Goal: Task Accomplishment & Management: Manage account settings

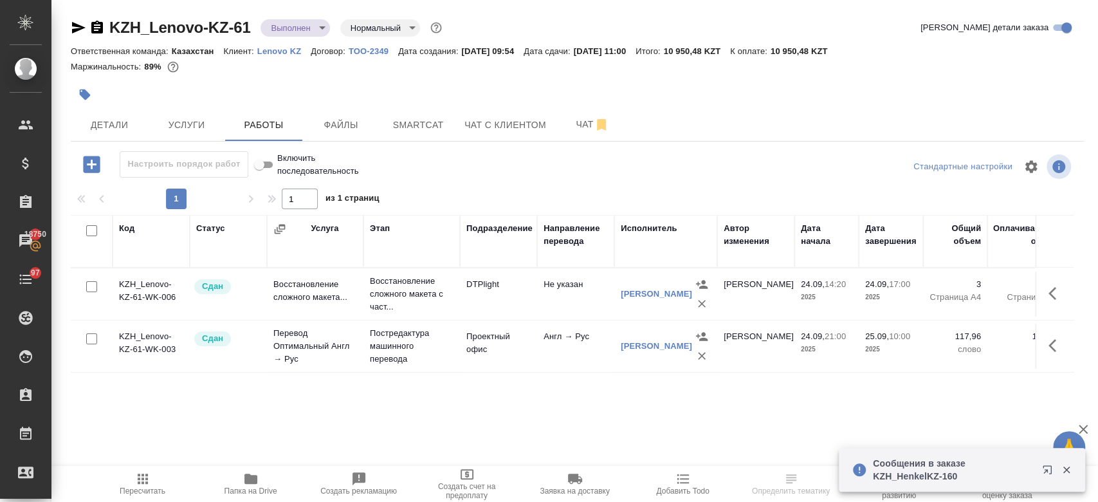
click at [288, 48] on p "Lenovo KZ" at bounding box center [283, 51] width 53 height 10
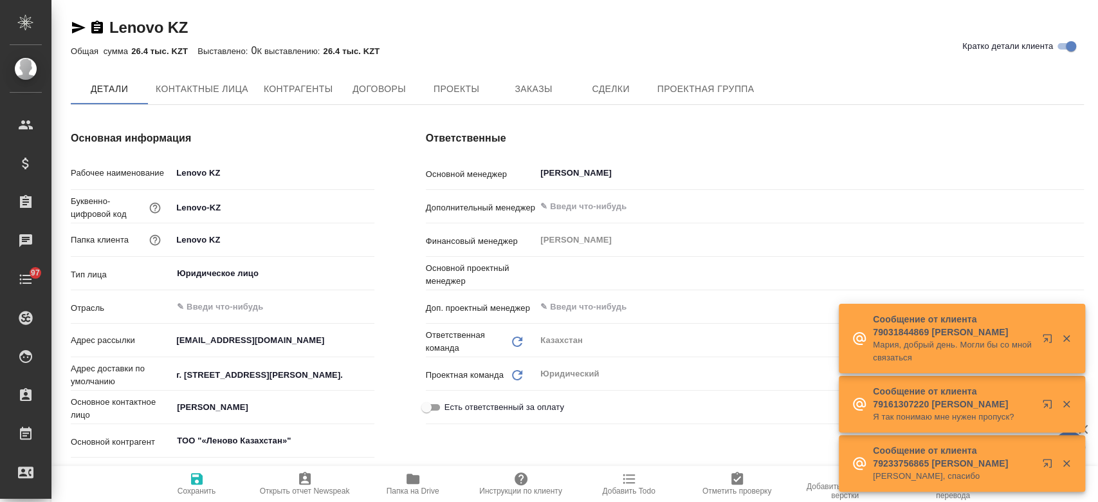
type input "(KZ) ТОО «Атлас Лэнгвидж Сервисез»"
type textarea "x"
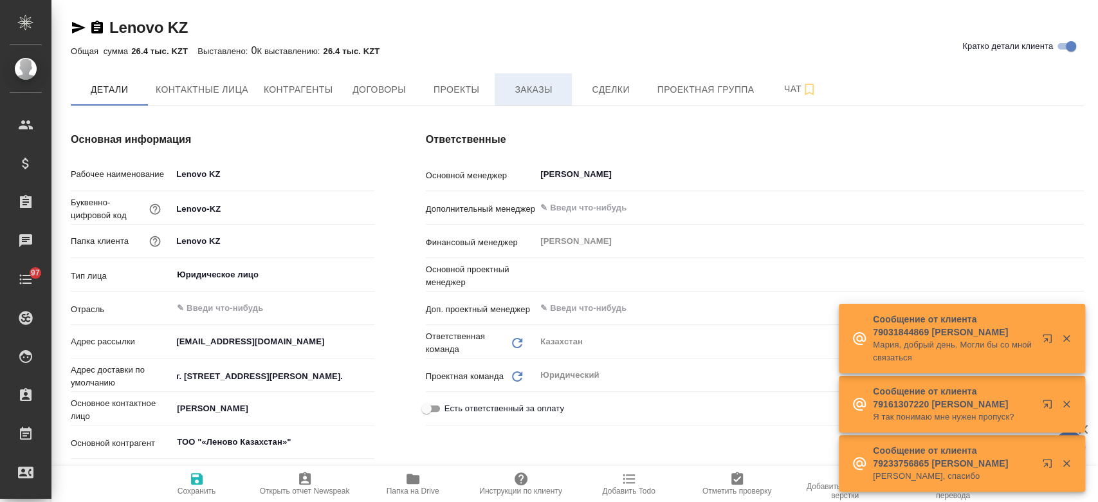
type textarea "x"
click at [533, 89] on span "Заказы" at bounding box center [533, 90] width 62 height 16
type textarea "x"
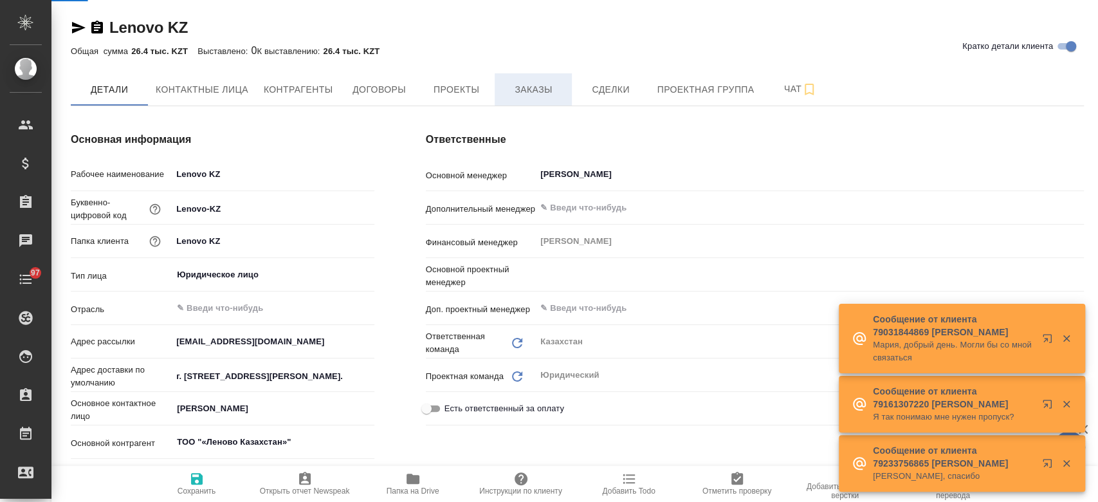
type textarea "x"
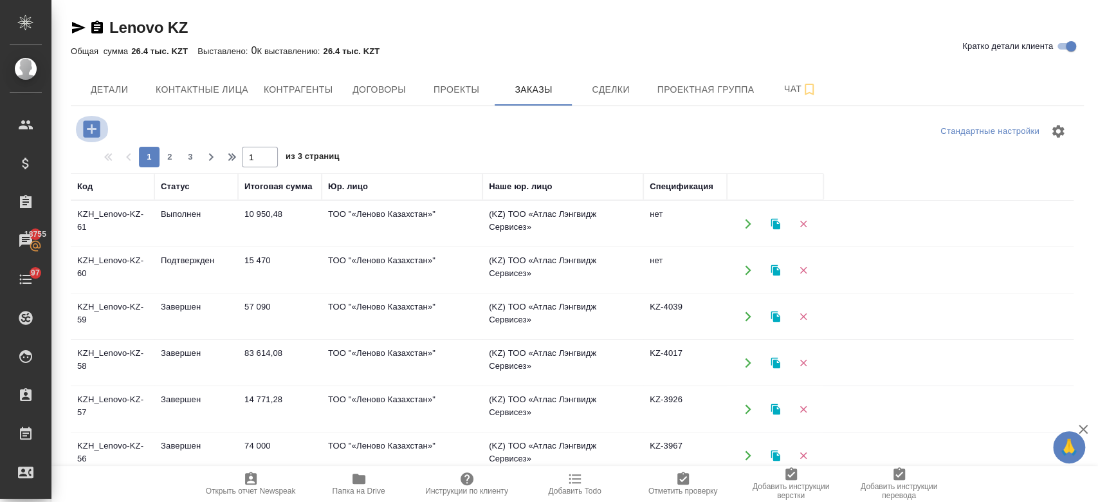
click at [95, 131] on icon "button" at bounding box center [91, 128] width 17 height 17
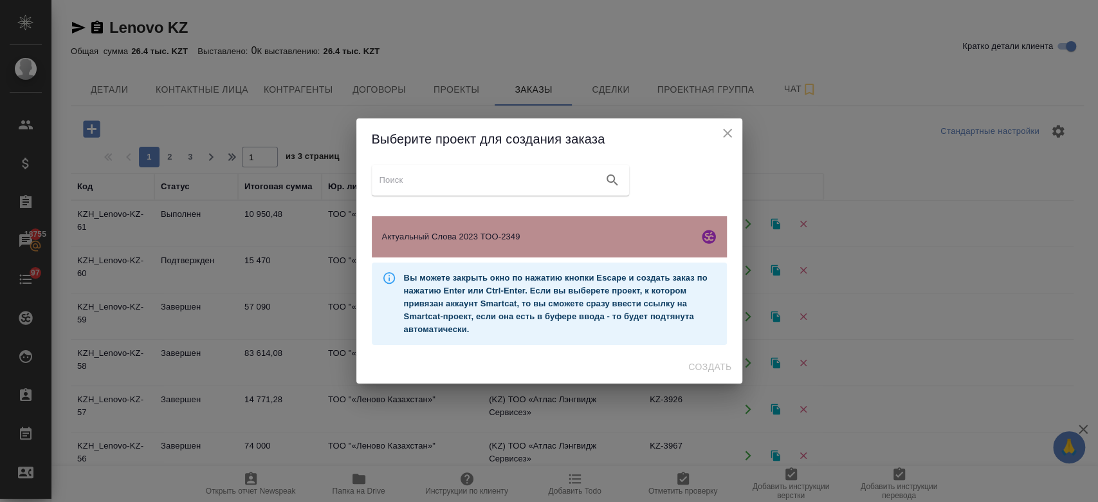
click at [521, 224] on div "Актуальный Слова 2023 ТОО-2349" at bounding box center [549, 236] width 355 height 41
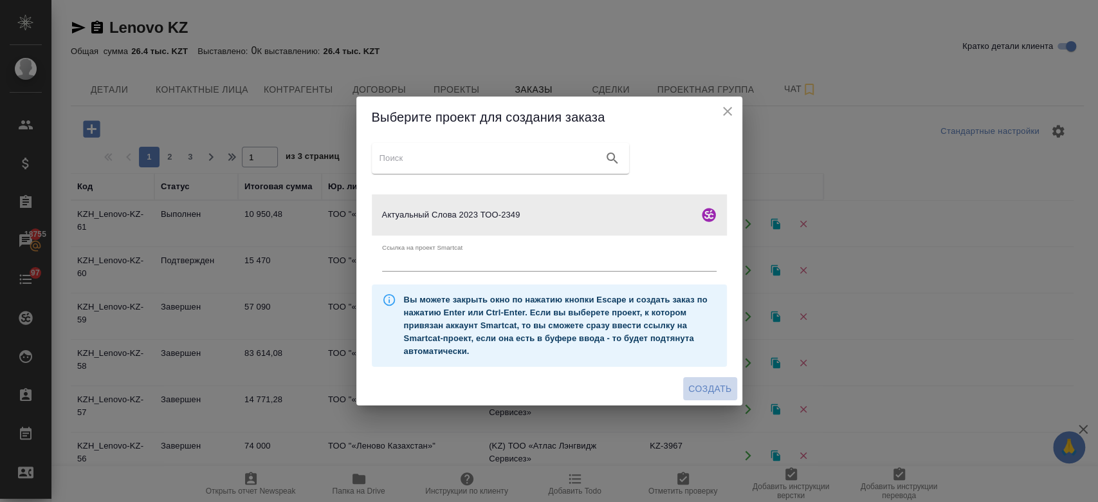
click at [722, 388] on span "Создать" at bounding box center [709, 389] width 43 height 16
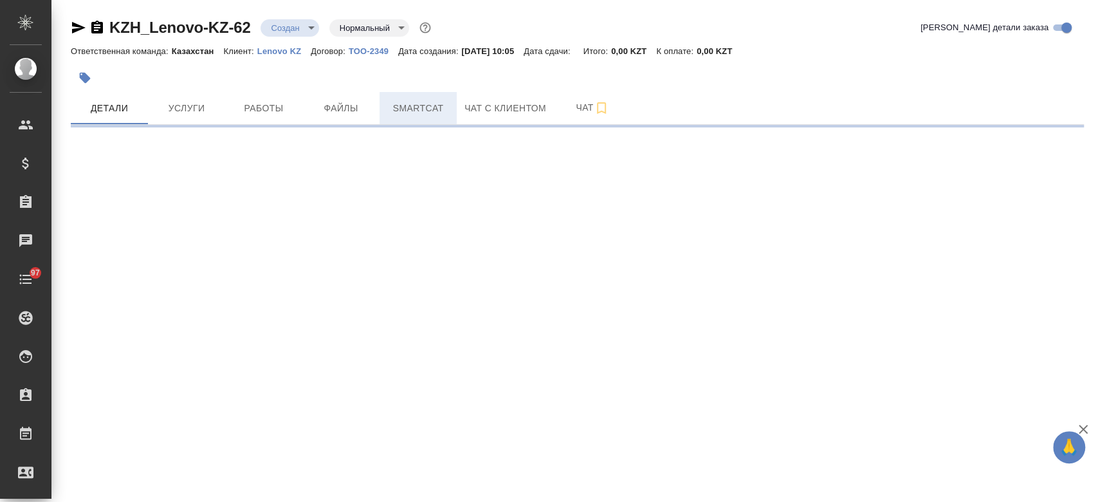
select select "RU"
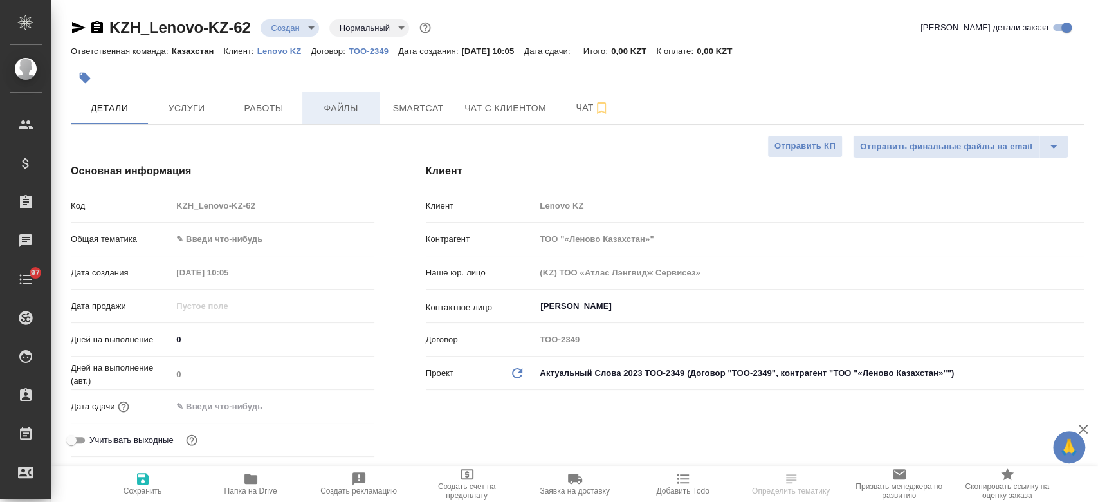
type textarea "x"
click at [343, 120] on button "Файлы" at bounding box center [340, 108] width 77 height 32
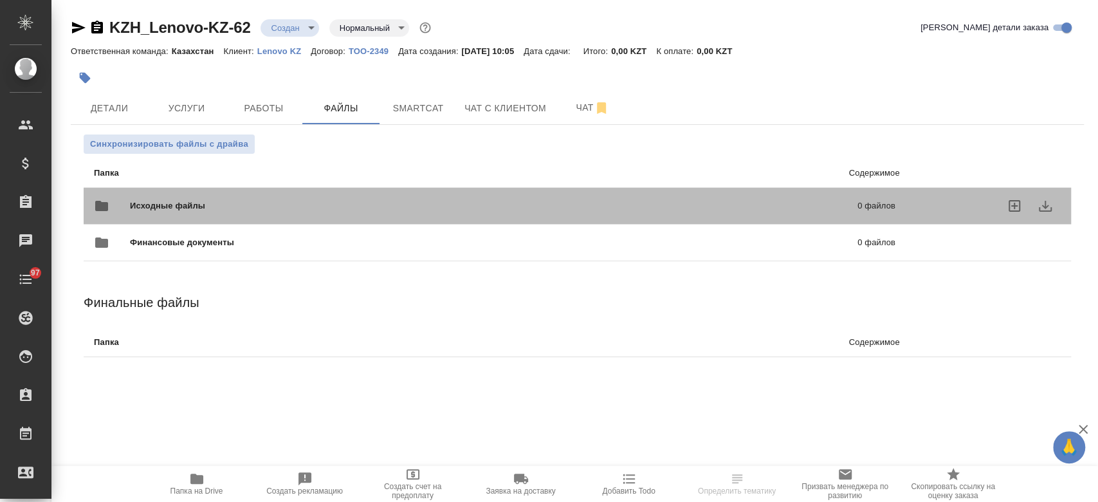
click at [235, 200] on span "Исходные файлы" at bounding box center [330, 205] width 401 height 13
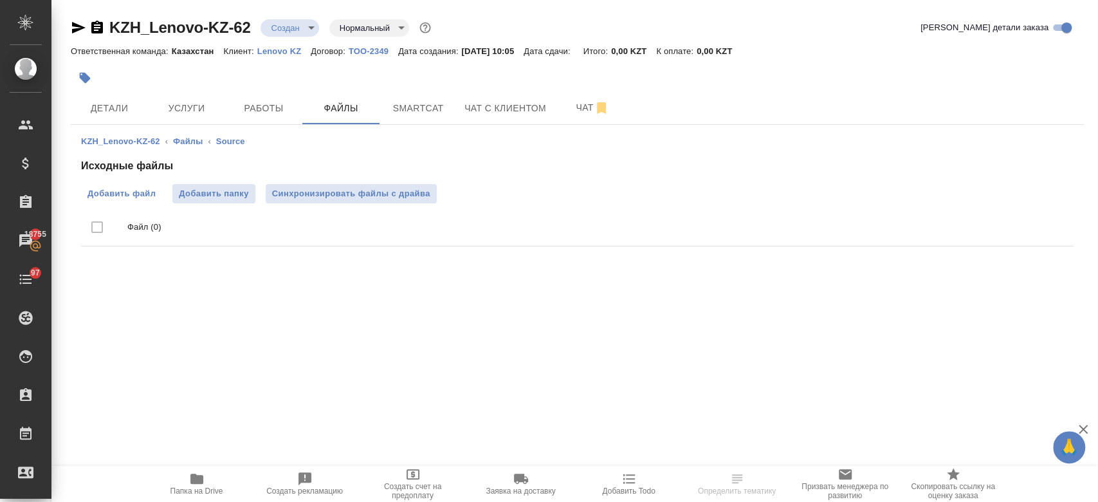
click at [122, 201] on label "Добавить файл" at bounding box center [121, 193] width 81 height 19
click at [0, 0] on input "Добавить файл" at bounding box center [0, 0] width 0 height 0
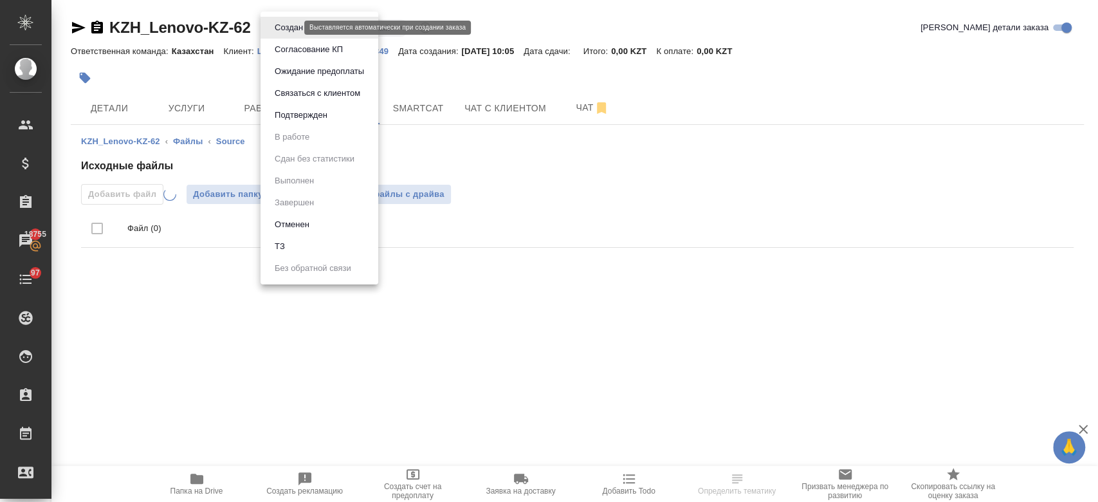
click at [285, 30] on body "🙏 .cls-1 fill:#fff; AWATERA Kosherbayeva Nazerke Клиенты Спецификации Заказы 18…" at bounding box center [549, 251] width 1098 height 502
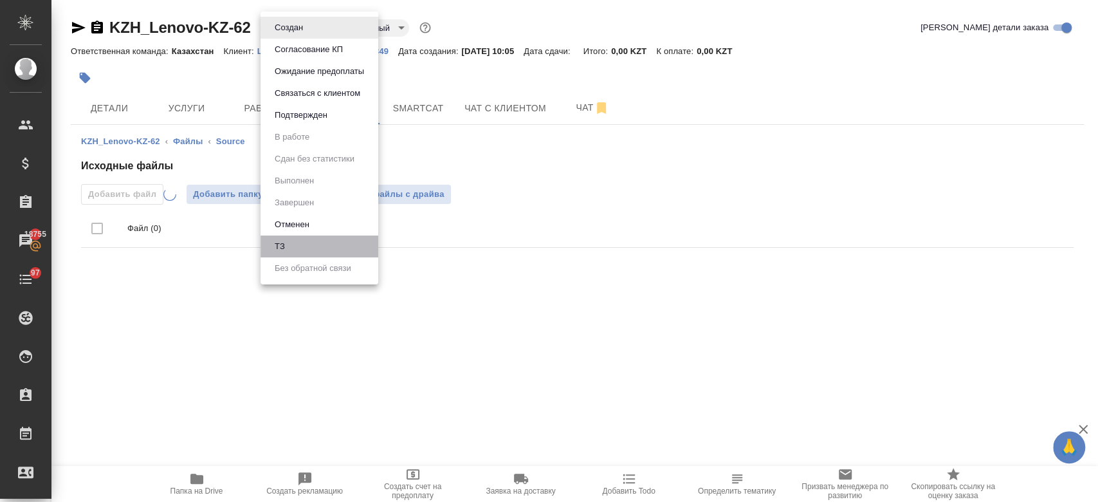
click at [312, 249] on li "ТЗ" at bounding box center [319, 246] width 118 height 22
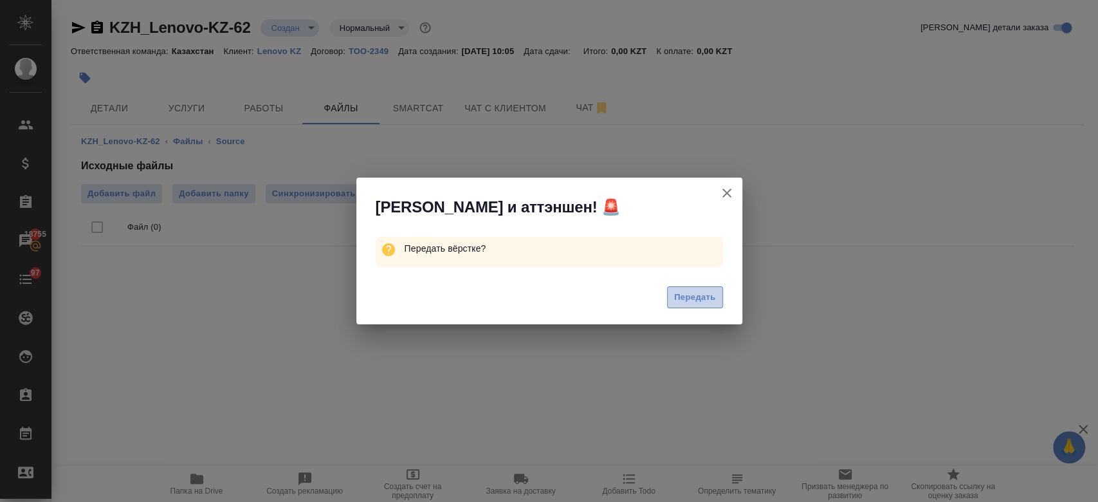
click at [693, 293] on span "Передать" at bounding box center [695, 297] width 42 height 15
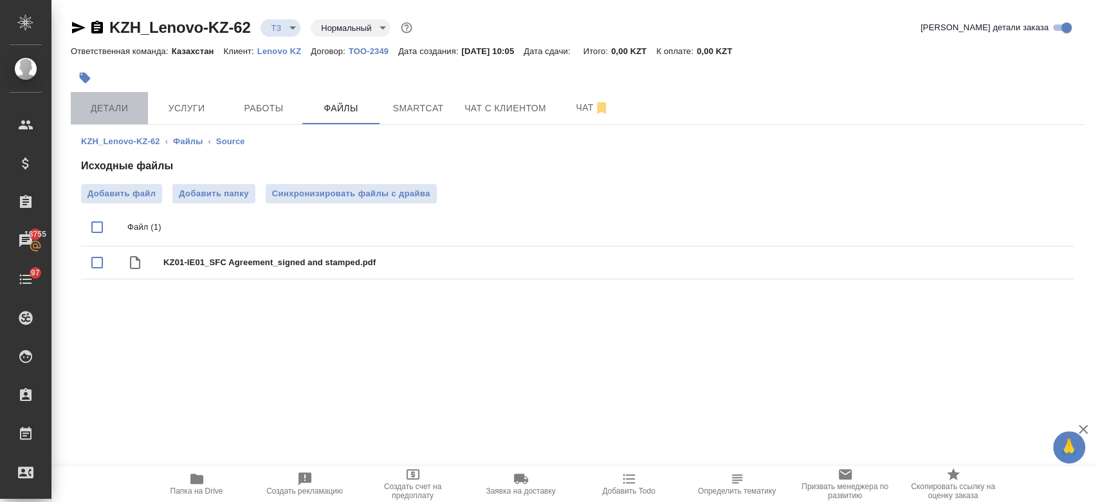
click at [105, 120] on button "Детали" at bounding box center [109, 108] width 77 height 32
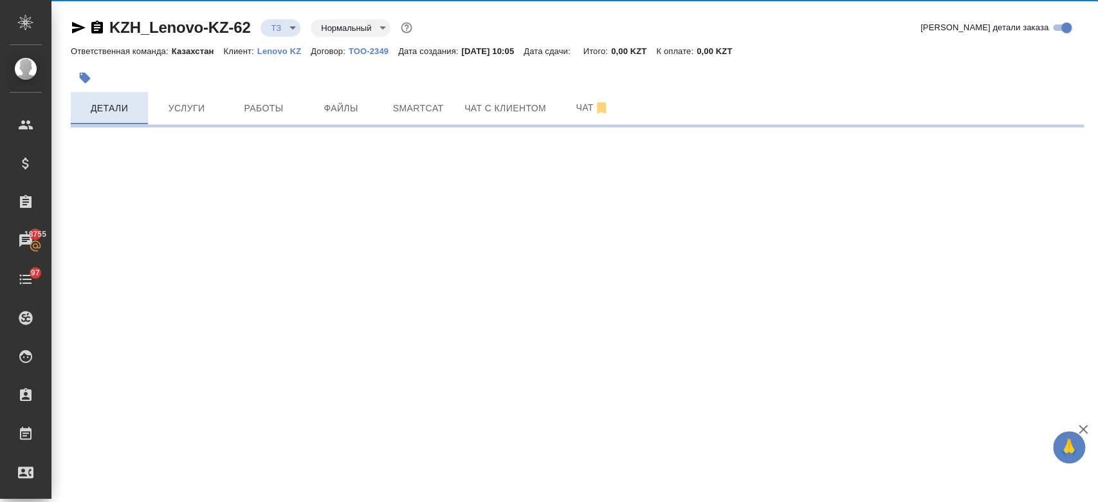
select select "RU"
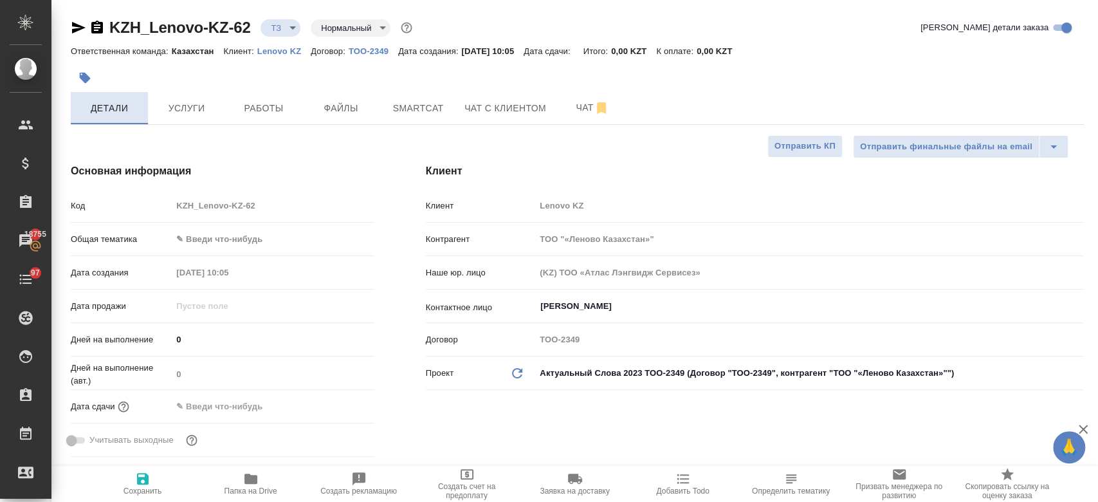
type textarea "x"
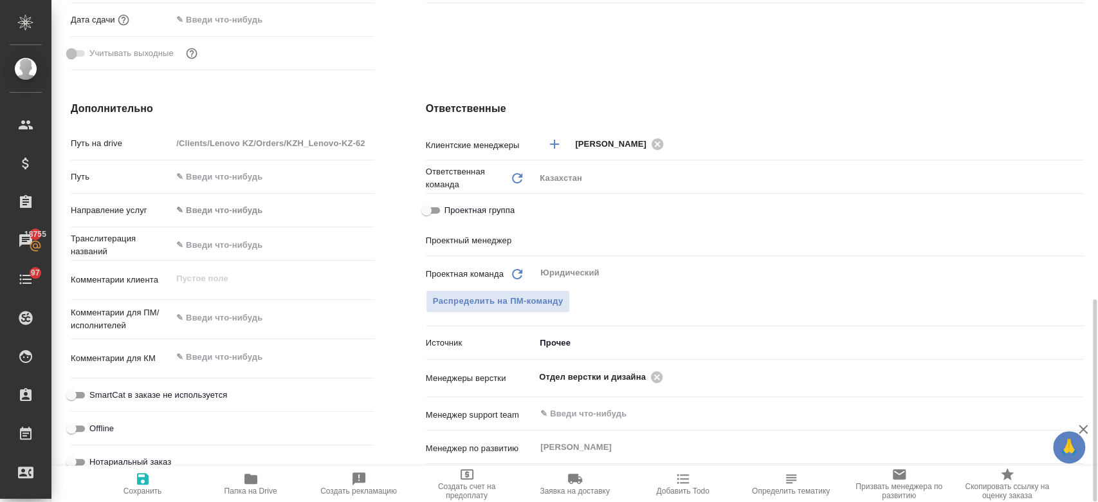
scroll to position [547, 0]
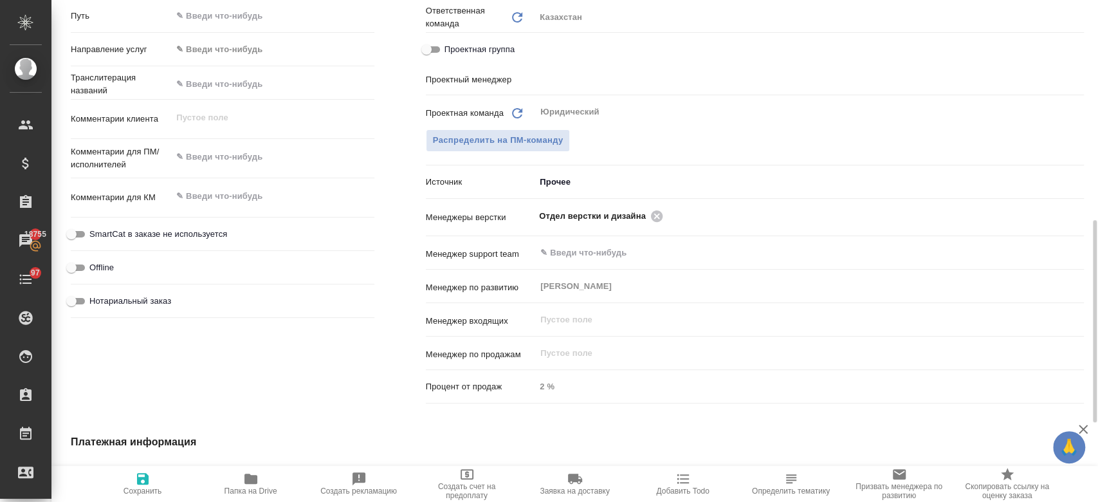
type textarea "x"
click at [239, 164] on textarea at bounding box center [272, 158] width 201 height 22
type textarea "пер"
type textarea "x"
type textarea "пере"
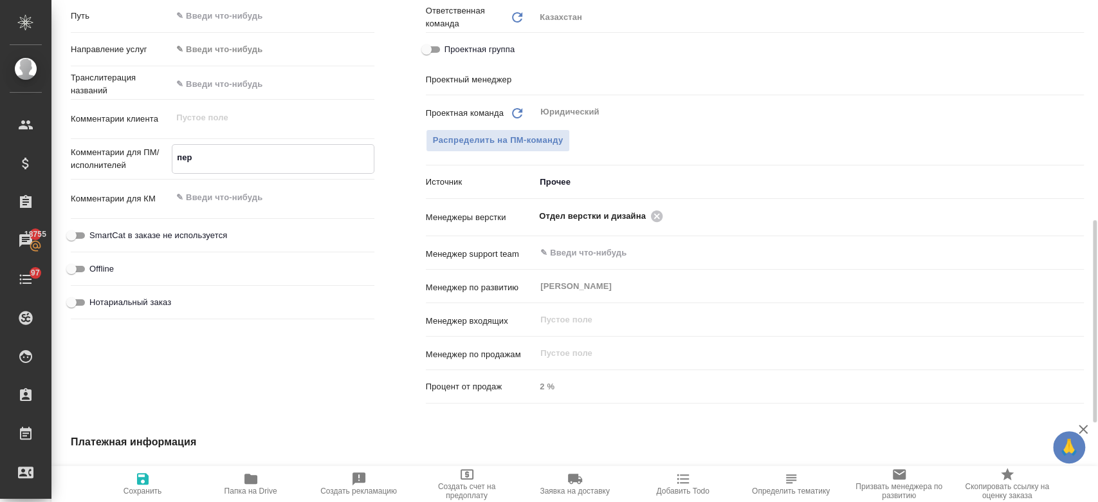
type textarea "x"
type textarea "перево"
type textarea "x"
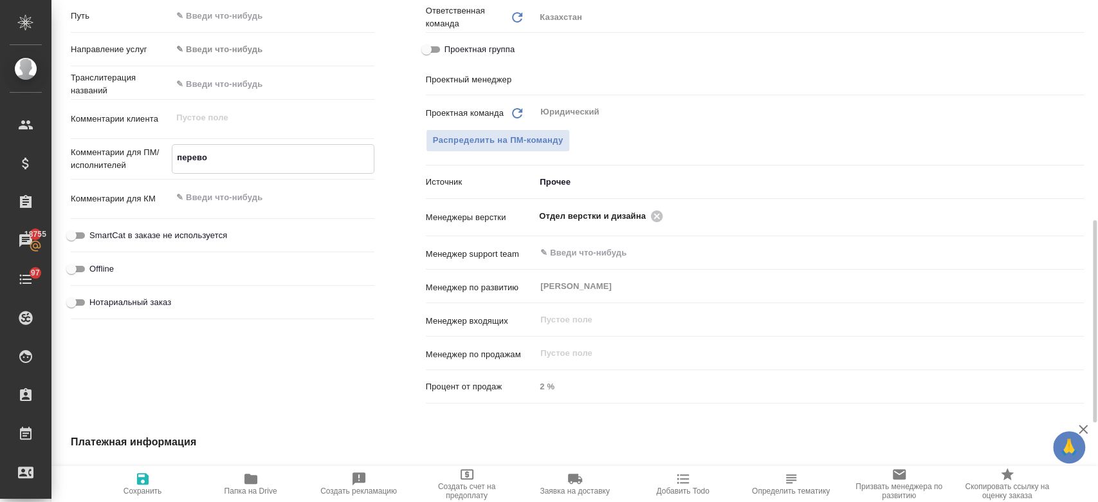
type textarea "x"
type textarea "перевод"
type textarea "x"
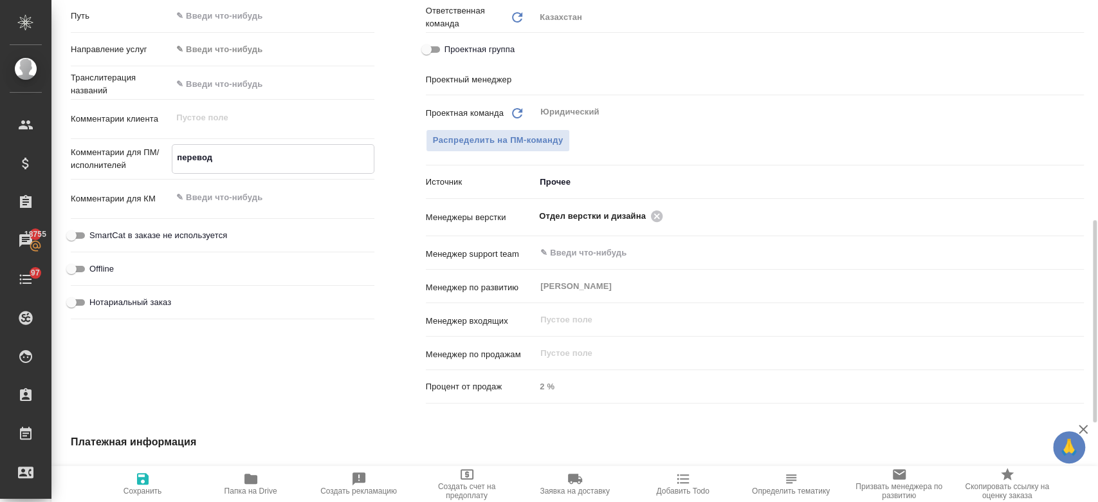
type textarea "перевод а"
type textarea "x"
type textarea "перевод ан"
type textarea "x"
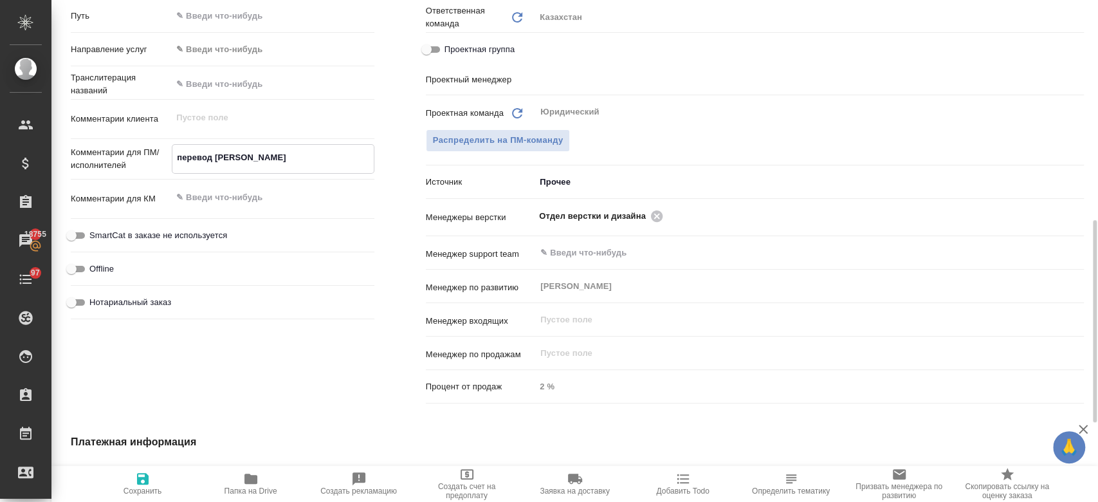
type textarea "перевод анг"
type textarea "x"
type textarea "перевод анг-"
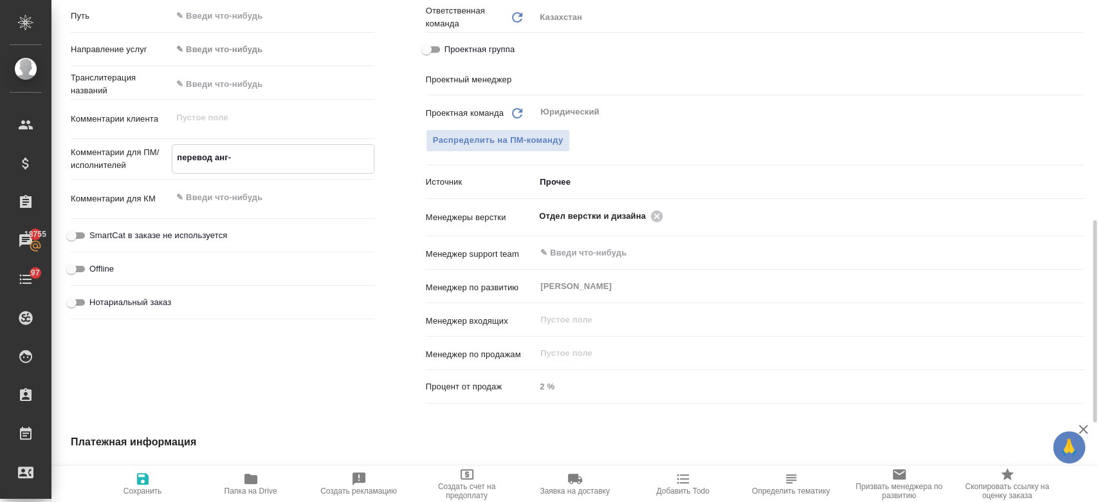
type textarea "x"
type textarea "перевод анг-ру"
type textarea "x"
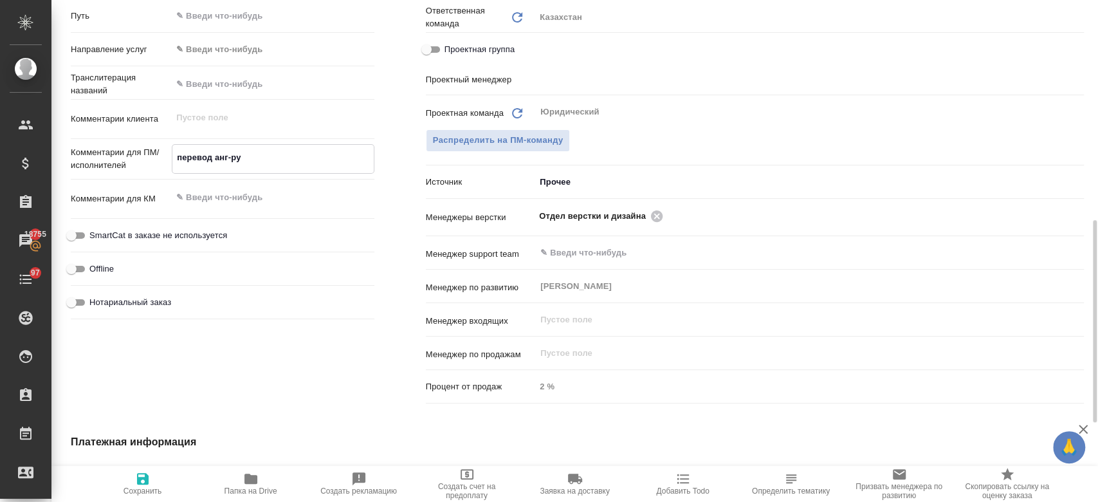
type textarea "x"
type textarea "перевод анг-рус"
type textarea "x"
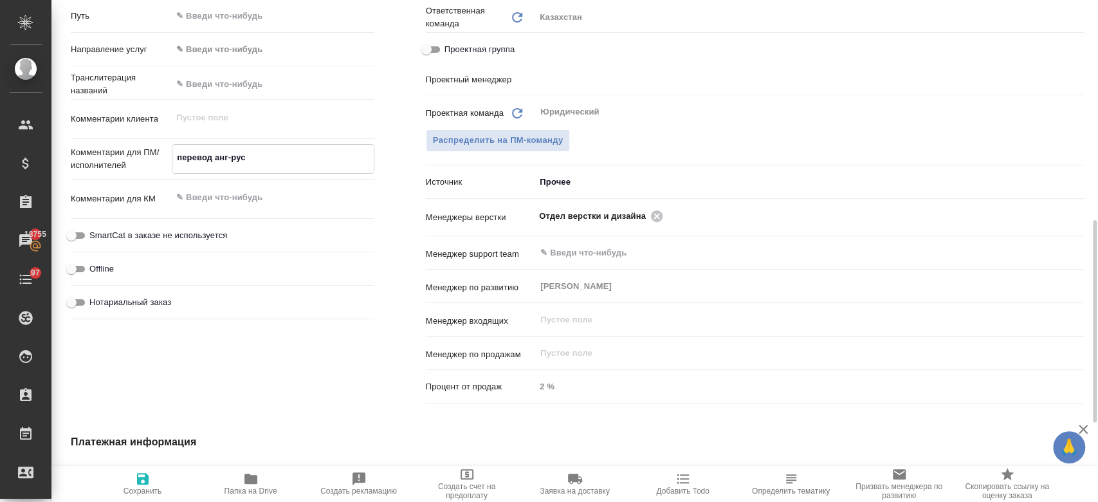
type textarea "x"
type textarea "перевод анг-рус"
type textarea "x"
click at [145, 471] on icon "button" at bounding box center [142, 478] width 15 height 15
type textarea "x"
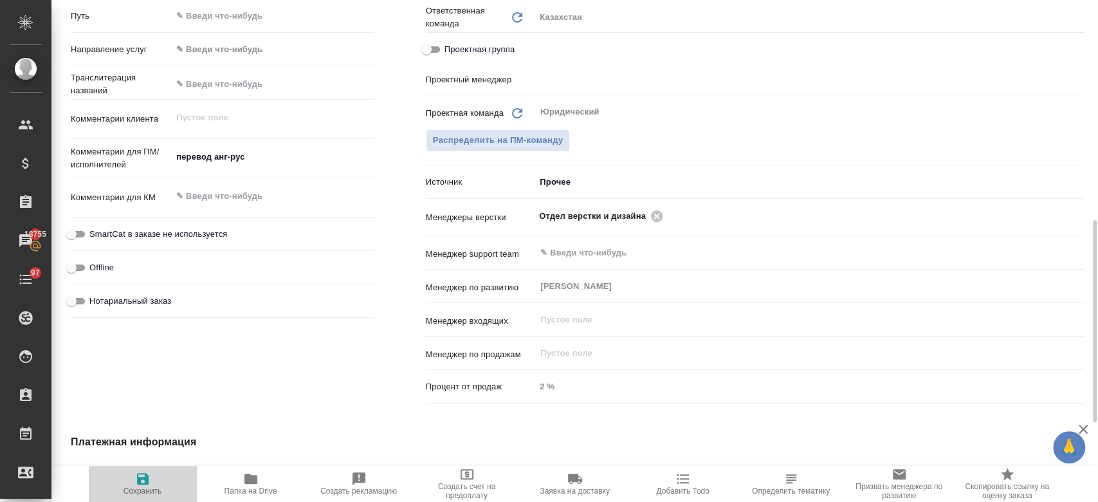
type textarea "x"
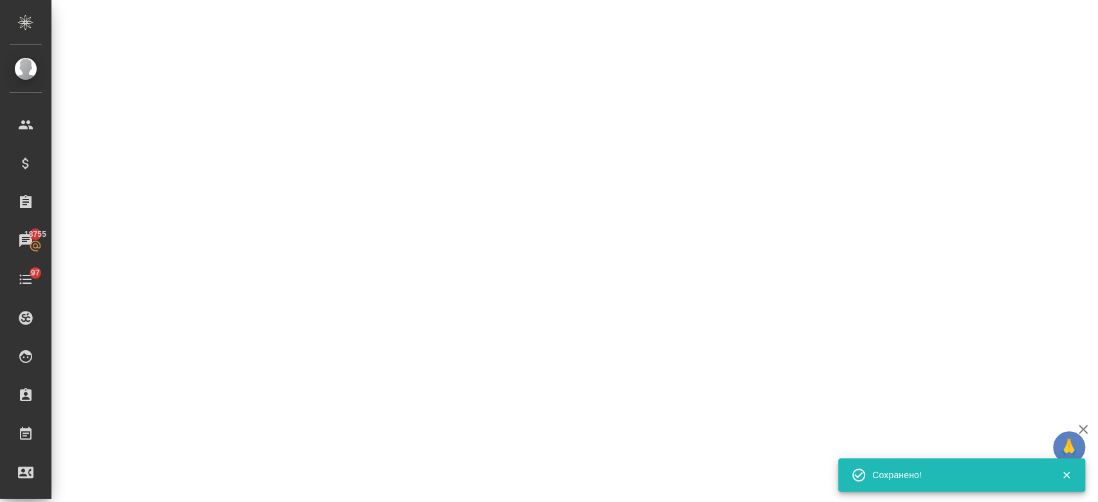
select select "RU"
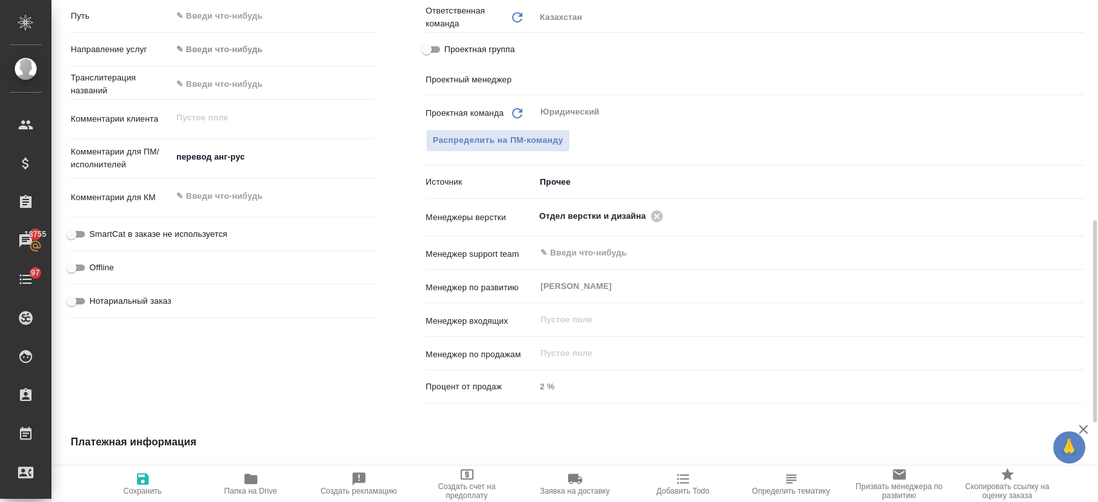
type textarea "x"
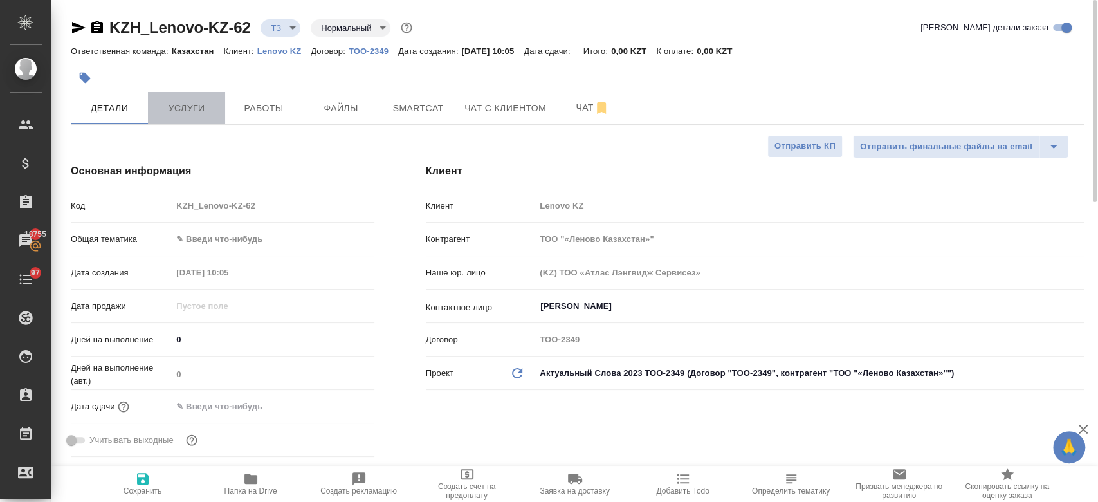
click at [180, 100] on span "Услуги" at bounding box center [187, 108] width 62 height 16
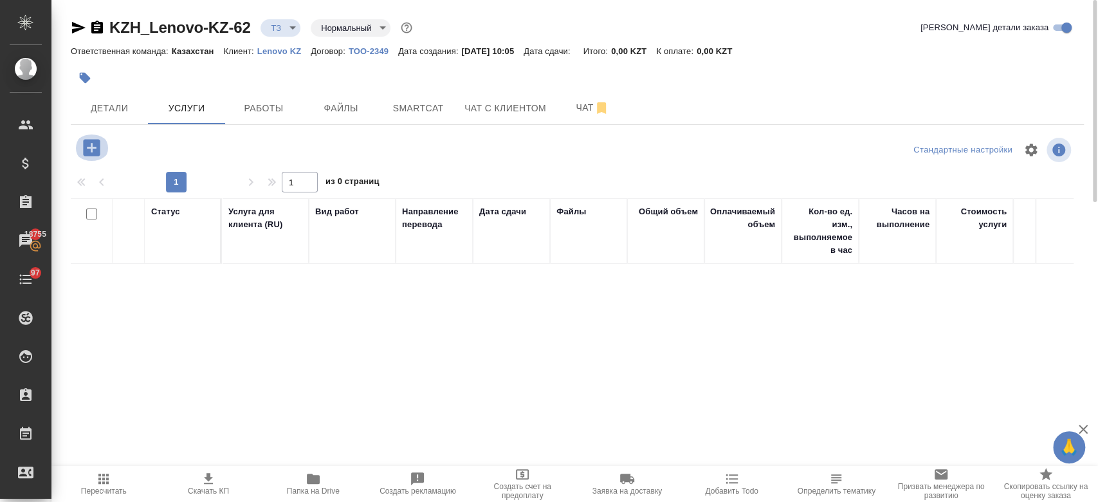
click at [94, 147] on icon "button" at bounding box center [91, 147] width 23 height 23
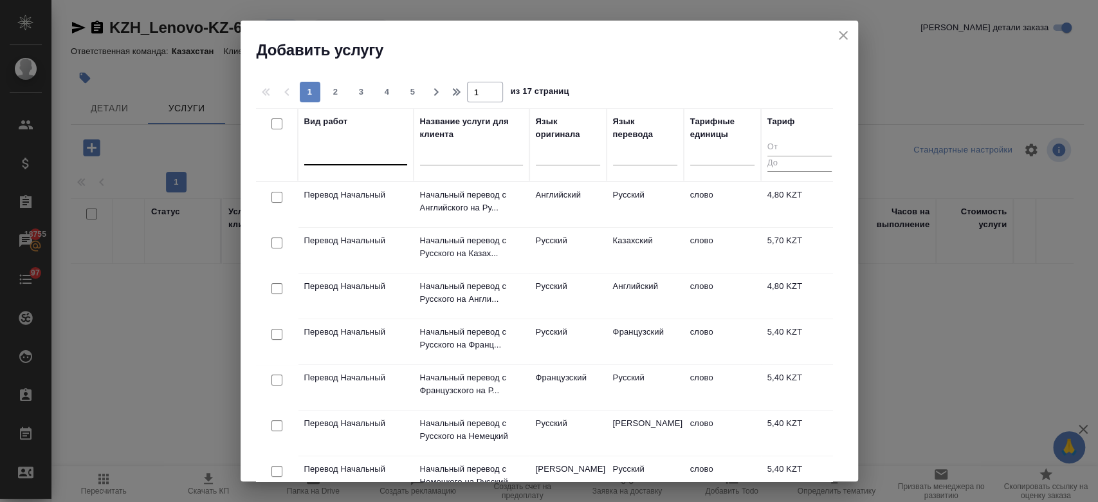
click at [344, 157] on div at bounding box center [355, 152] width 103 height 19
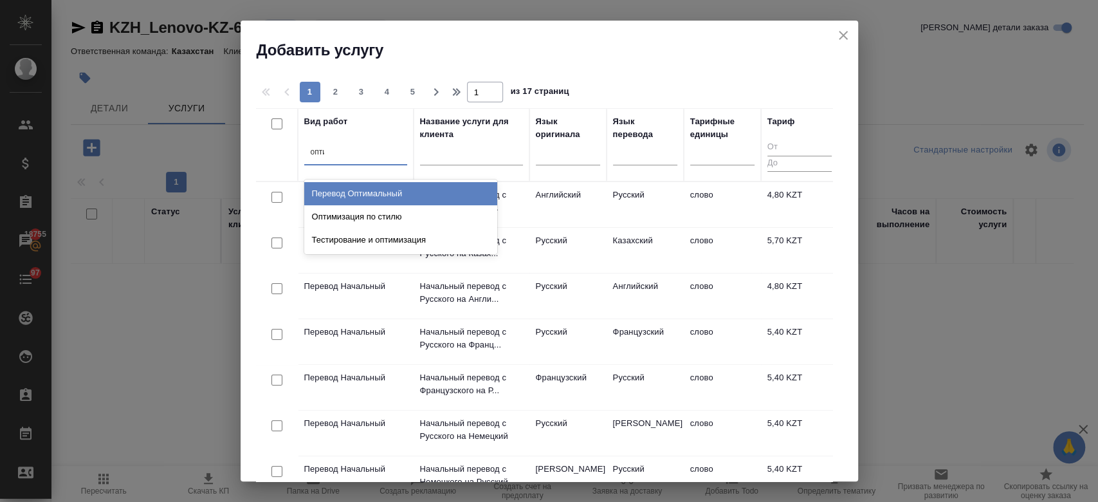
type input "оптим"
click at [371, 186] on div "Перевод Оптимальный" at bounding box center [400, 193] width 193 height 23
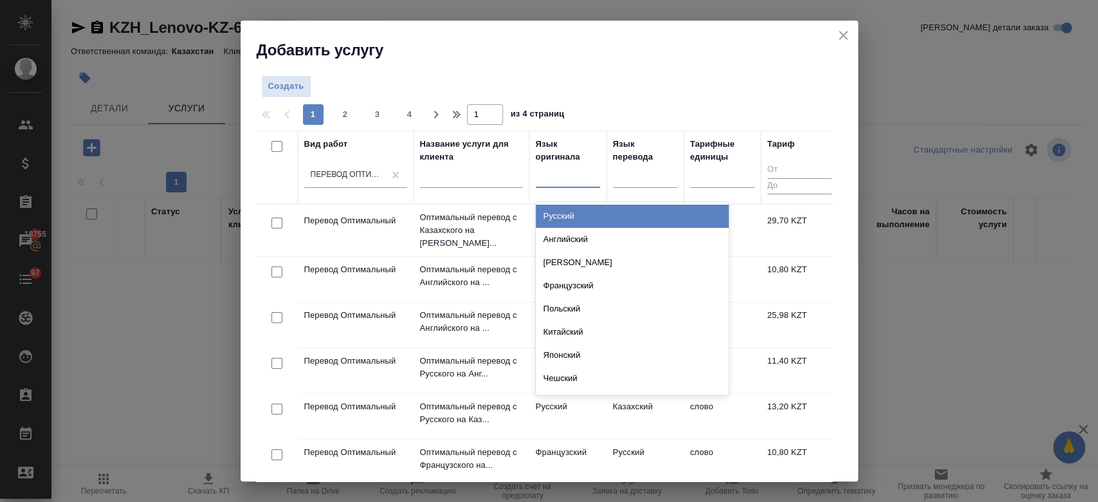
click at [563, 181] on div at bounding box center [568, 174] width 64 height 19
type input "анг"
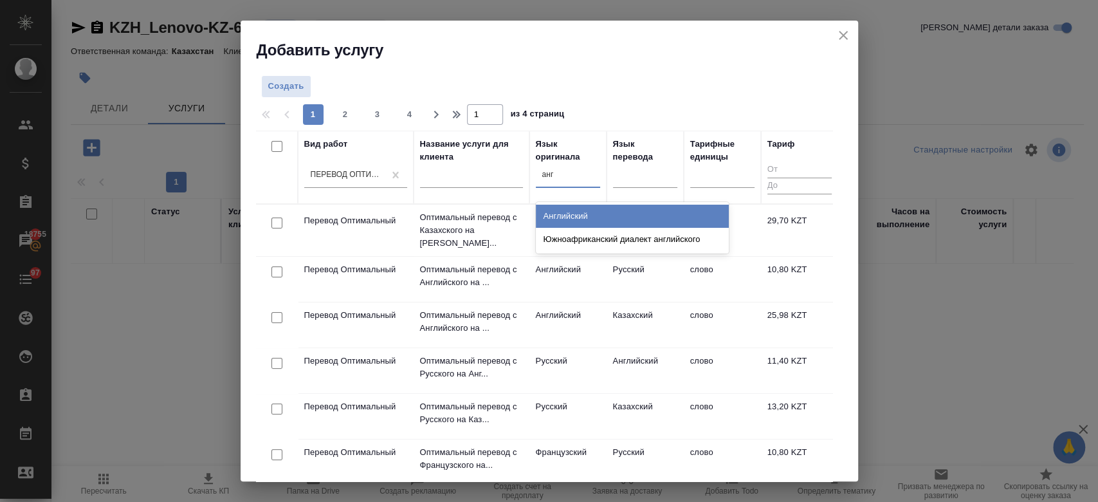
click at [572, 225] on div "Английский" at bounding box center [632, 215] width 193 height 23
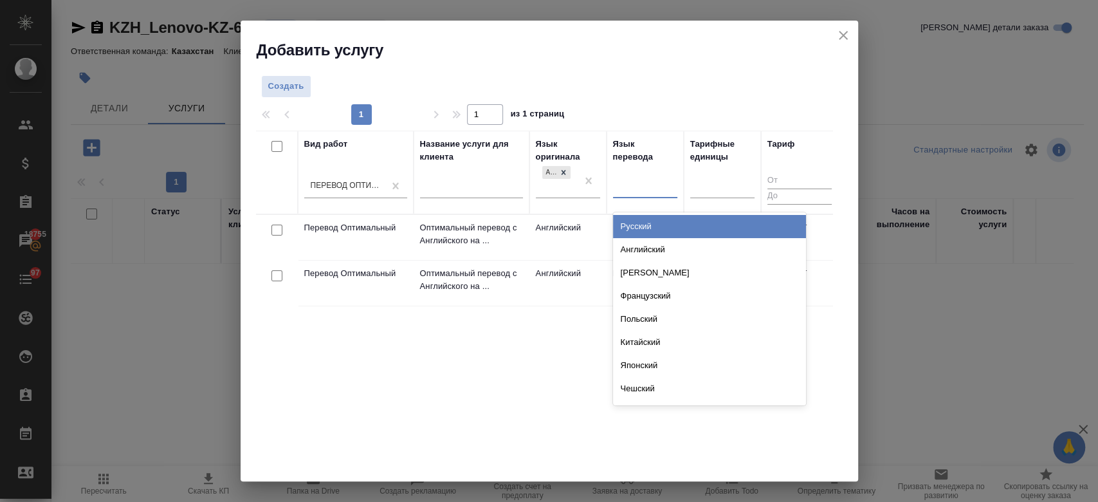
click at [643, 186] on div at bounding box center [645, 185] width 64 height 19
type input "рус"
click at [643, 226] on div "Русский" at bounding box center [709, 226] width 193 height 23
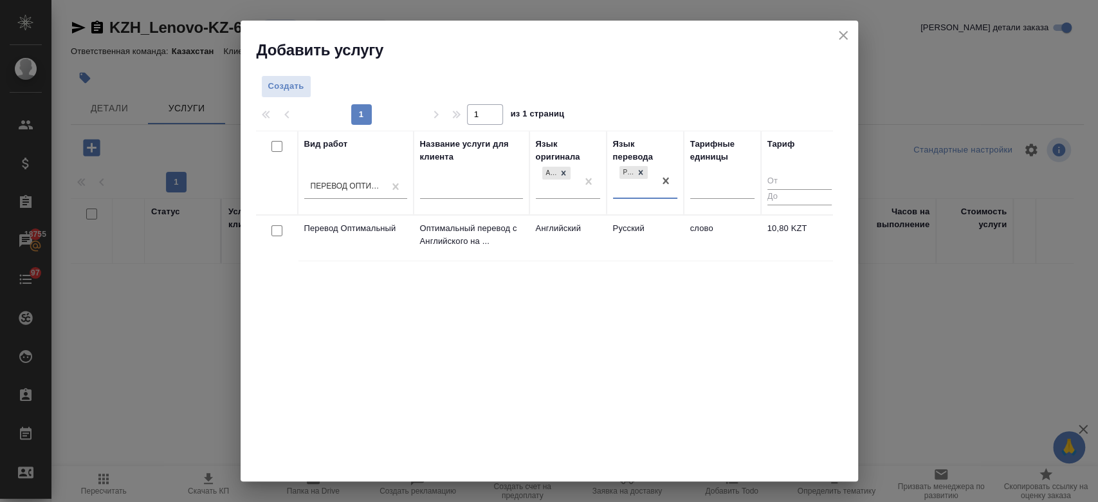
click at [624, 229] on td "Русский" at bounding box center [644, 237] width 77 height 45
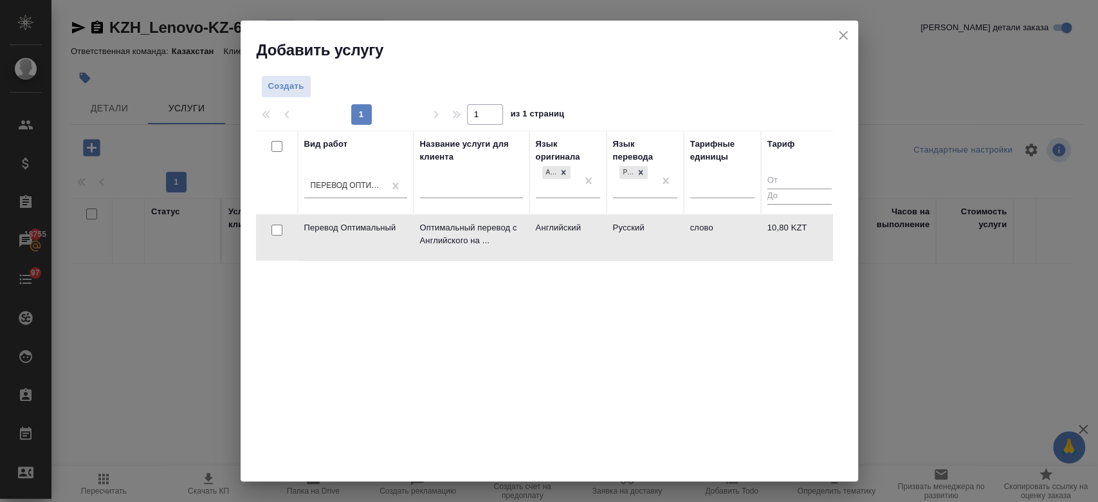
click at [624, 229] on td "Русский" at bounding box center [644, 237] width 77 height 45
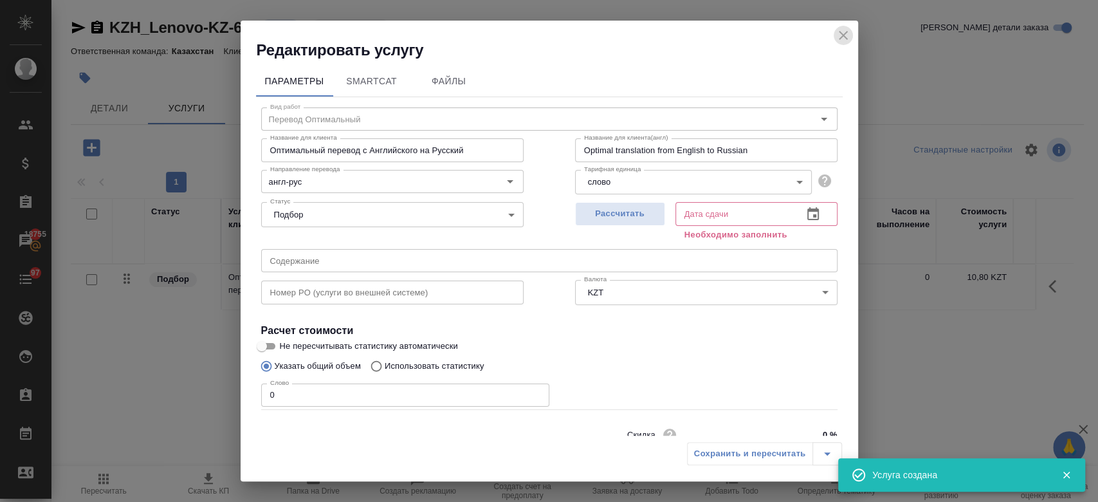
click at [849, 35] on icon "close" at bounding box center [842, 35] width 15 height 15
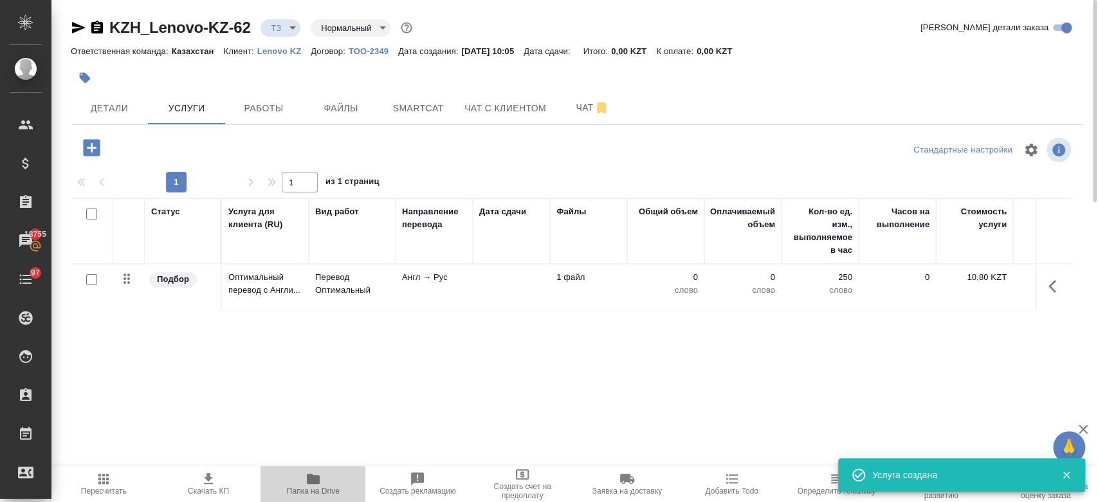
click at [311, 476] on icon "button" at bounding box center [313, 478] width 13 height 10
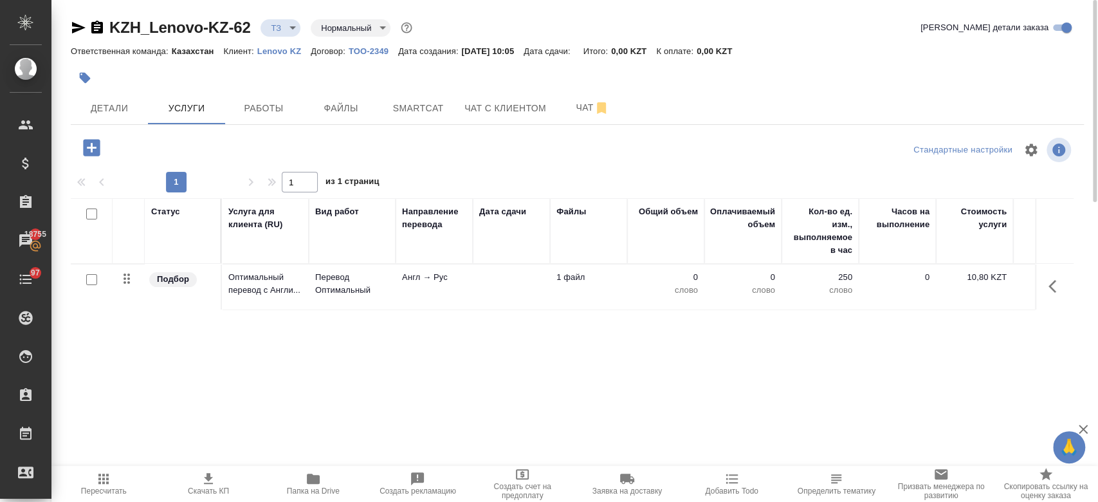
click at [96, 279] on input "checkbox" at bounding box center [91, 279] width 11 height 11
checkbox input "true"
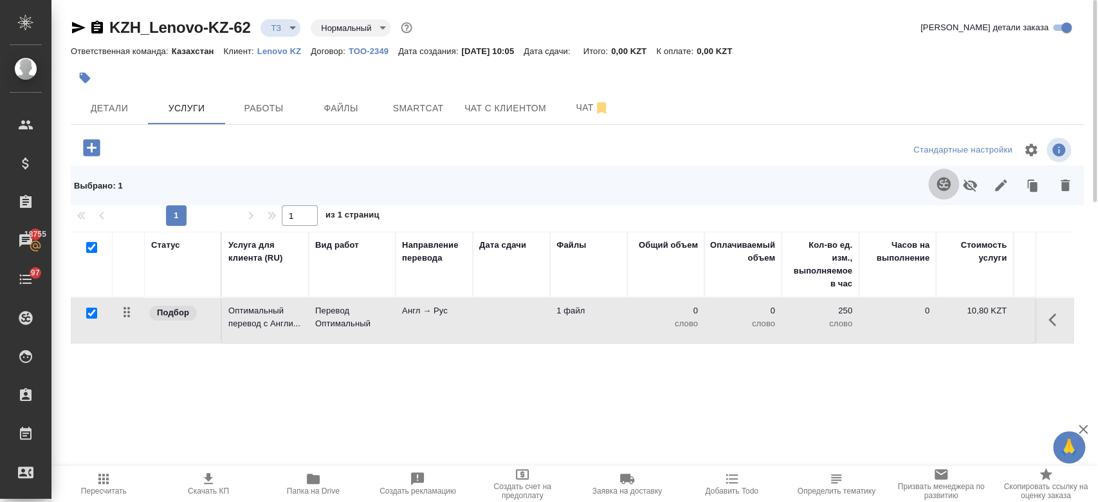
click at [946, 182] on icon "button" at bounding box center [943, 184] width 14 height 14
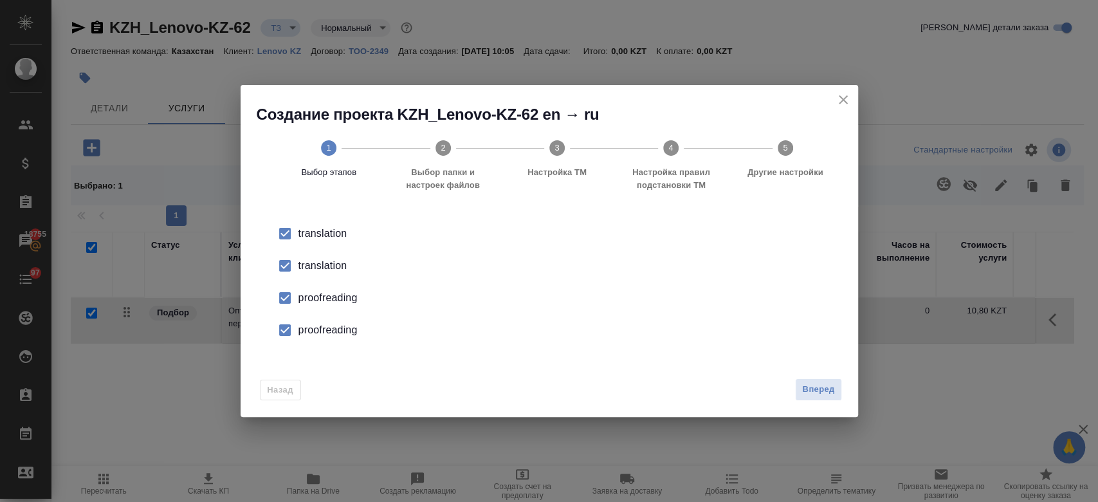
click at [314, 264] on div "translation" at bounding box center [562, 265] width 529 height 15
click at [320, 303] on div "proofreading" at bounding box center [562, 297] width 529 height 15
click at [321, 327] on div "proofreading" at bounding box center [562, 329] width 529 height 15
click at [841, 393] on div "Назад Вперед" at bounding box center [548, 386] width 617 height 60
click at [808, 388] on span "Вперед" at bounding box center [818, 389] width 32 height 15
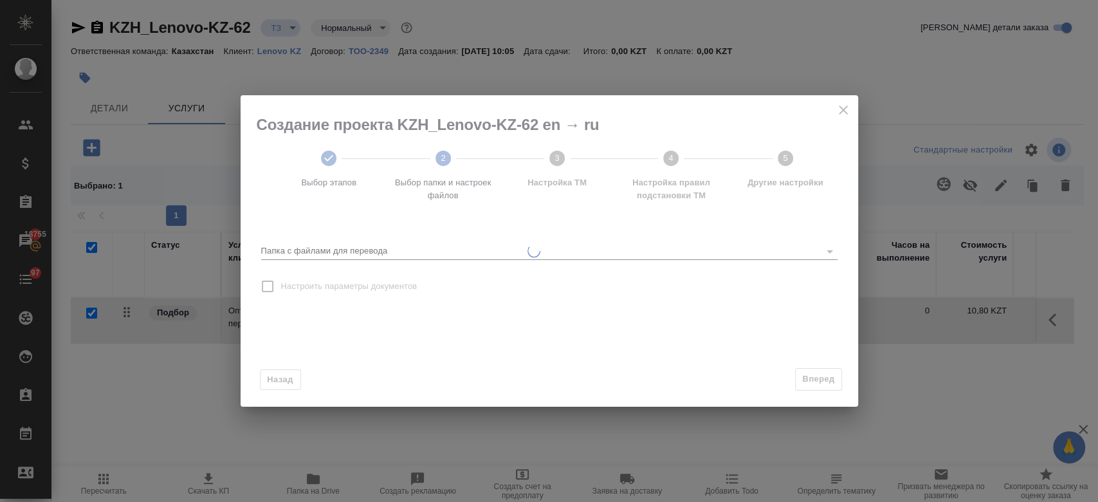
click at [828, 249] on div at bounding box center [828, 251] width 17 height 18
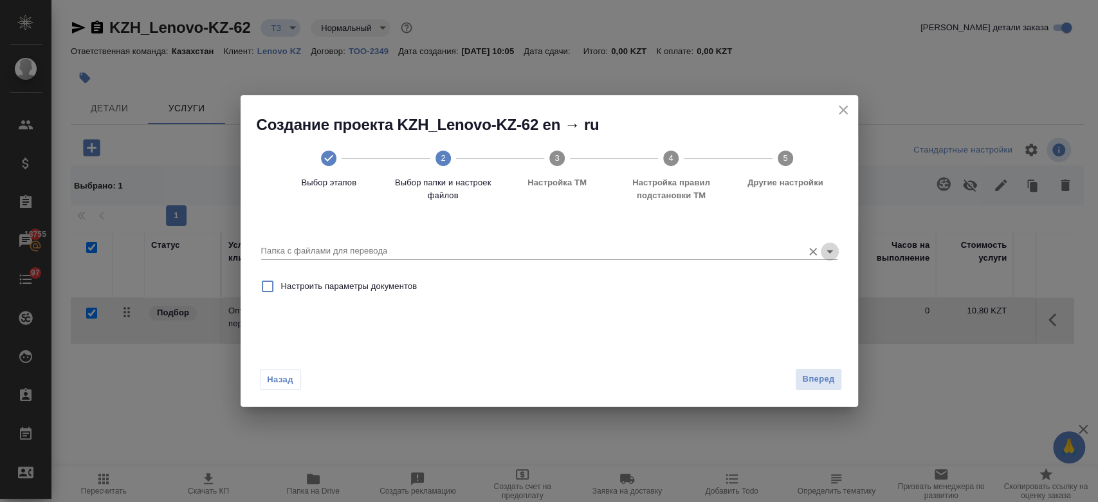
click at [828, 254] on icon "Open" at bounding box center [829, 251] width 15 height 15
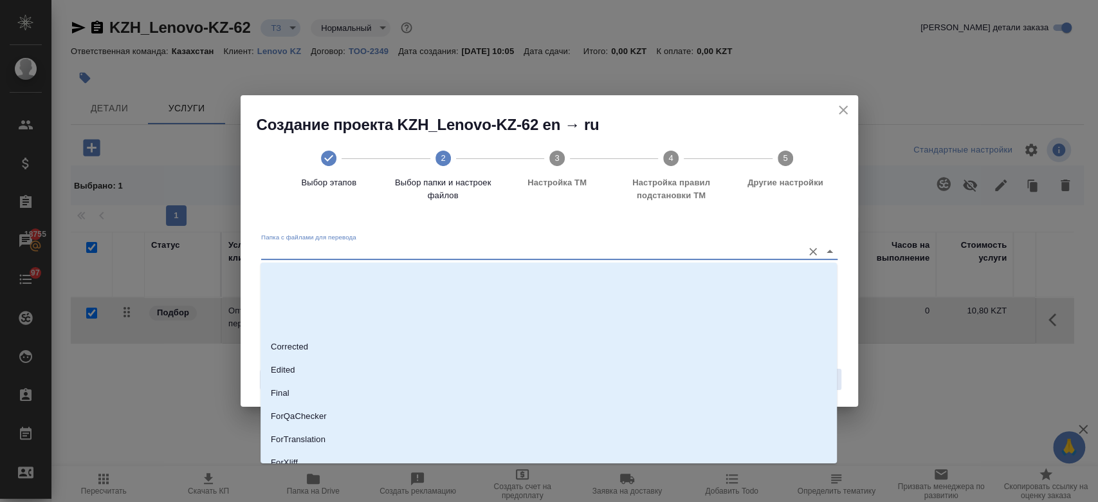
scroll to position [104, 0]
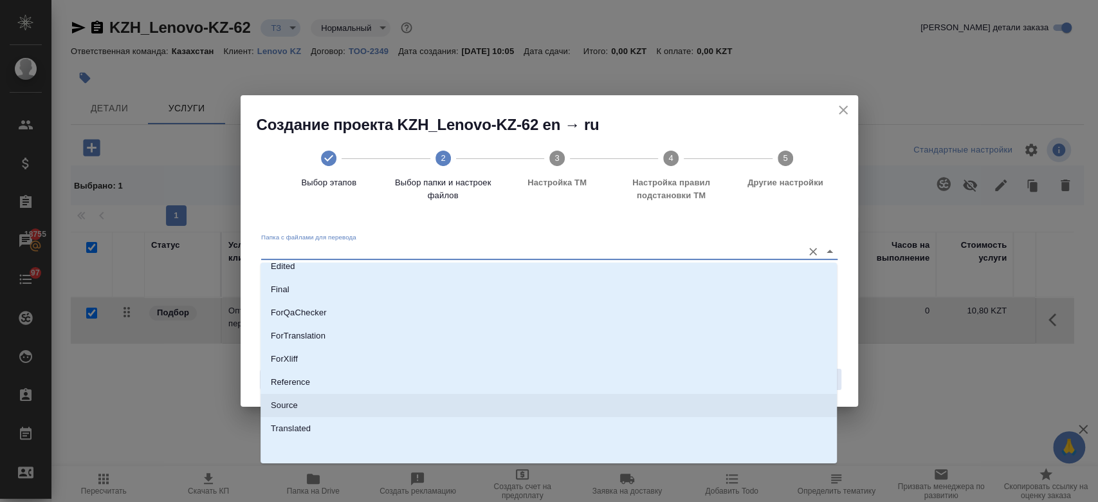
click at [619, 411] on li "Source" at bounding box center [548, 404] width 576 height 23
type input "Source"
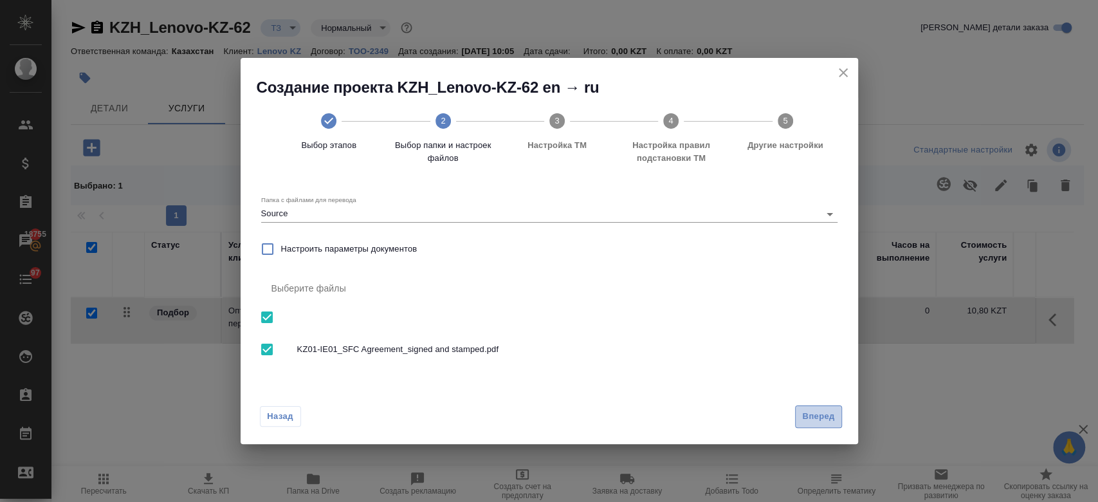
click at [796, 424] on button "Вперед" at bounding box center [818, 416] width 46 height 23
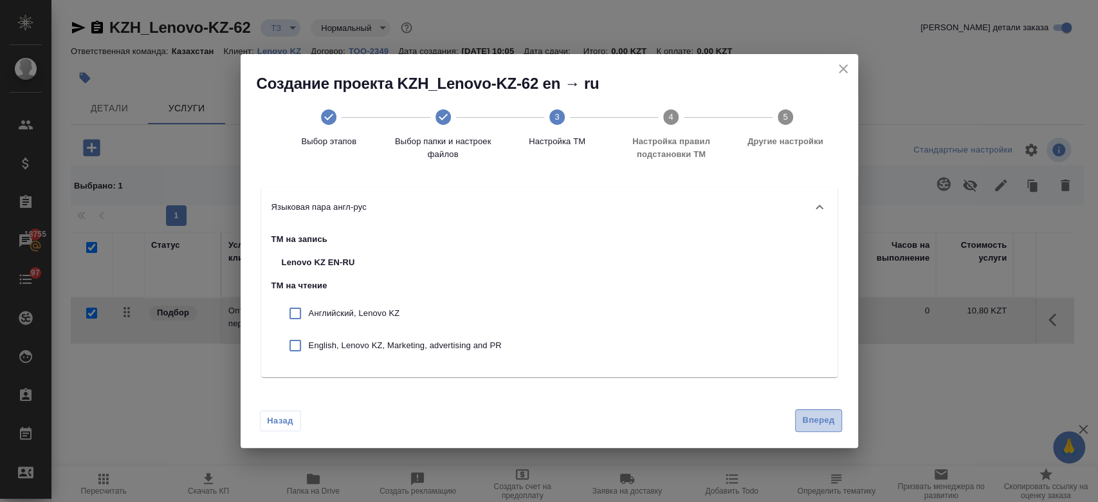
click at [805, 426] on span "Вперед" at bounding box center [818, 420] width 32 height 15
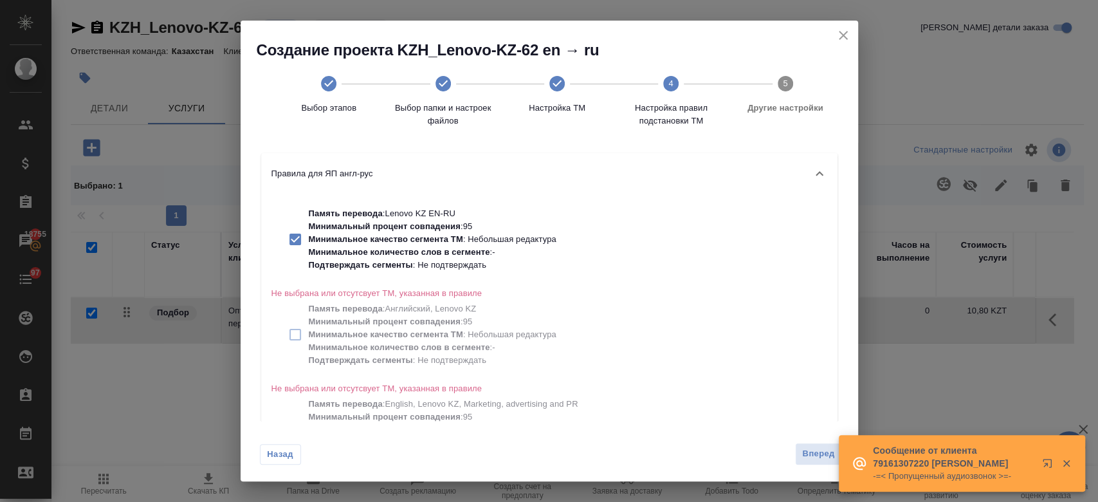
click at [402, 204] on div "Память перевода : Lenovo KZ EN-RU Минимальный процент совпадения : 95 Минимальн…" at bounding box center [429, 238] width 317 height 69
checkbox input "false"
click at [820, 455] on span "Вперед" at bounding box center [818, 453] width 32 height 15
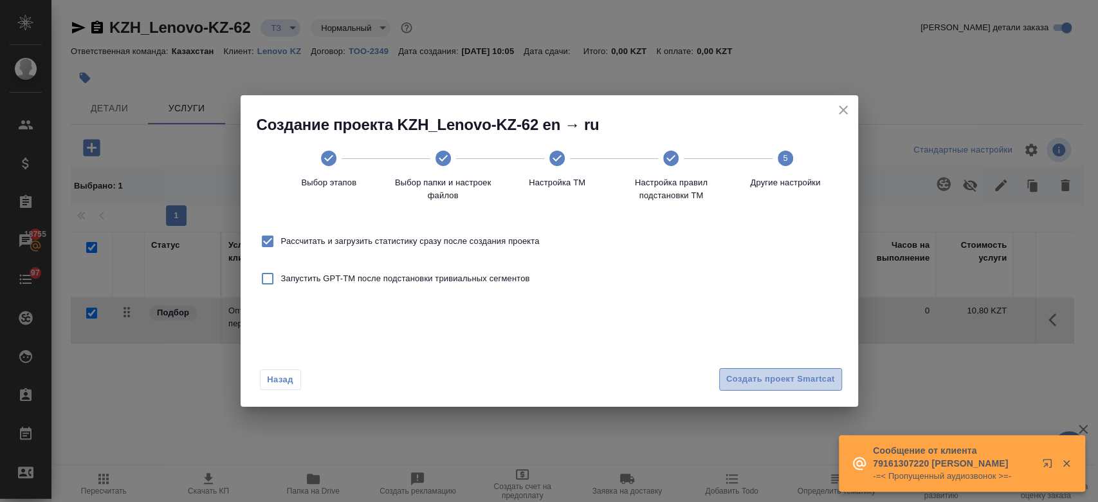
click at [762, 373] on span "Создать проект Smartcat" at bounding box center [780, 379] width 109 height 15
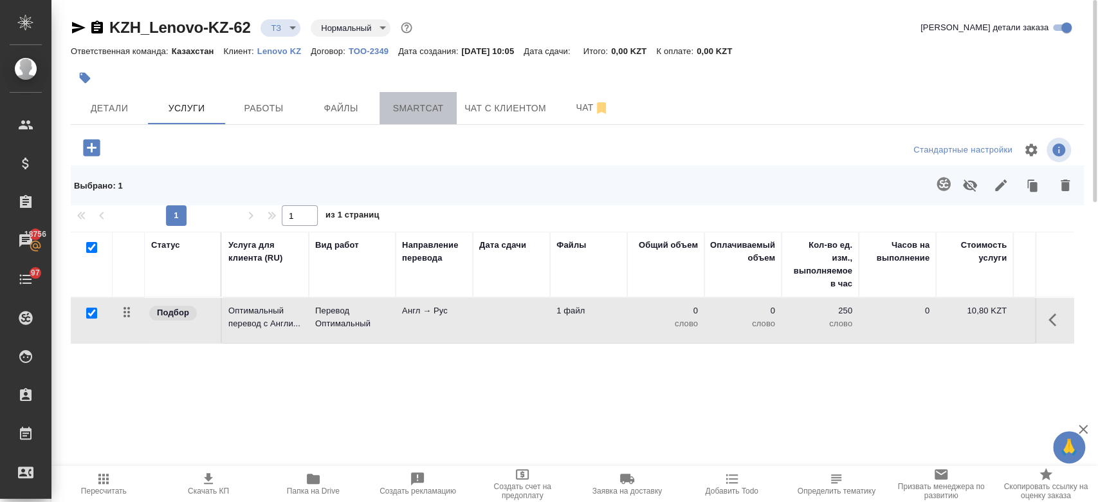
click at [421, 116] on span "Smartcat" at bounding box center [418, 108] width 62 height 16
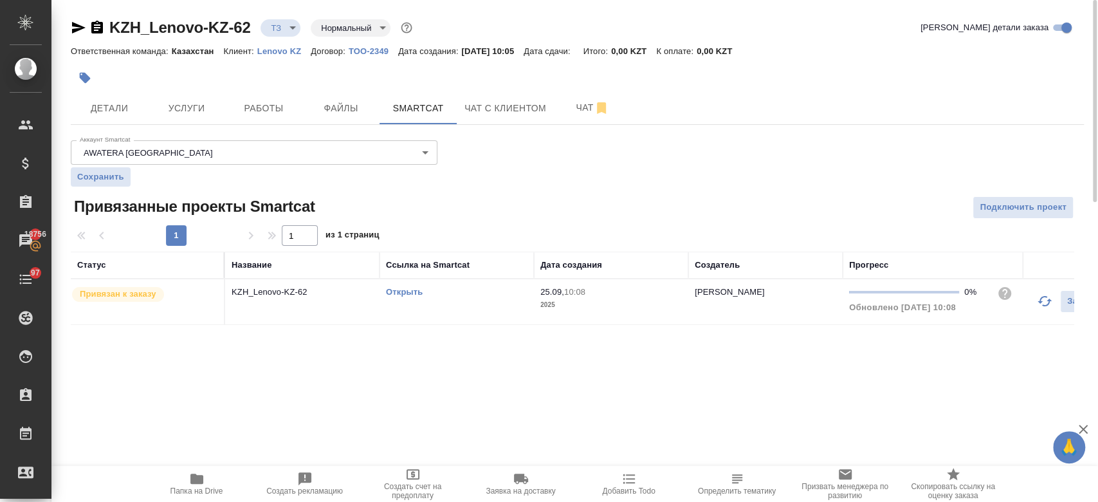
click at [405, 289] on link "Открыть" at bounding box center [404, 292] width 37 height 10
click at [577, 111] on span "Чат" at bounding box center [592, 108] width 62 height 16
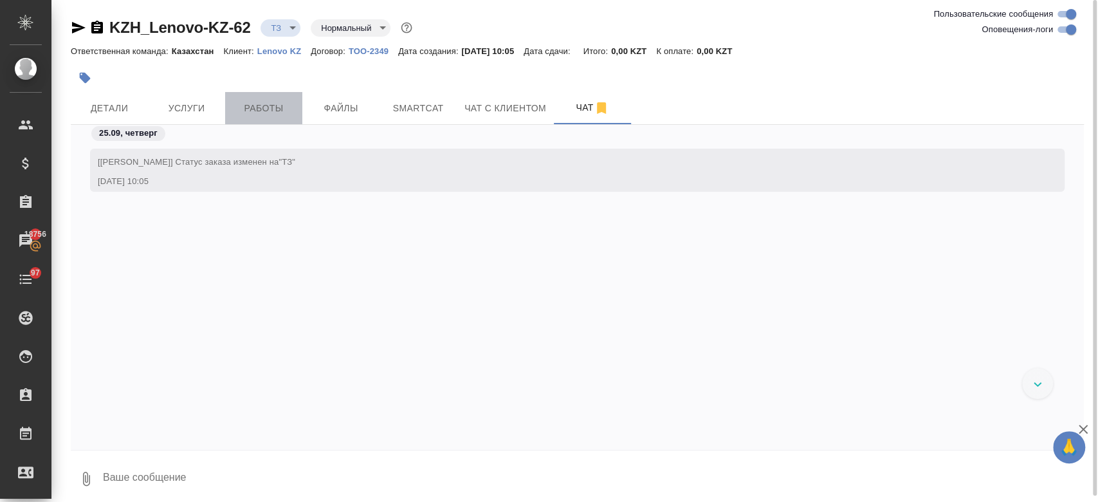
click at [260, 95] on button "Работы" at bounding box center [263, 108] width 77 height 32
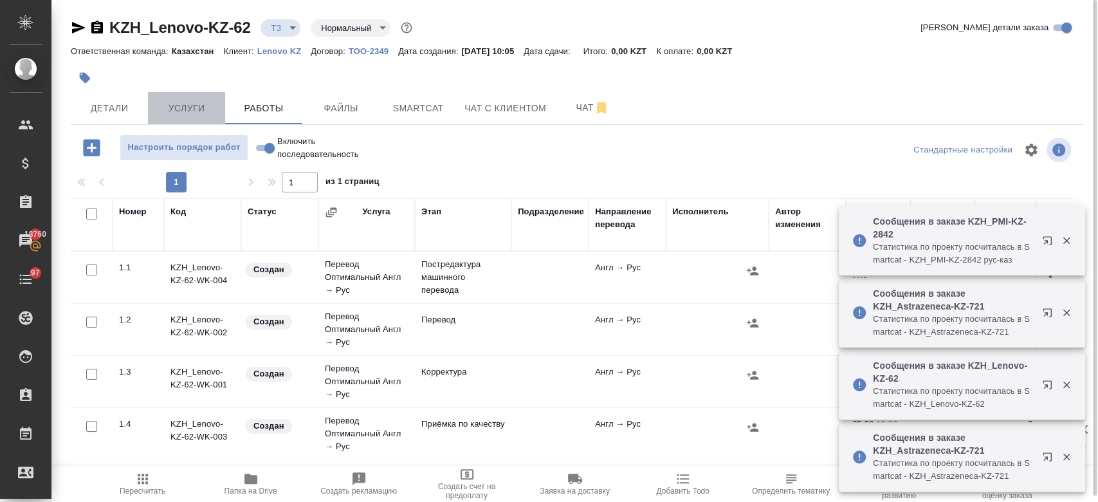
click at [183, 98] on button "Услуги" at bounding box center [186, 108] width 77 height 32
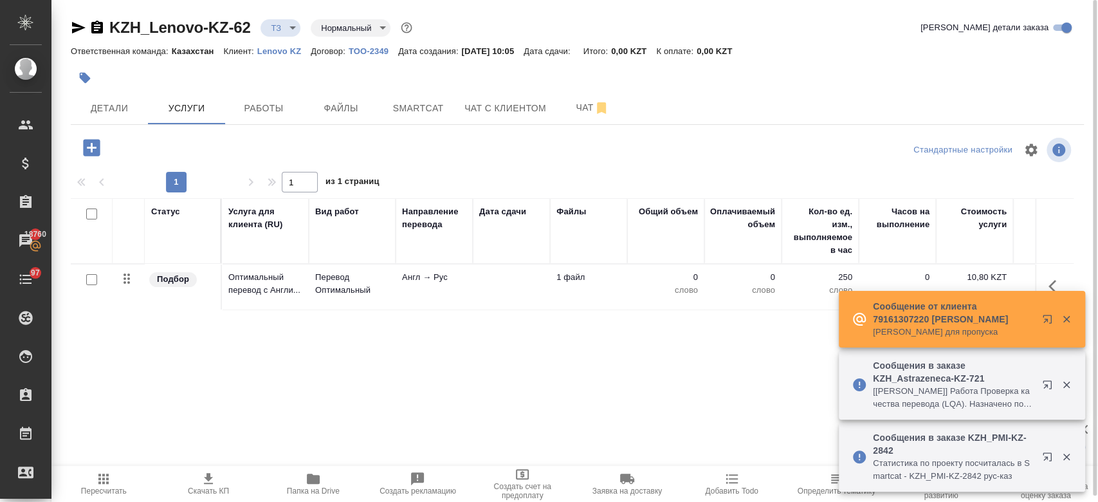
click at [304, 294] on td "Оптимальный перевод с Англи..." at bounding box center [265, 286] width 87 height 45
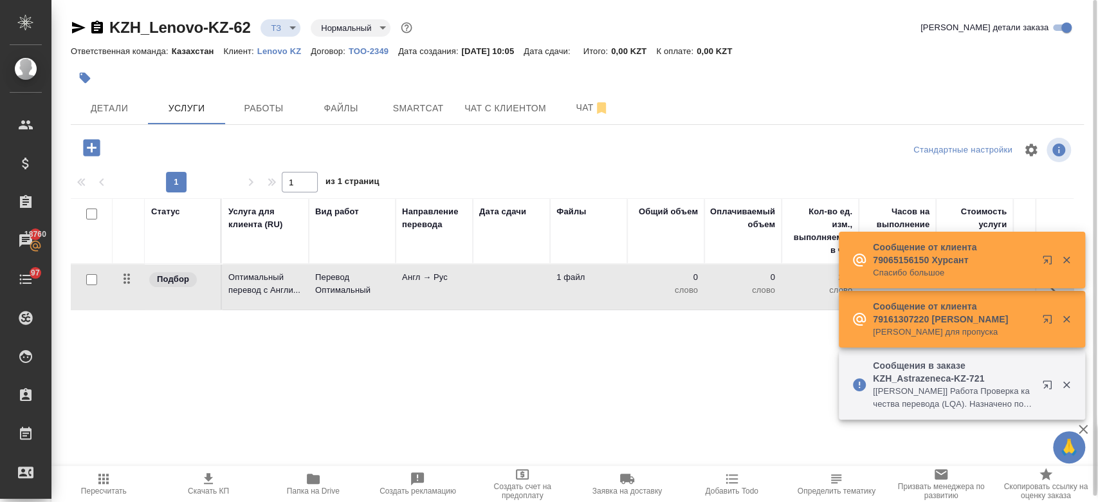
click at [304, 294] on td "Оптимальный перевод с Англи..." at bounding box center [265, 286] width 87 height 45
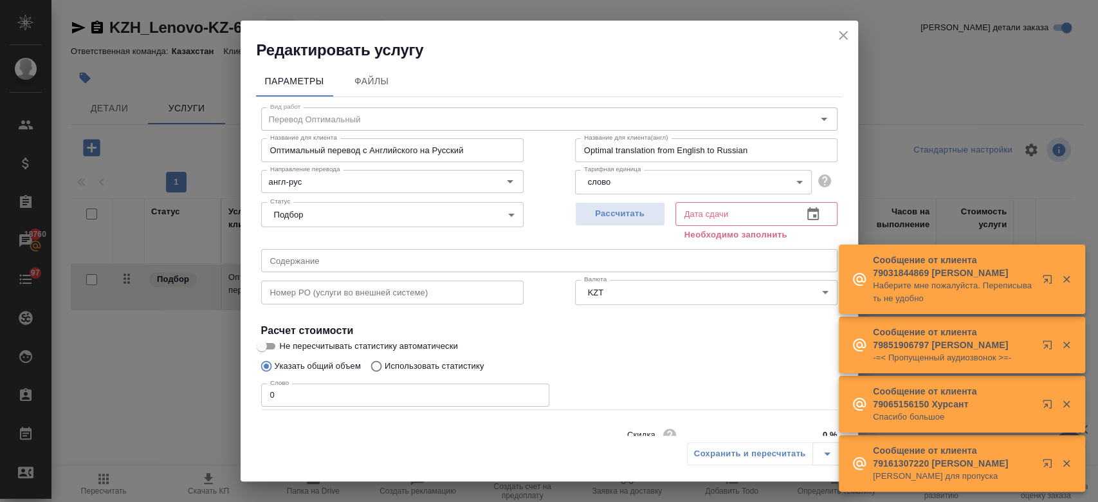
scroll to position [55, 0]
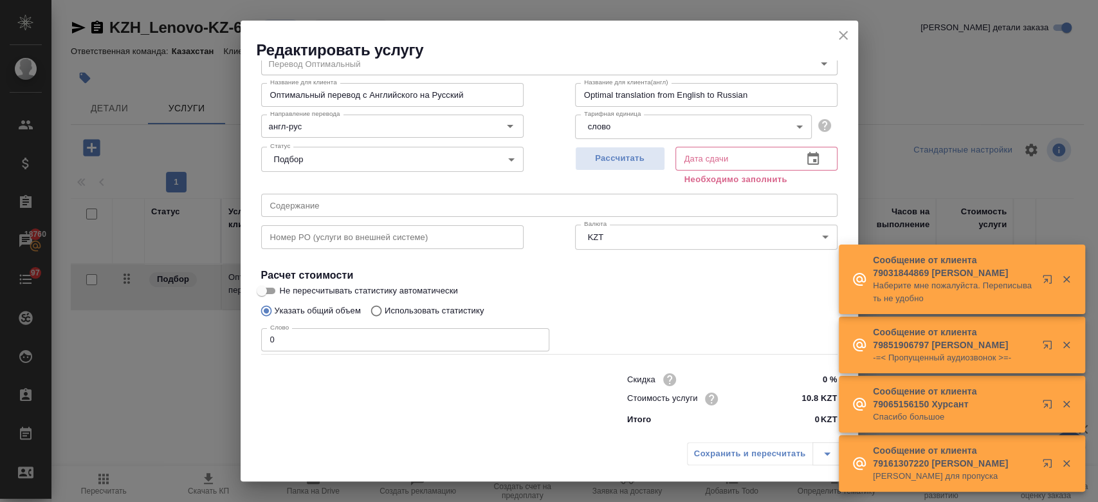
click at [474, 312] on p "Использовать статистику" at bounding box center [434, 310] width 100 height 13
click at [384, 312] on input "Использовать статистику" at bounding box center [374, 310] width 21 height 24
radio input "true"
radio input "false"
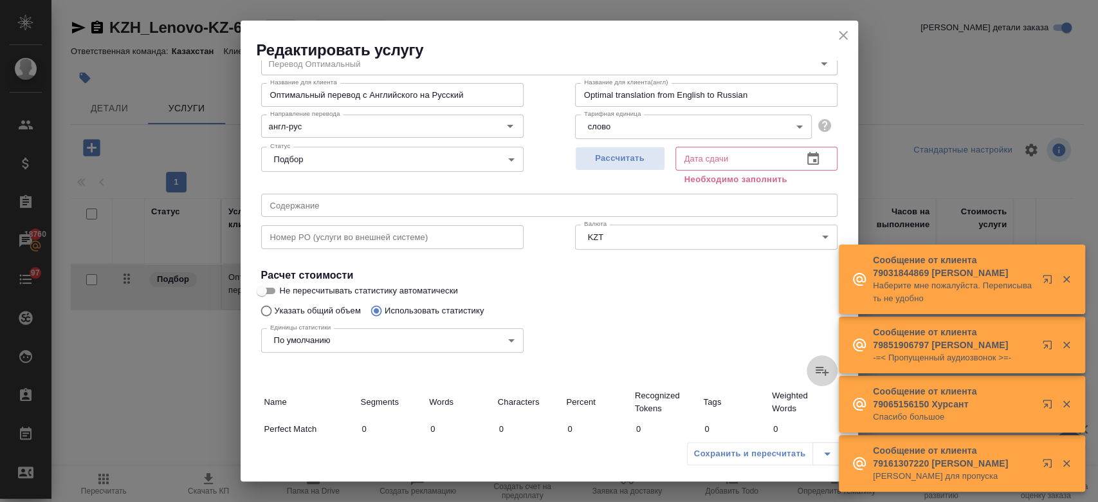
click at [815, 369] on icon at bounding box center [821, 370] width 13 height 9
click at [0, 0] on input "file" at bounding box center [0, 0] width 0 height 0
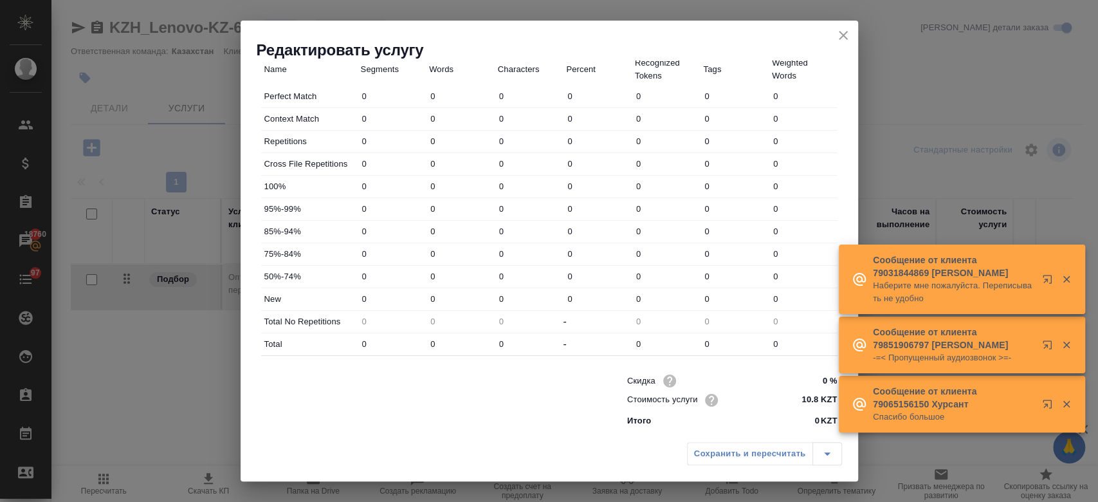
type input "27"
type input "60"
type input "411"
type input "5"
type input "7"
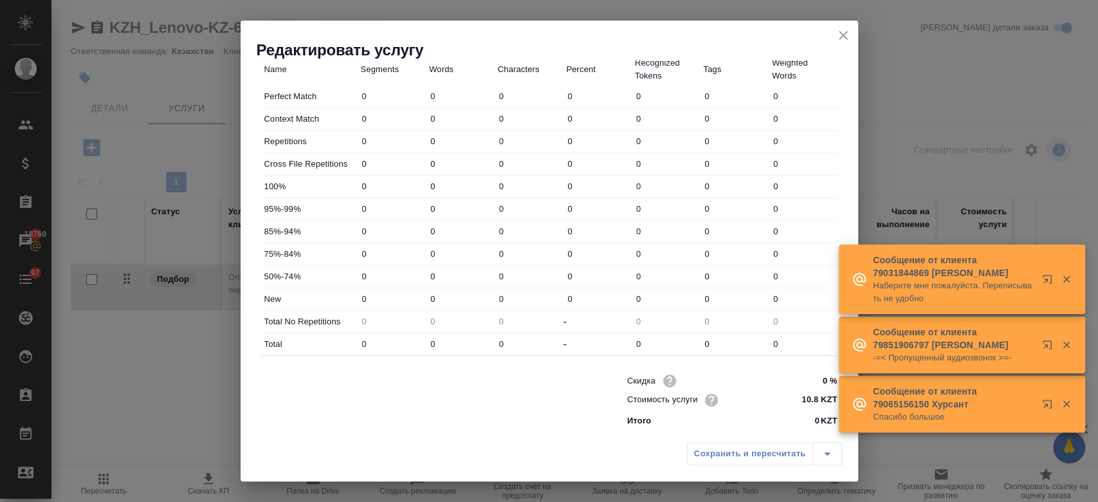
type input "64"
type input "5"
type input "38"
type input "314"
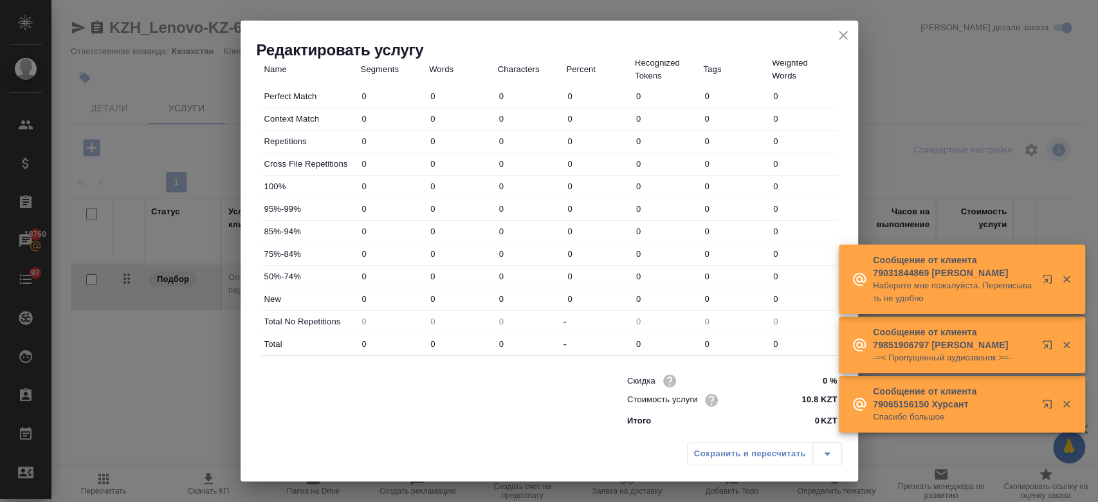
type input "5375"
type input "35555"
type input "324"
type input "5387"
type input "35657"
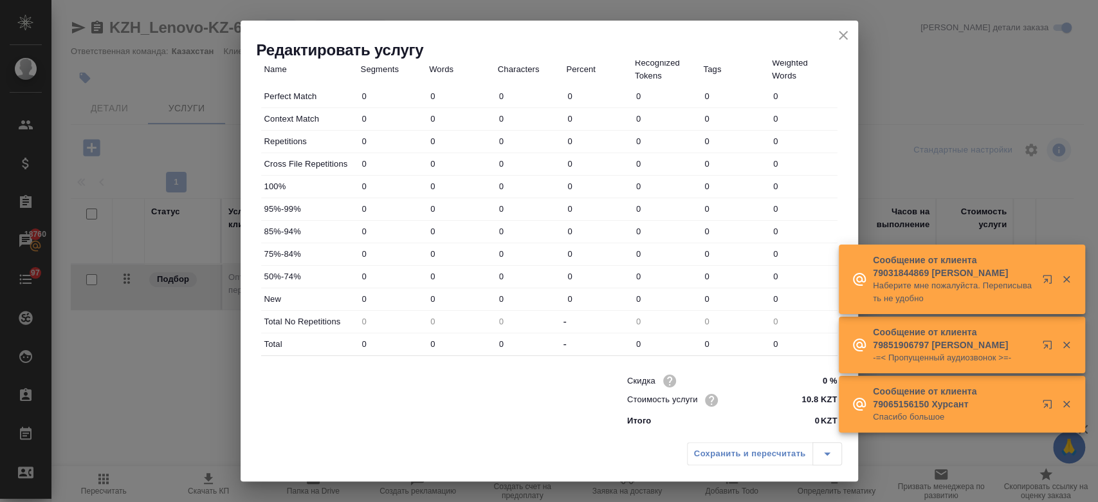
type input "351"
type input "5447"
type input "36068"
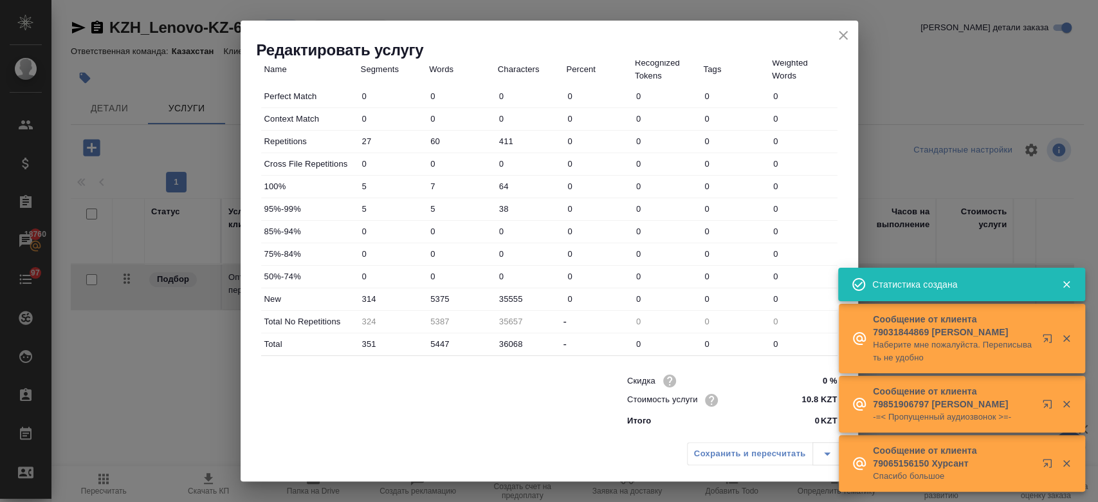
scroll to position [0, 0]
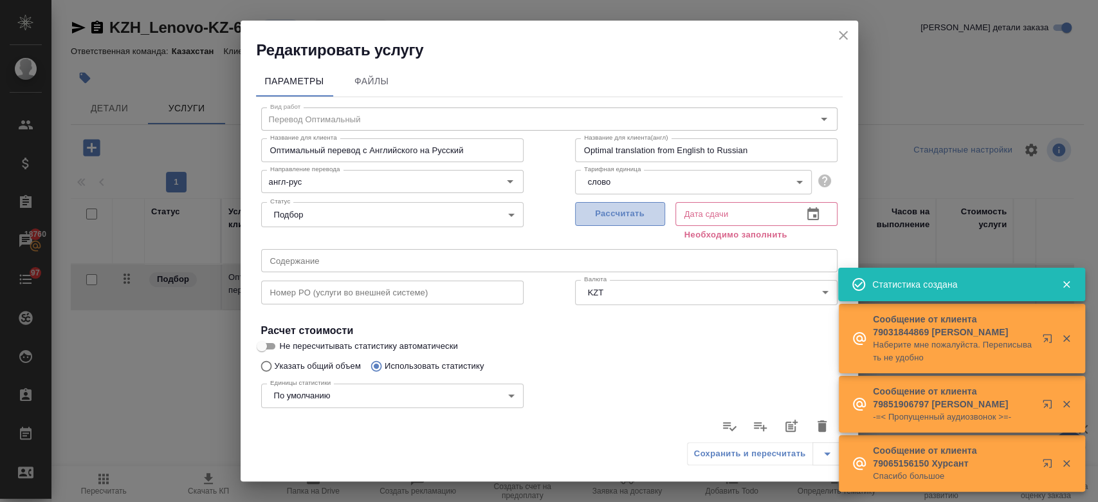
click at [602, 215] on span "Рассчитать" at bounding box center [620, 213] width 76 height 15
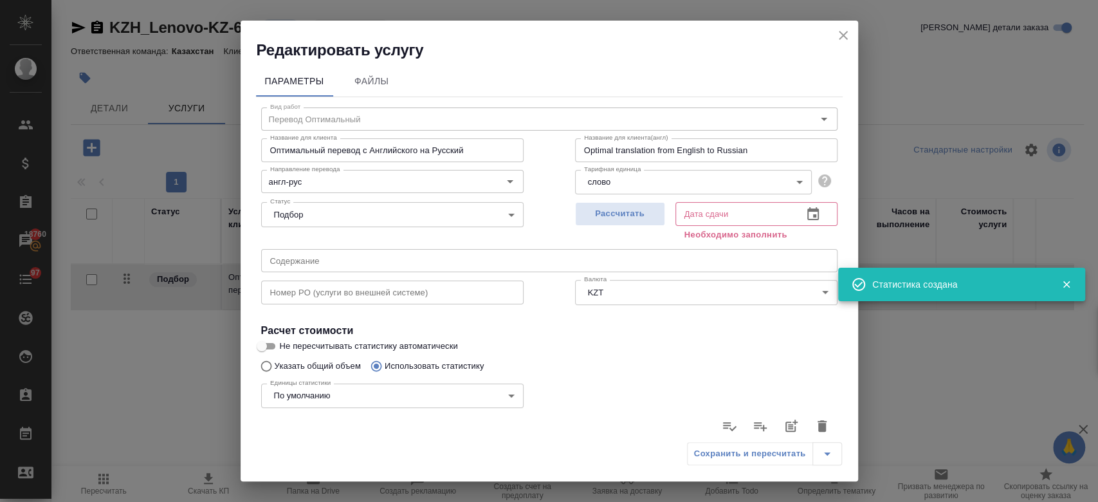
type input "25.09.2025 10:24"
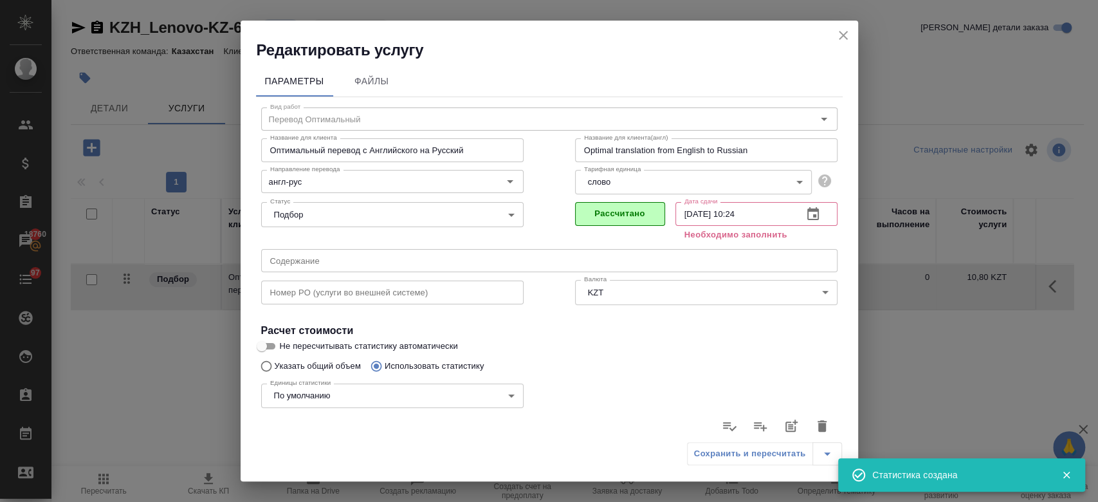
scroll to position [374, 0]
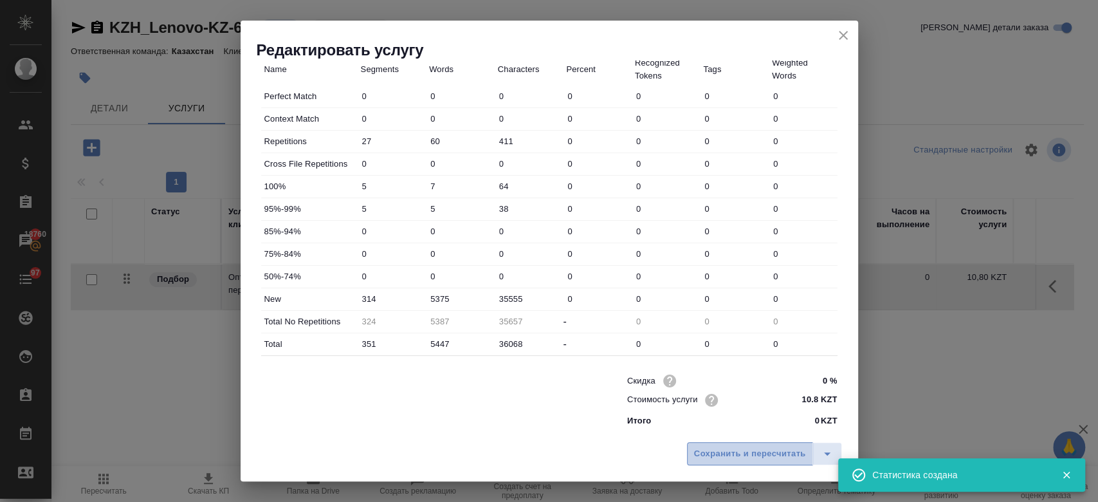
click at [719, 458] on span "Сохранить и пересчитать" at bounding box center [750, 453] width 112 height 15
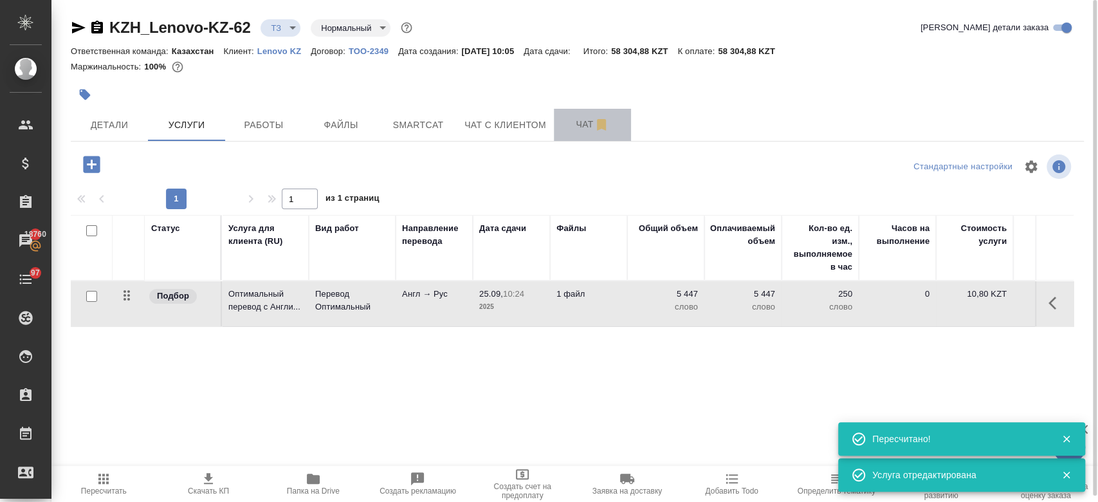
click at [579, 132] on button "Чат" at bounding box center [592, 125] width 77 height 32
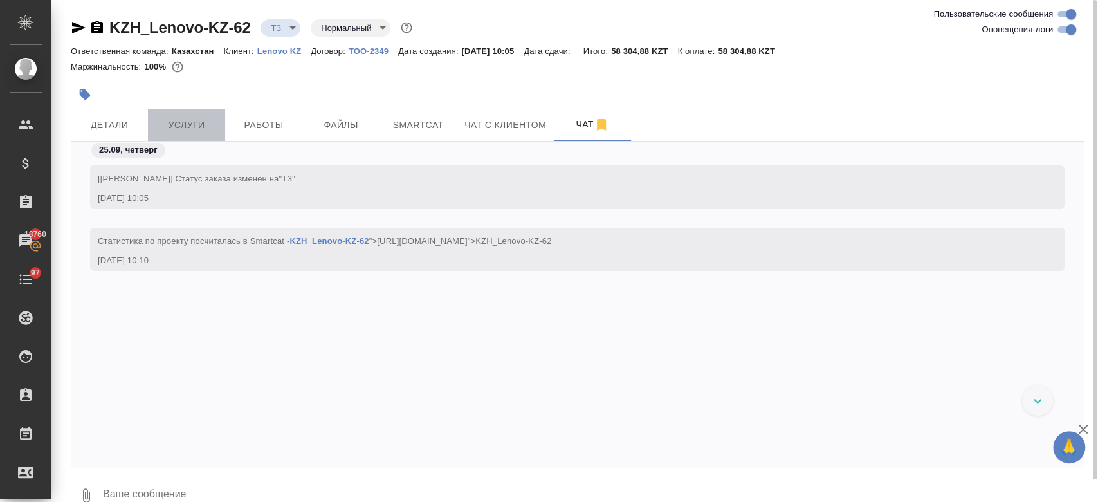
click at [190, 126] on span "Услуги" at bounding box center [187, 125] width 62 height 16
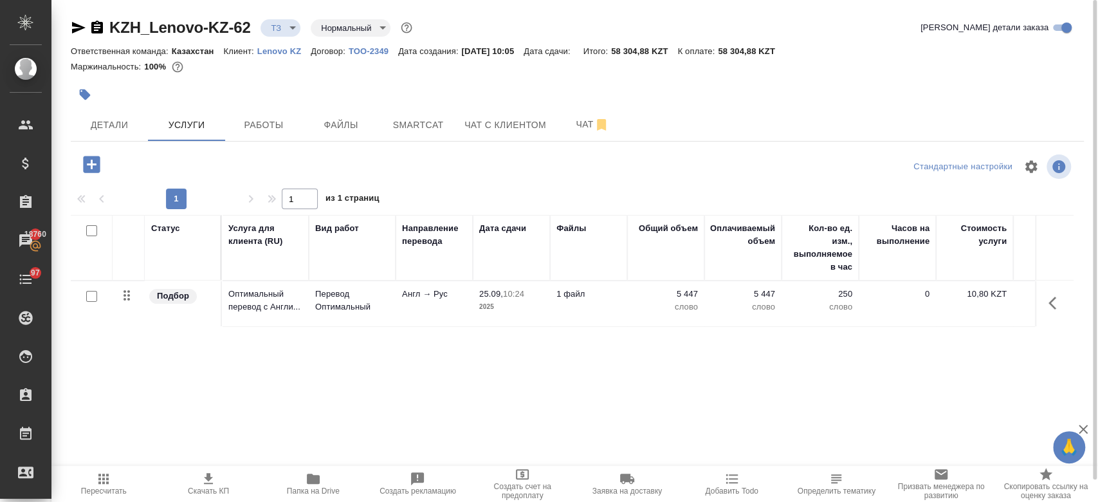
click at [371, 78] on div at bounding box center [577, 79] width 1013 height 3
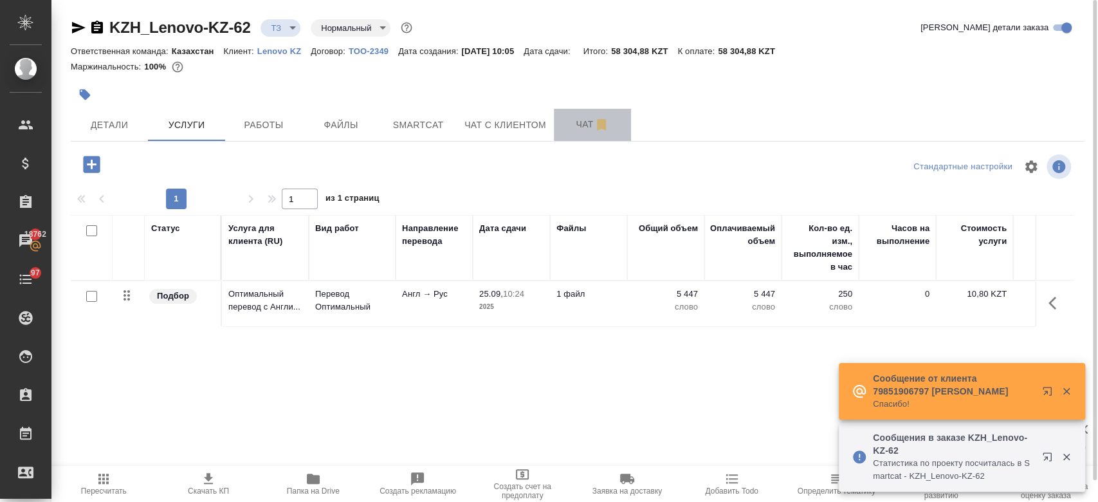
click at [570, 129] on span "Чат" at bounding box center [592, 124] width 62 height 16
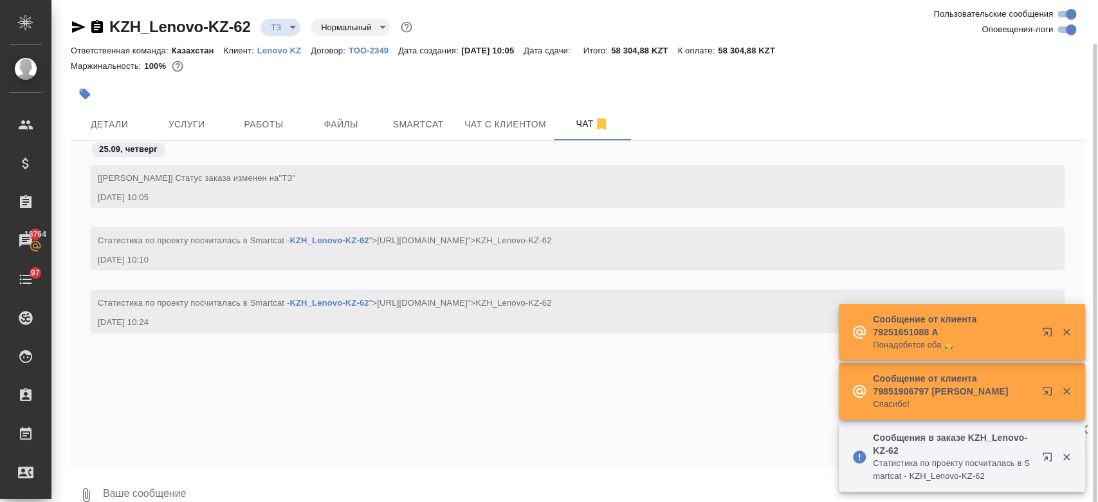
scroll to position [23, 0]
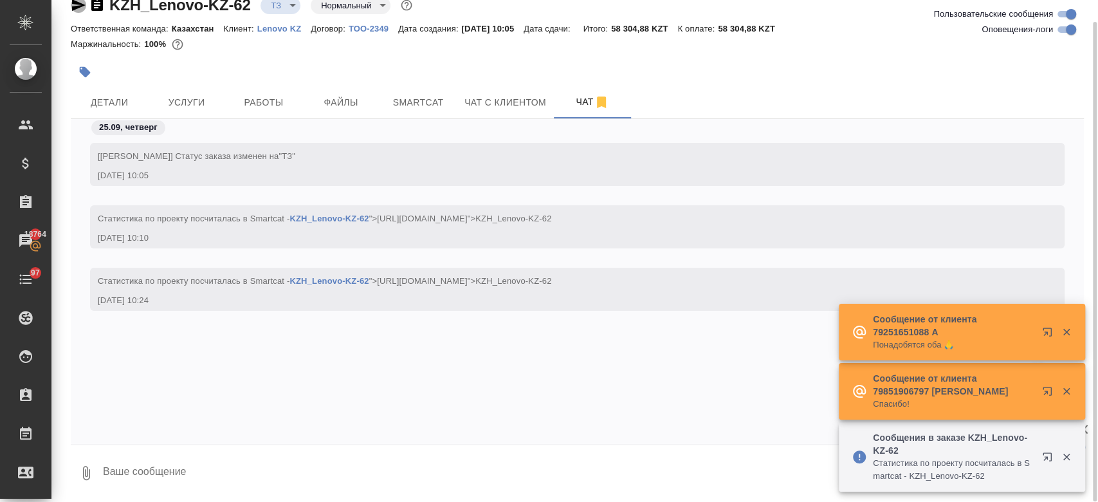
click at [74, 9] on icon "button" at bounding box center [79, 5] width 14 height 12
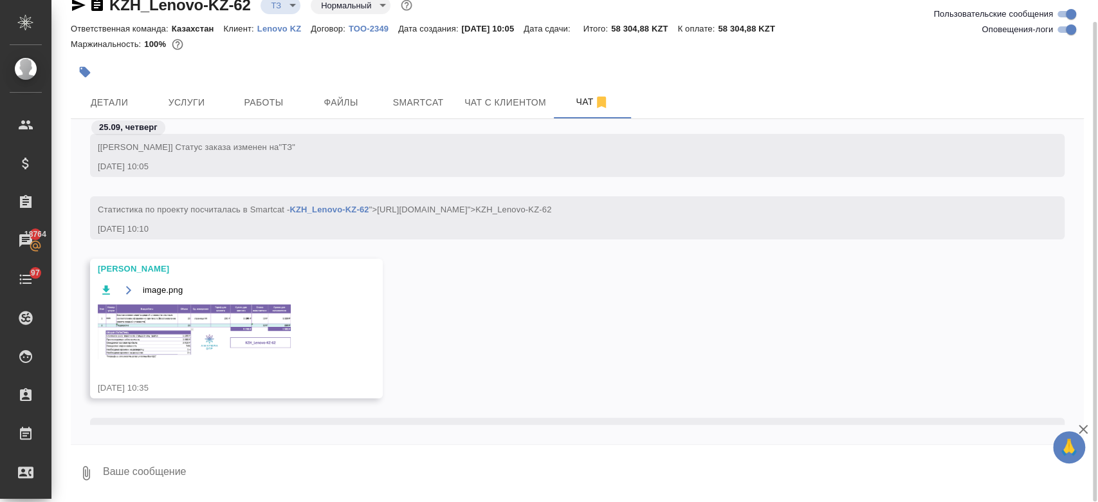
scroll to position [63, 0]
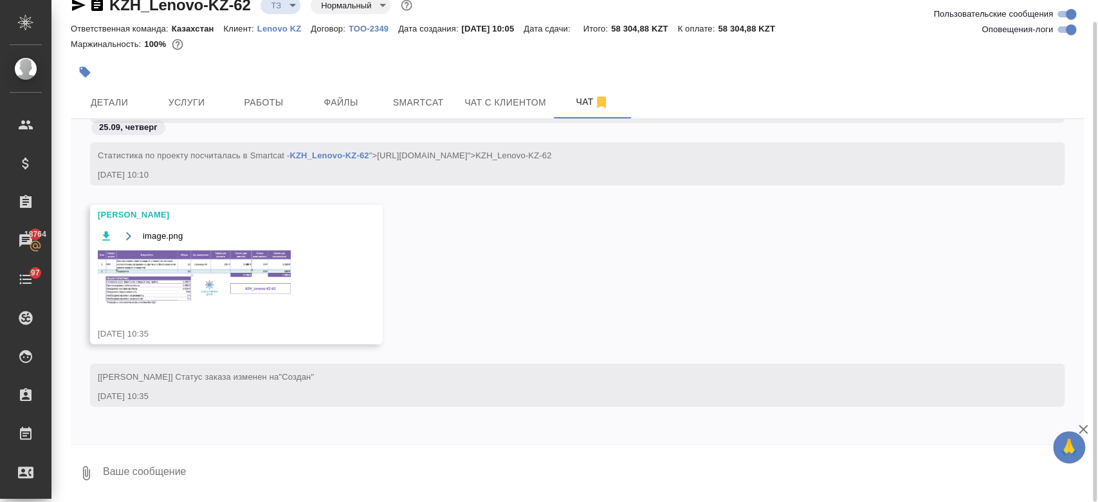
click at [242, 278] on img at bounding box center [194, 277] width 193 height 55
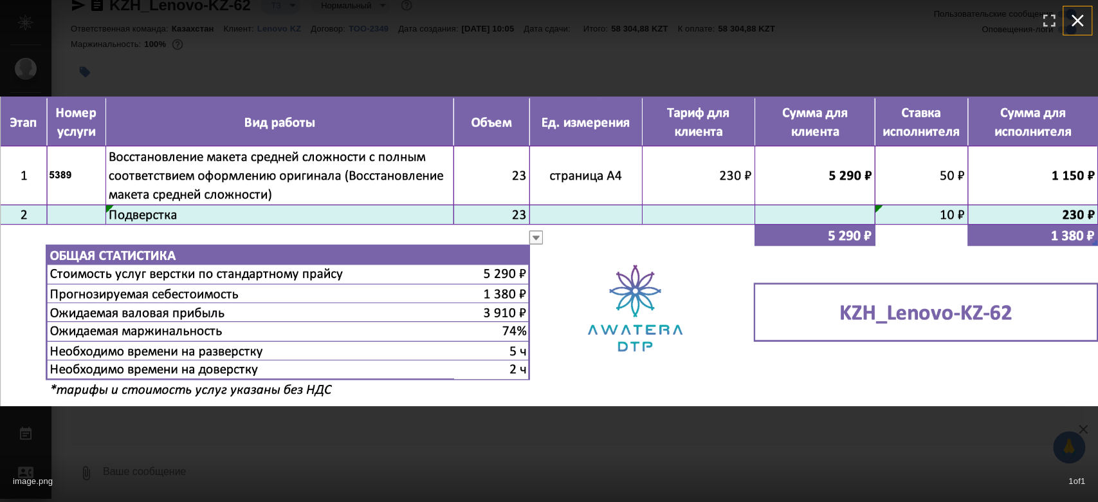
click at [1071, 21] on icon "button" at bounding box center [1077, 20] width 21 height 21
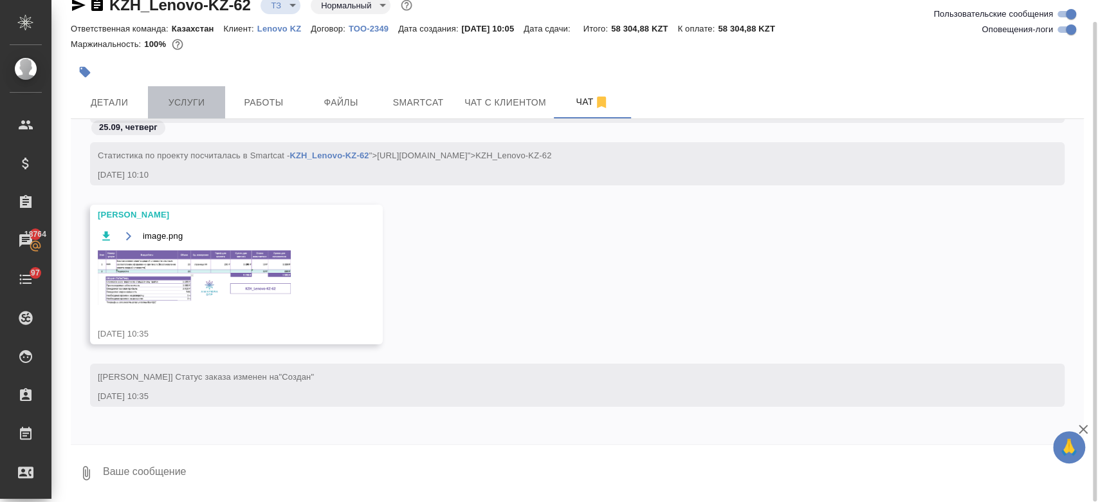
click at [203, 102] on span "Услуги" at bounding box center [187, 103] width 62 height 16
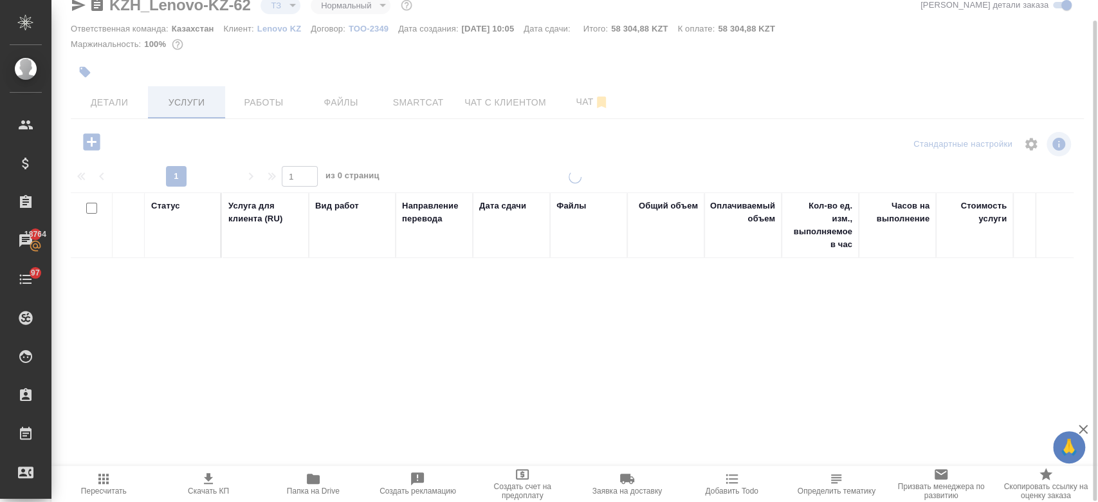
scroll to position [22, 0]
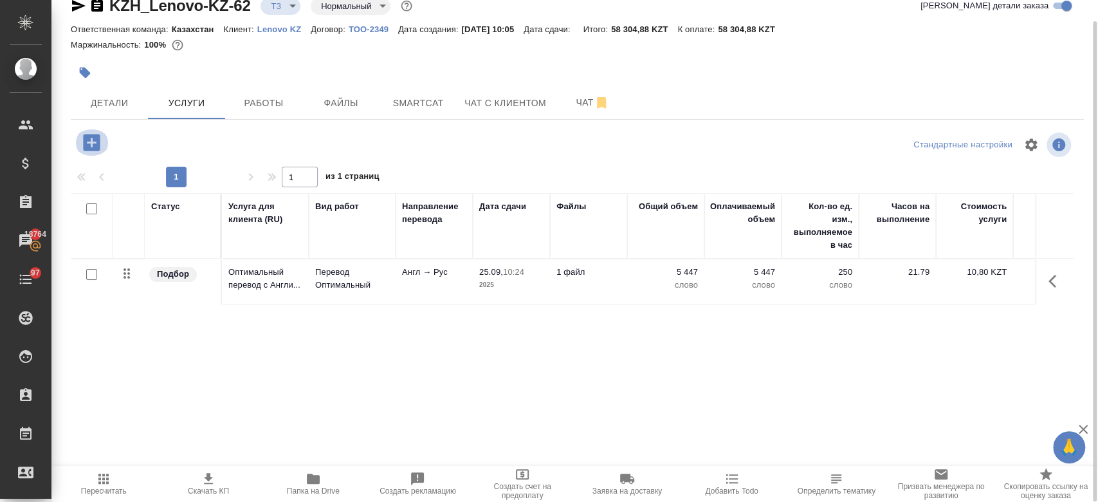
click at [87, 139] on icon "button" at bounding box center [91, 142] width 17 height 17
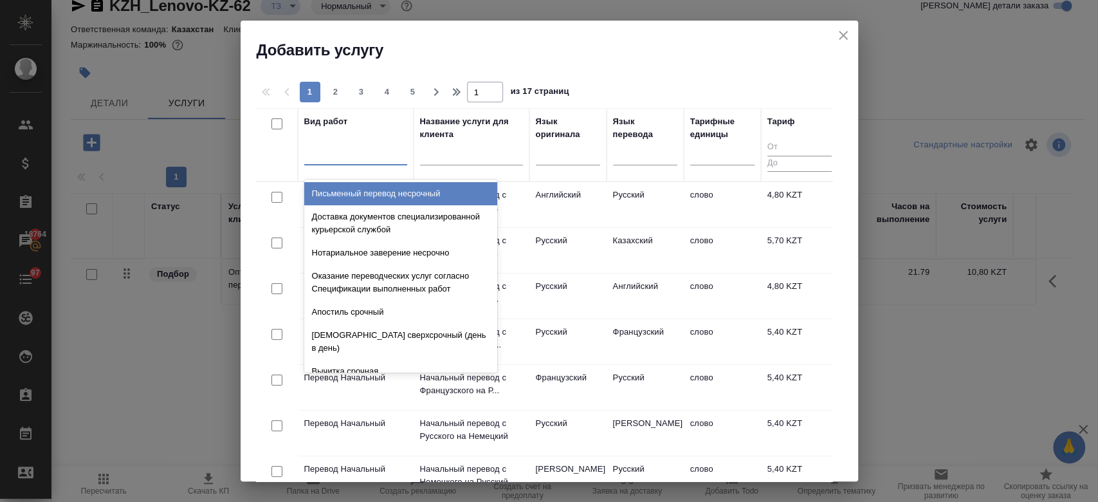
click at [341, 162] on div at bounding box center [355, 153] width 103 height 24
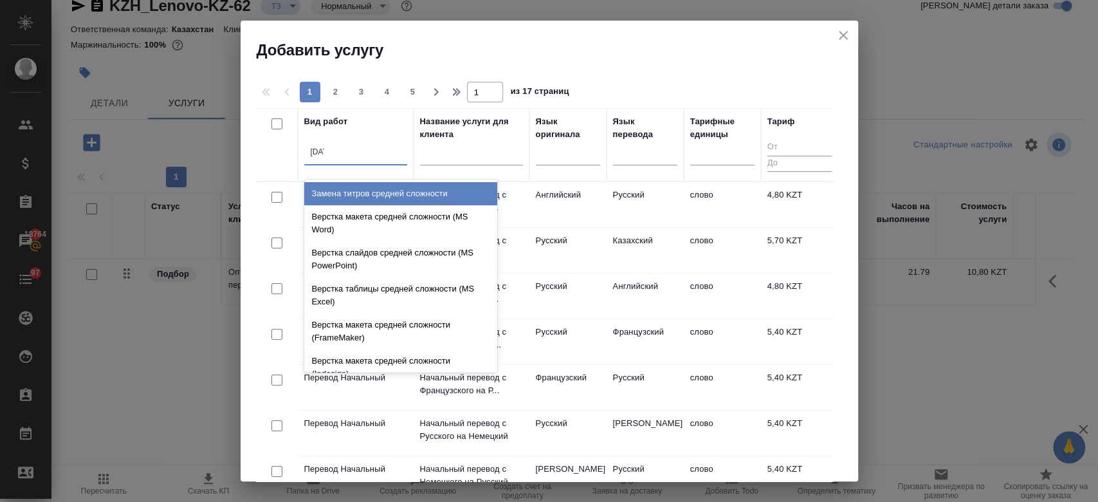
type input "средн"
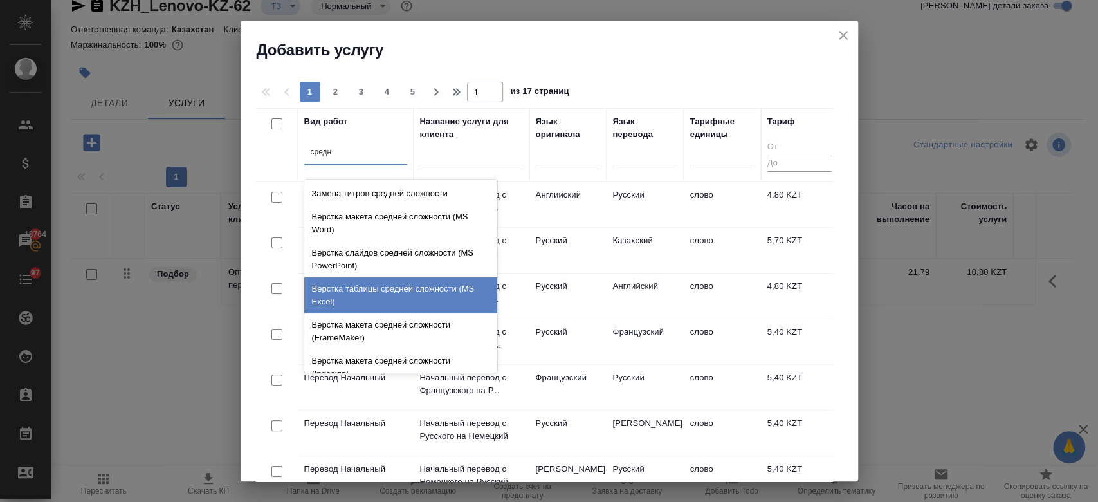
scroll to position [136, 0]
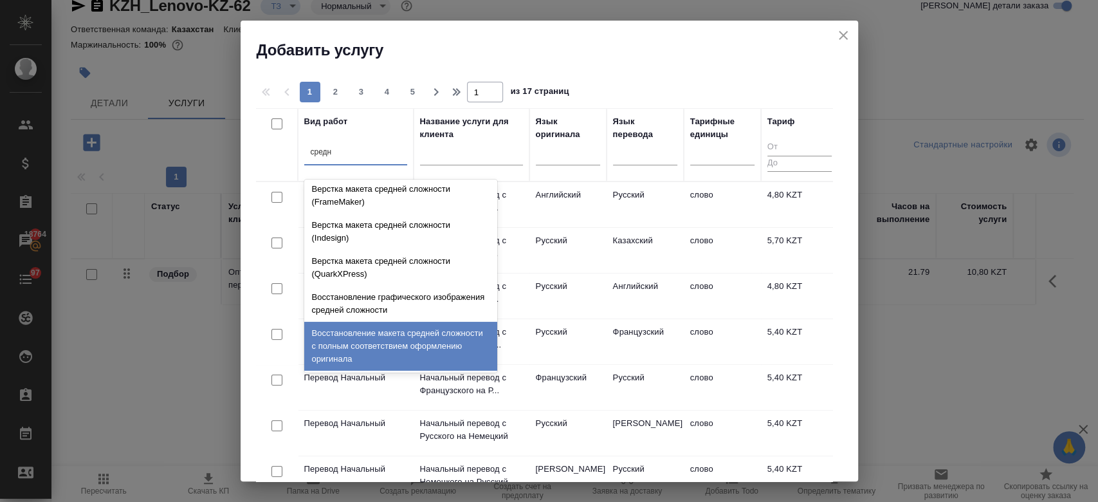
click at [375, 342] on div "Восстановление макета средней сложности с полным соответствием оформлению ориги…" at bounding box center [400, 345] width 193 height 49
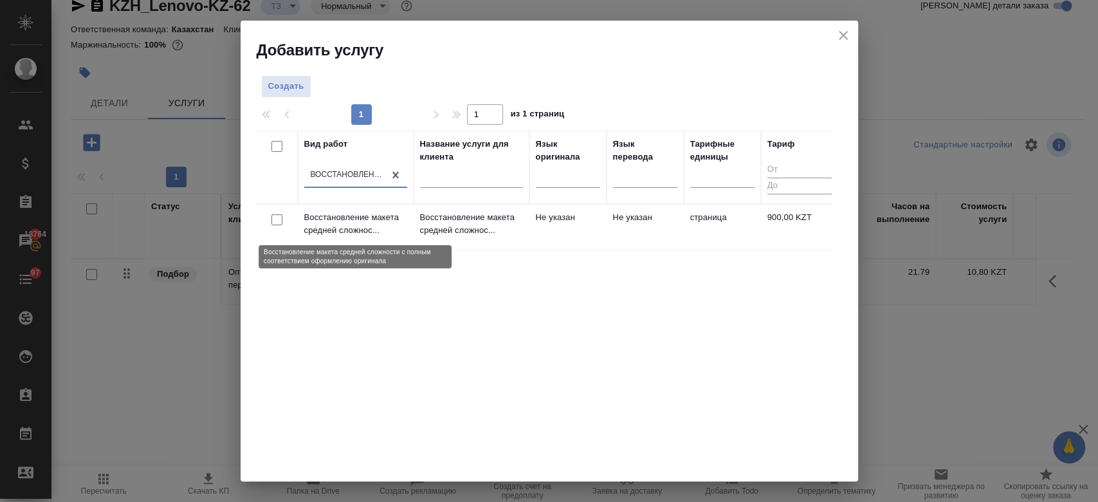
click at [347, 220] on p "Восстановление макета средней сложнос..." at bounding box center [355, 224] width 103 height 26
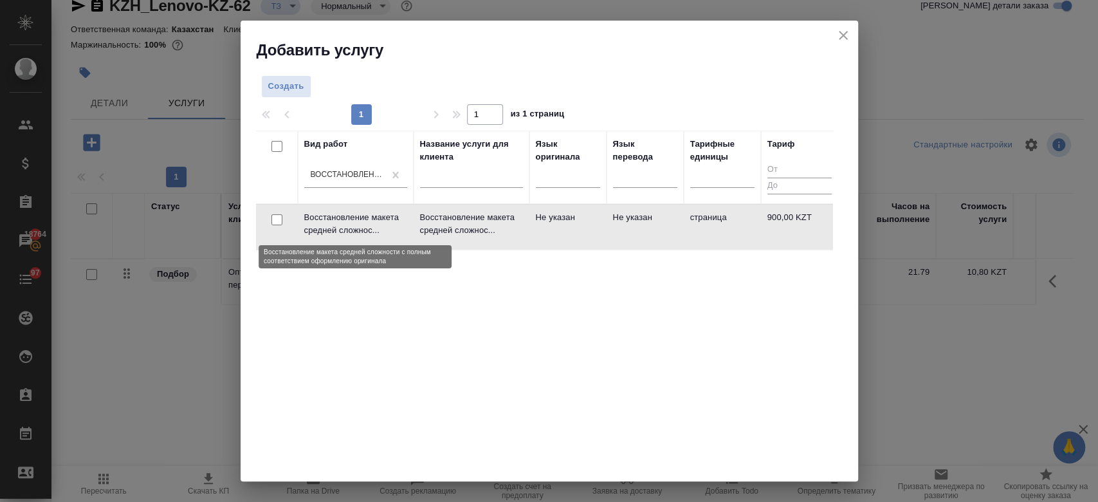
click at [347, 220] on p "Восстановление макета средней сложнос..." at bounding box center [355, 224] width 103 height 26
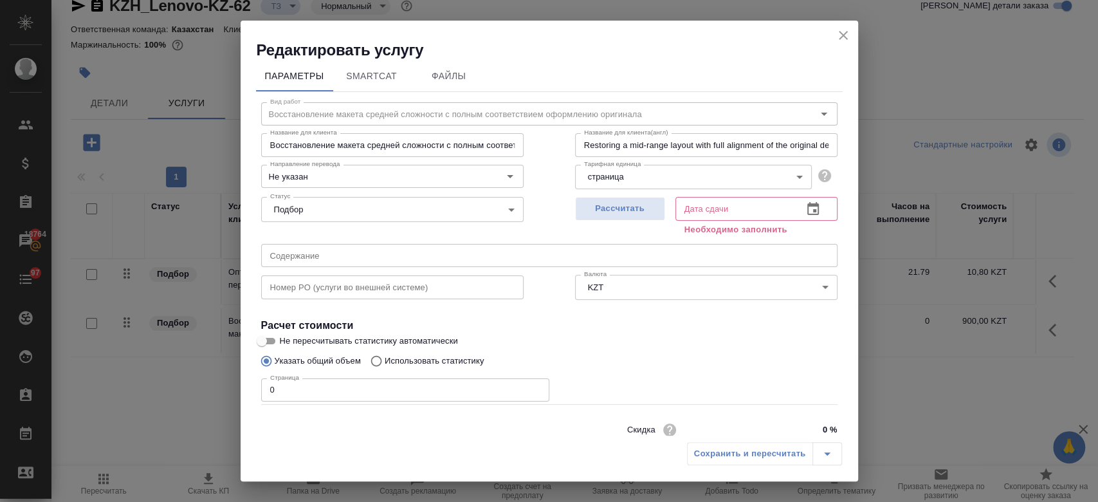
scroll to position [55, 0]
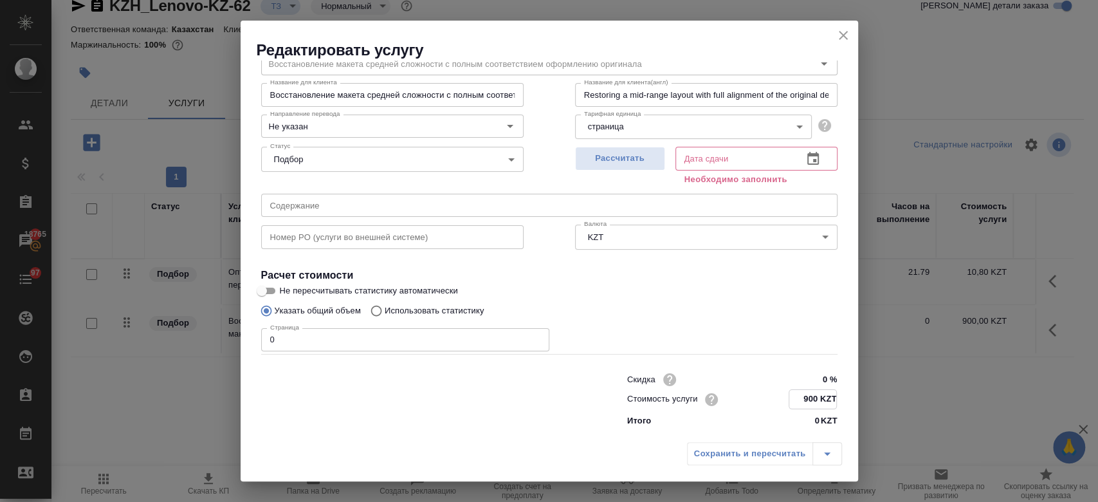
click at [810, 403] on input "900 KZT" at bounding box center [812, 399] width 47 height 19
type input "9 KZT"
type input "1725 KZT"
click at [465, 339] on input "0" at bounding box center [405, 339] width 288 height 23
type input "23"
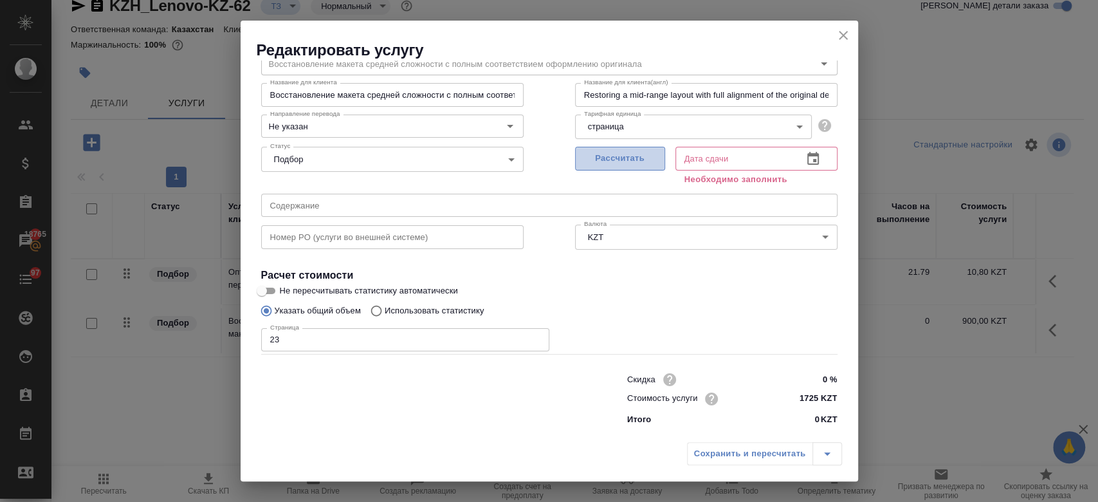
click at [624, 156] on span "Рассчитать" at bounding box center [620, 158] width 76 height 15
type input "25.09.2025 12:58"
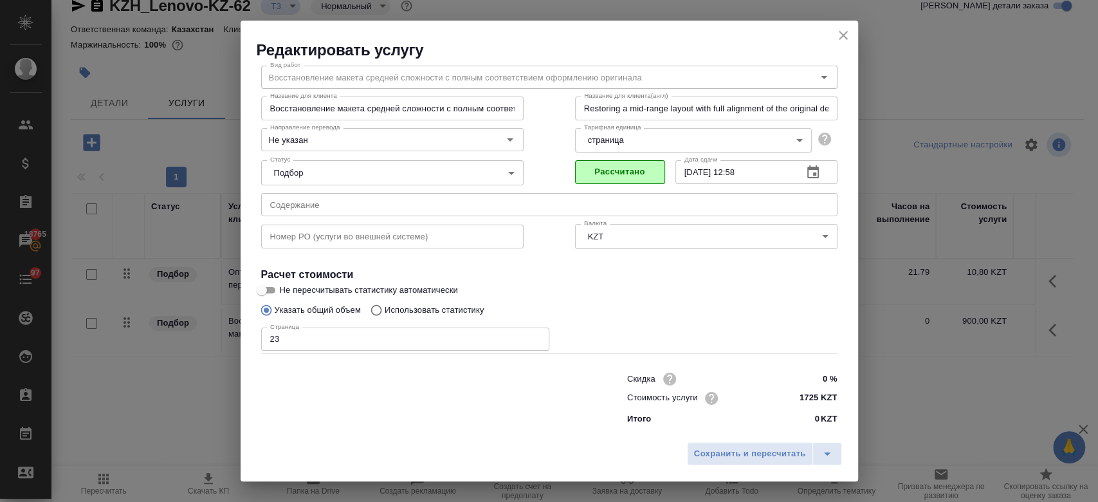
scroll to position [41, 0]
click at [736, 453] on span "Сохранить и пересчитать" at bounding box center [750, 453] width 112 height 15
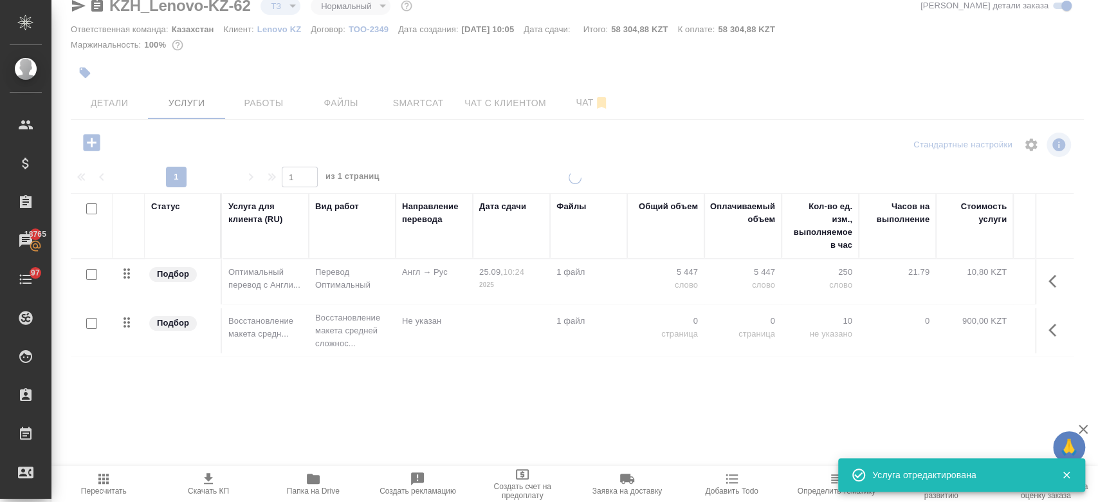
type input "new"
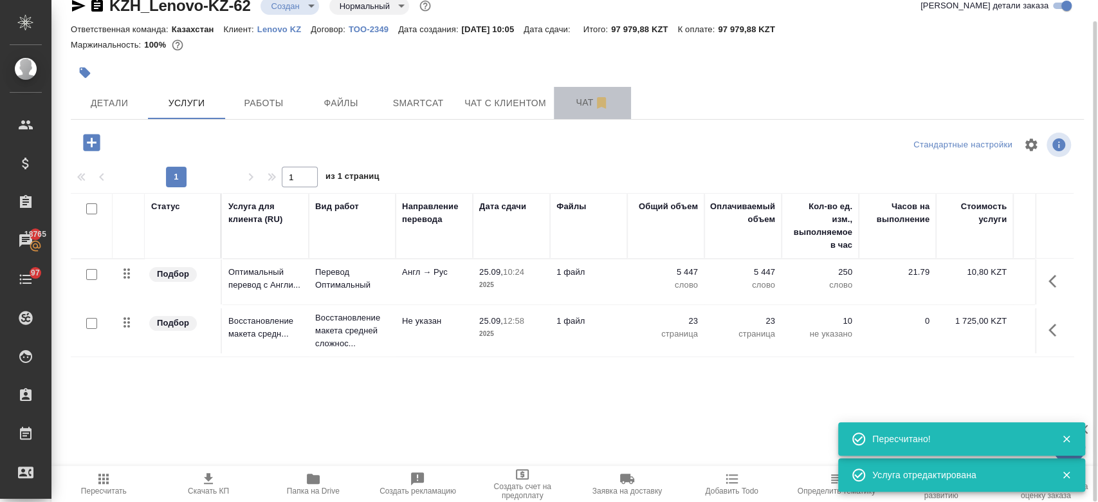
click at [568, 106] on span "Чат" at bounding box center [592, 103] width 62 height 16
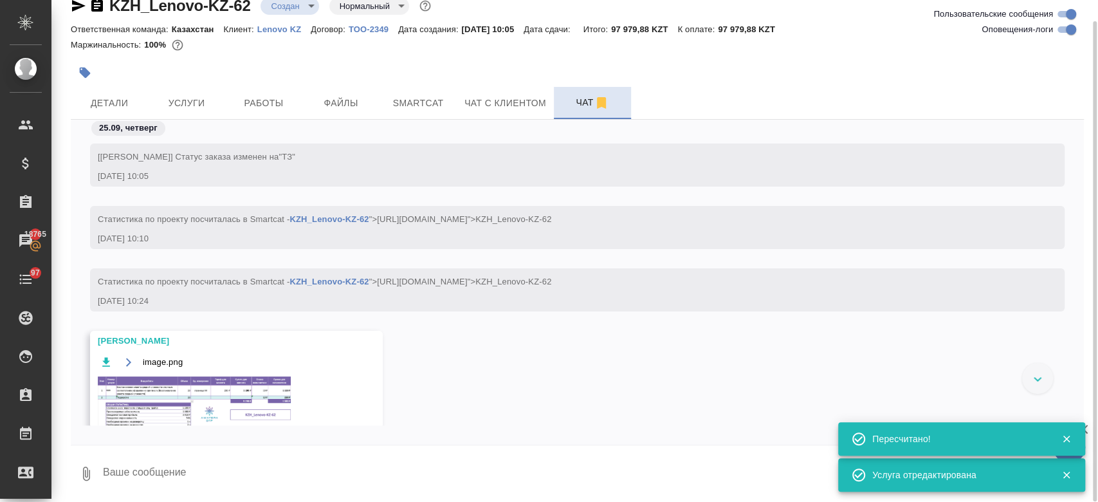
scroll to position [71, 0]
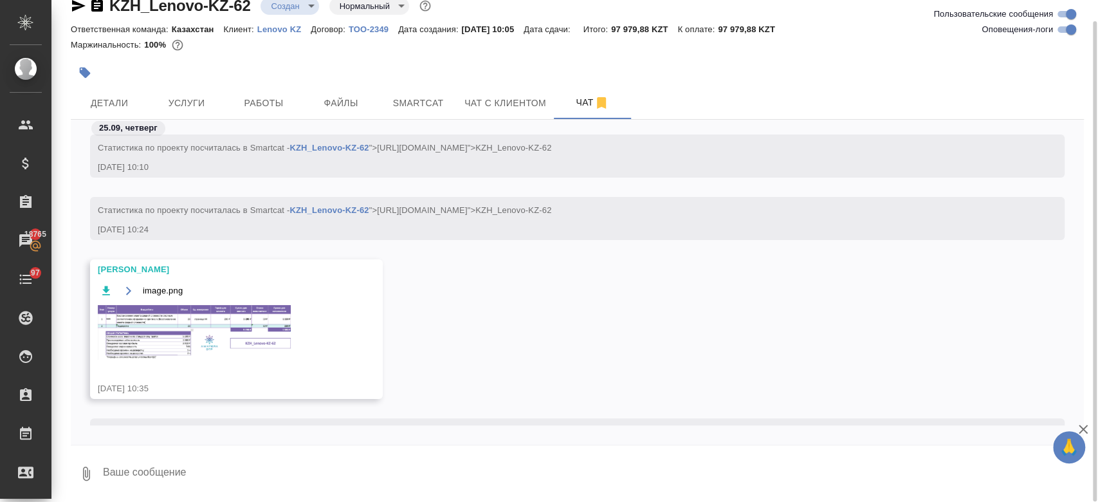
click at [249, 324] on img at bounding box center [194, 332] width 193 height 55
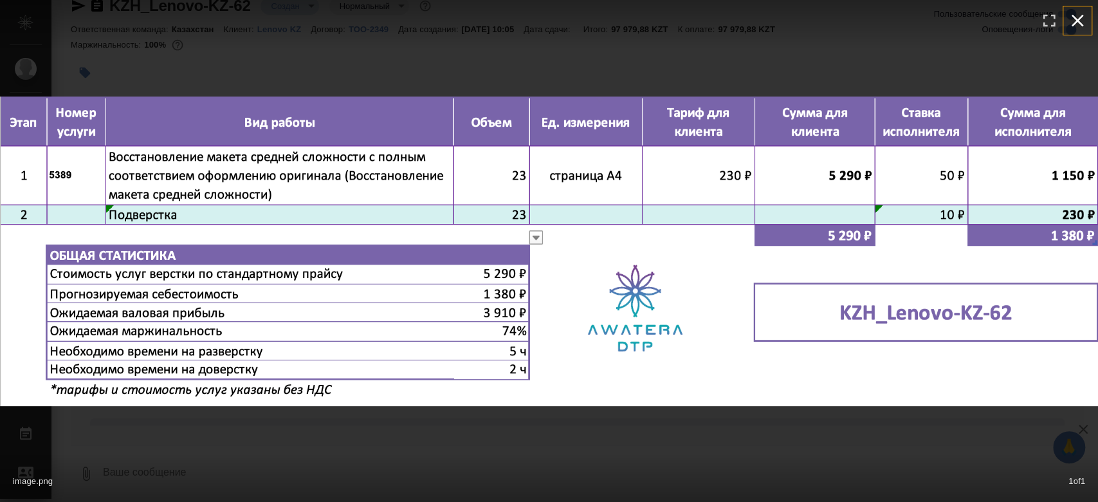
click at [1075, 21] on icon "button" at bounding box center [1077, 20] width 21 height 21
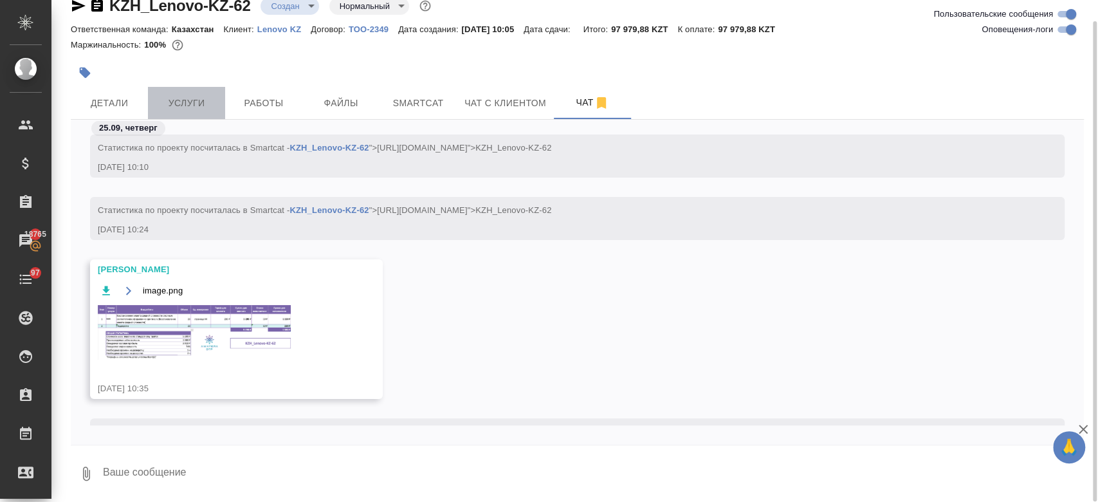
click at [179, 116] on button "Услуги" at bounding box center [186, 103] width 77 height 32
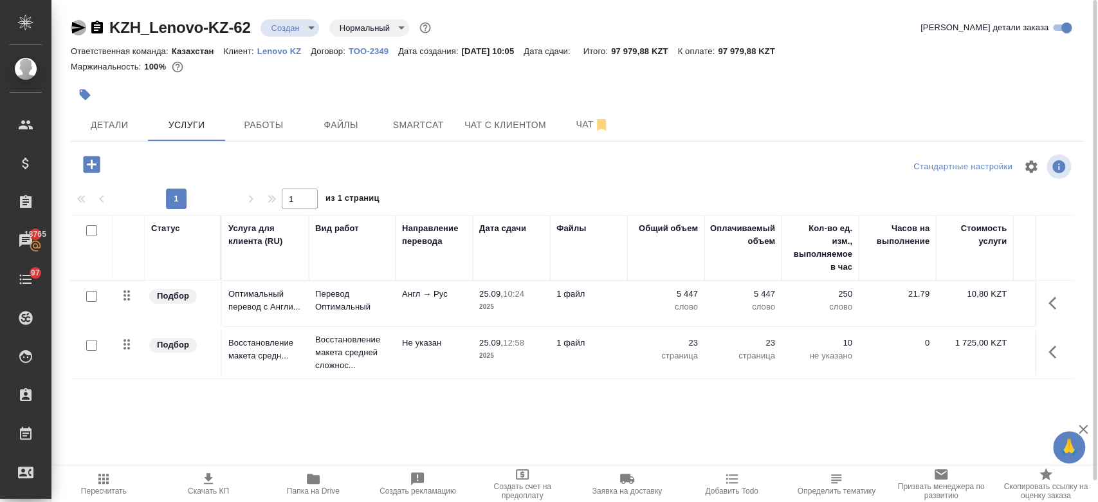
click at [77, 24] on icon "button" at bounding box center [79, 28] width 14 height 12
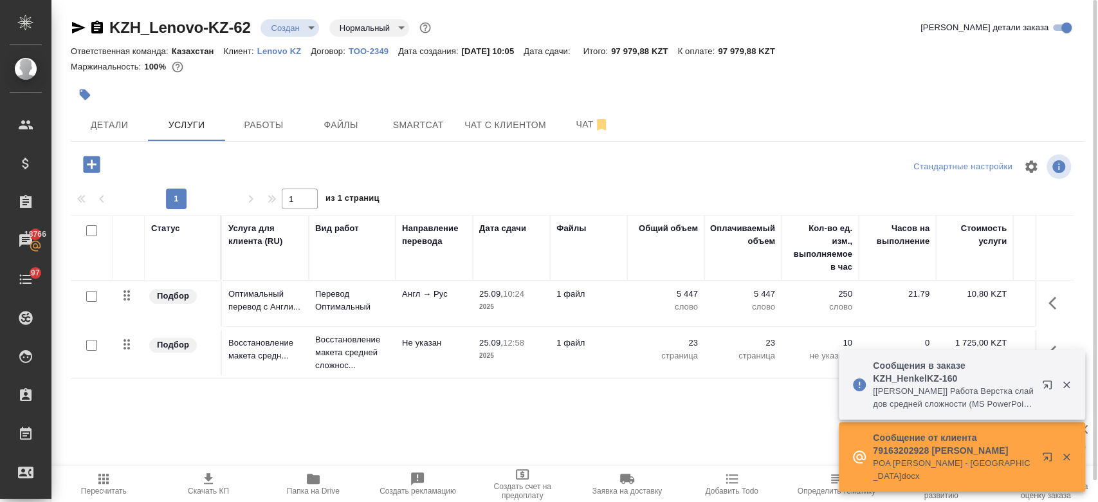
click at [399, 100] on div at bounding box center [408, 94] width 675 height 28
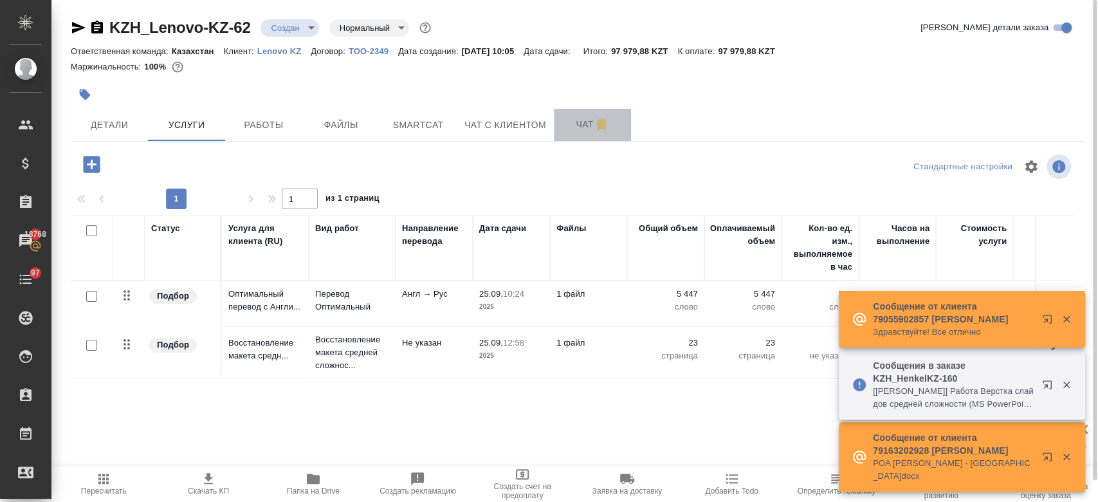
click at [577, 129] on span "Чат" at bounding box center [592, 124] width 62 height 16
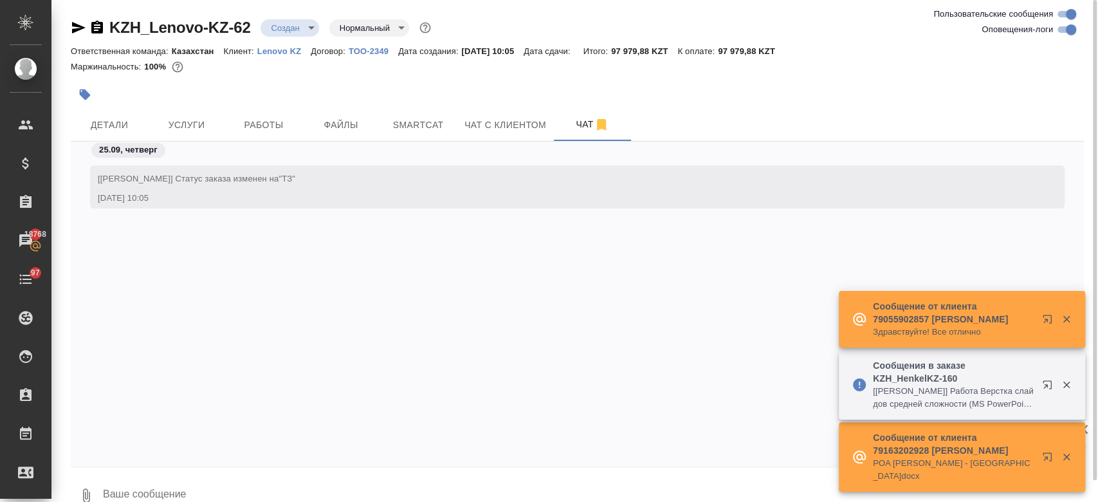
scroll to position [125, 0]
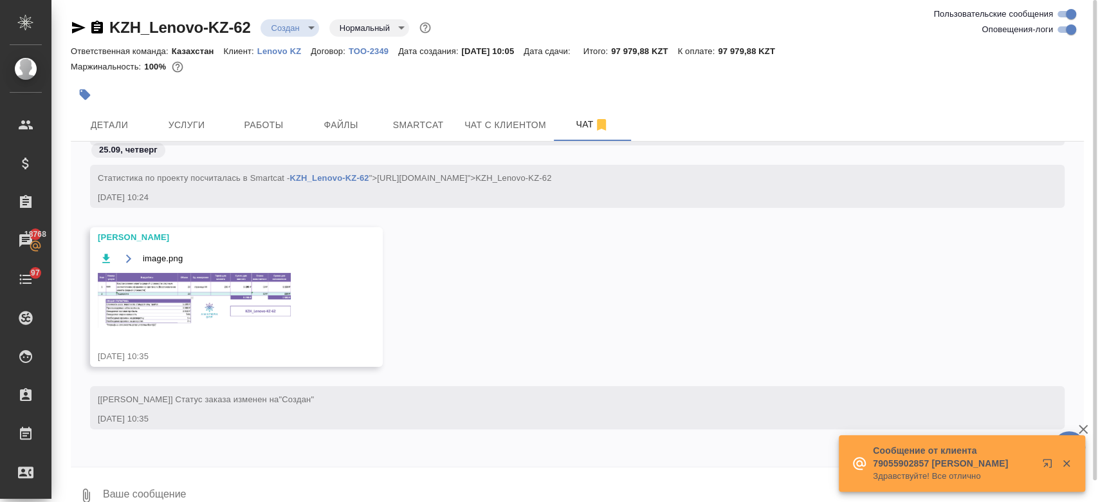
click at [199, 273] on img at bounding box center [194, 300] width 193 height 55
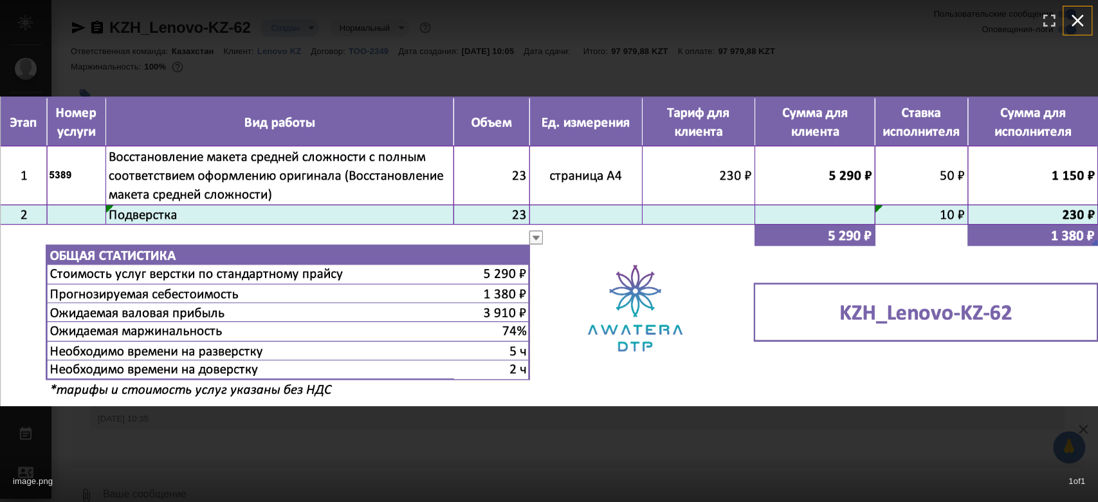
click at [1076, 30] on icon "button" at bounding box center [1077, 20] width 21 height 21
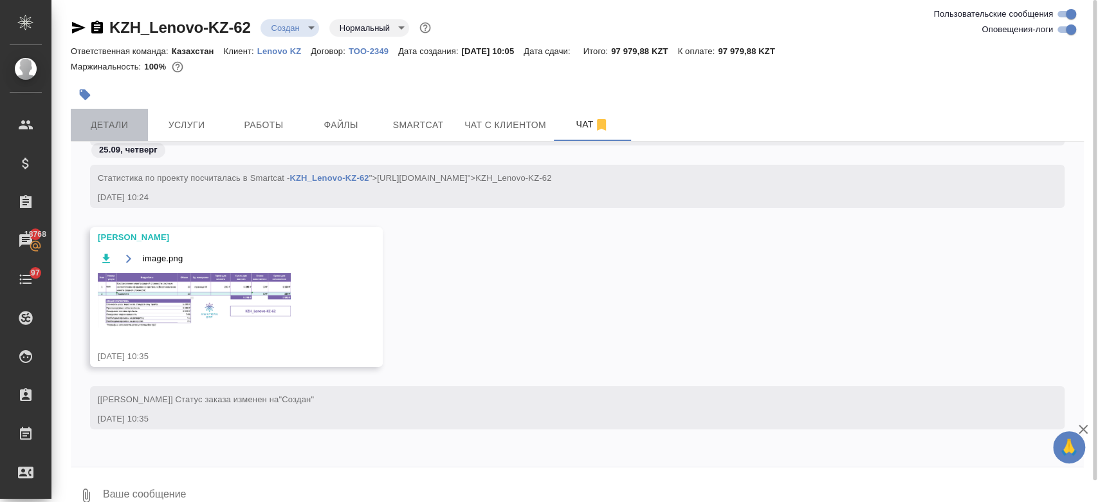
click at [123, 118] on span "Детали" at bounding box center [109, 125] width 62 height 16
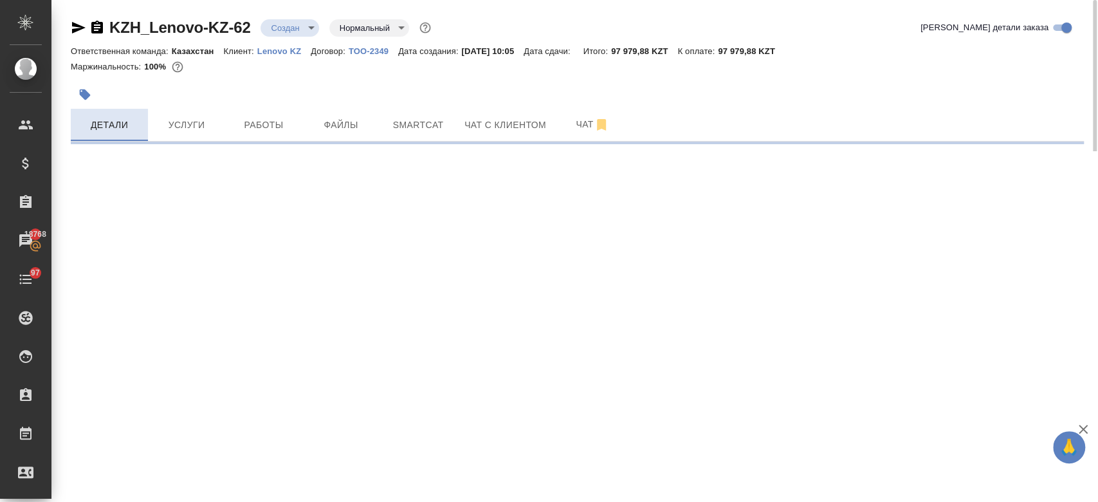
select select "RU"
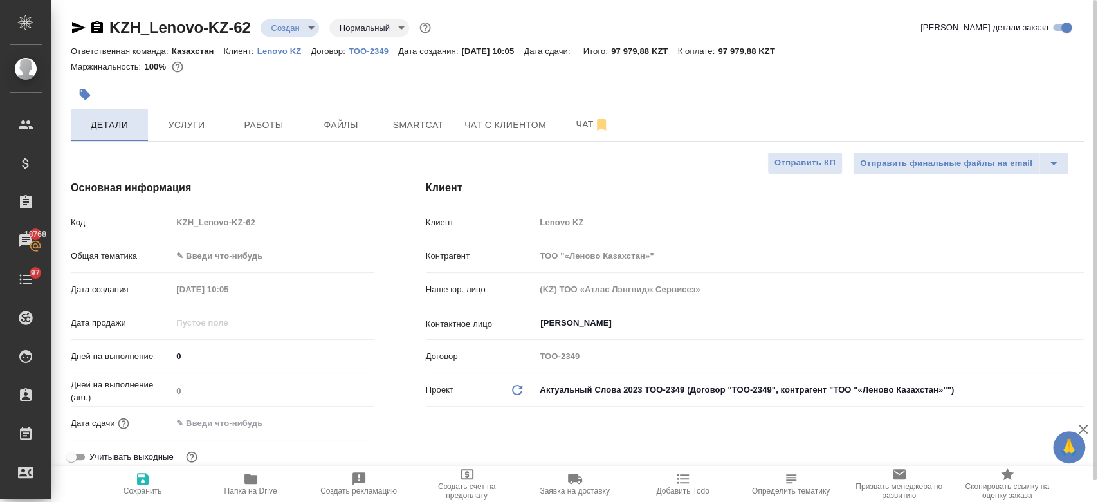
type textarea "x"
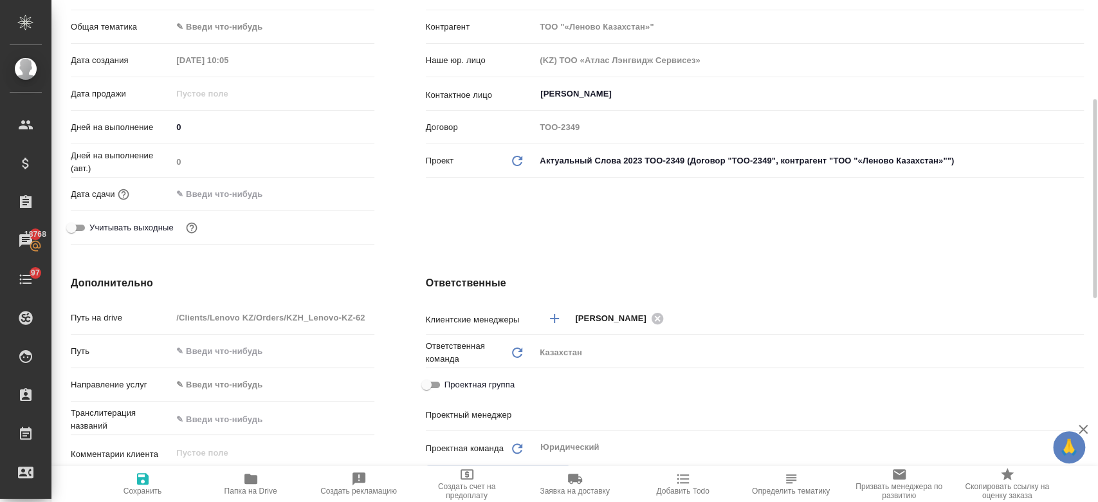
scroll to position [237, 0]
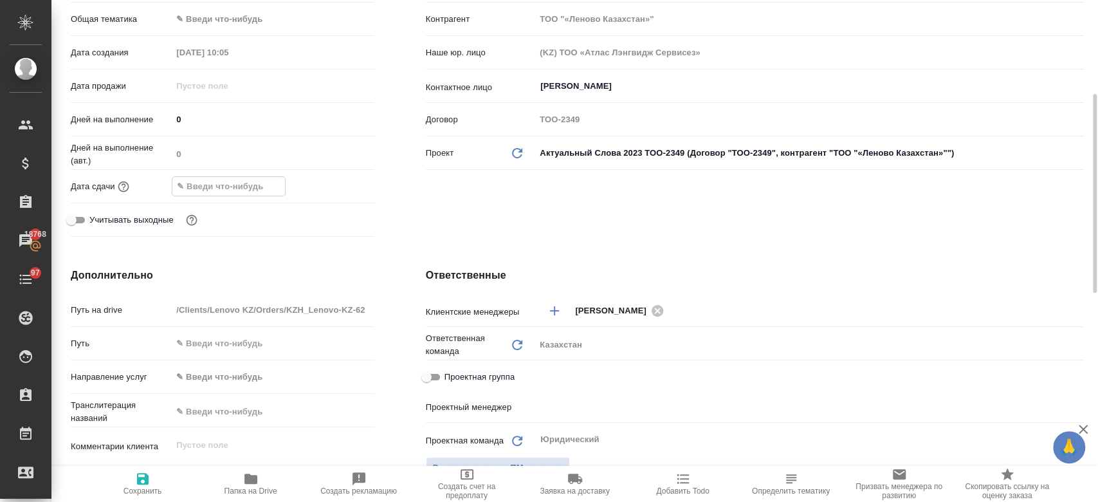
click at [249, 188] on input "text" at bounding box center [228, 186] width 113 height 19
click at [340, 181] on icon "button" at bounding box center [337, 184] width 12 height 13
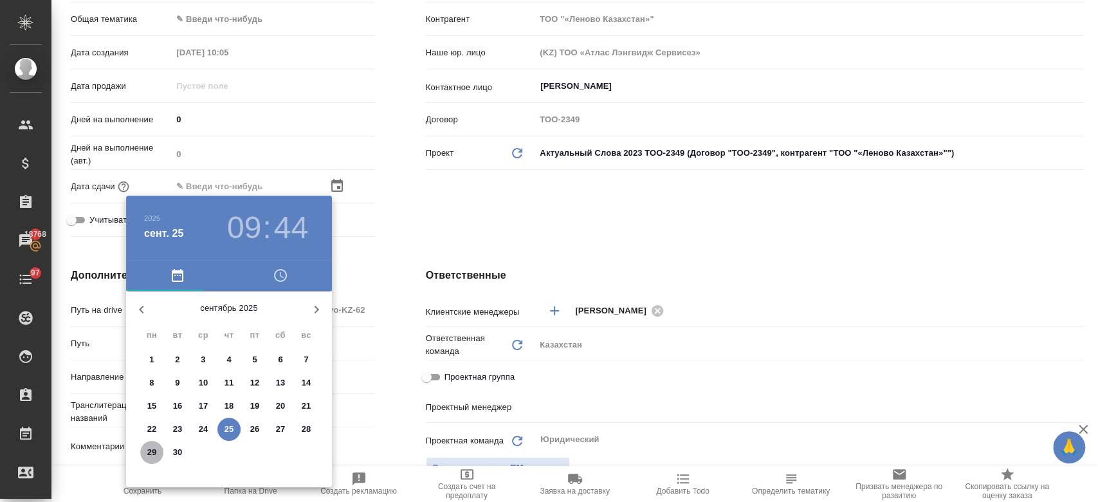
click at [154, 449] on p "29" at bounding box center [152, 452] width 10 height 13
type input "29.09.2025 09:44"
type textarea "x"
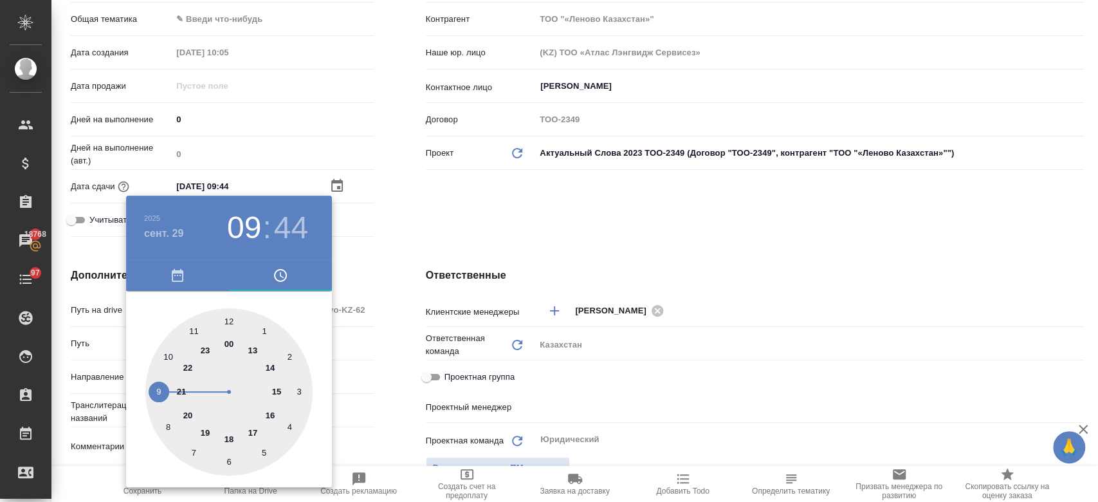
click at [271, 413] on div at bounding box center [228, 391] width 167 height 167
type input "29.09.2025 16:44"
type textarea "x"
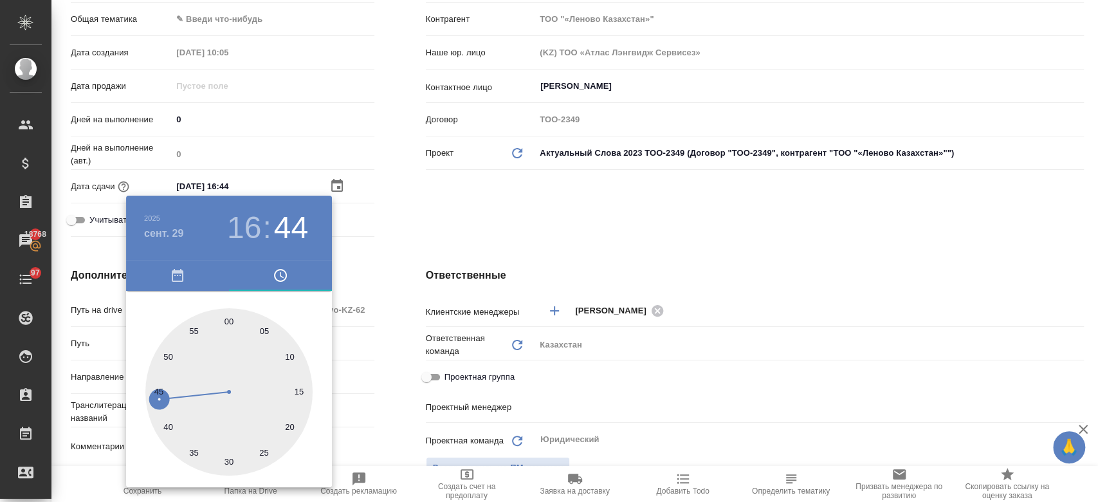
click at [226, 316] on div at bounding box center [228, 391] width 167 height 167
type input "29.09.2025 16:00"
type textarea "x"
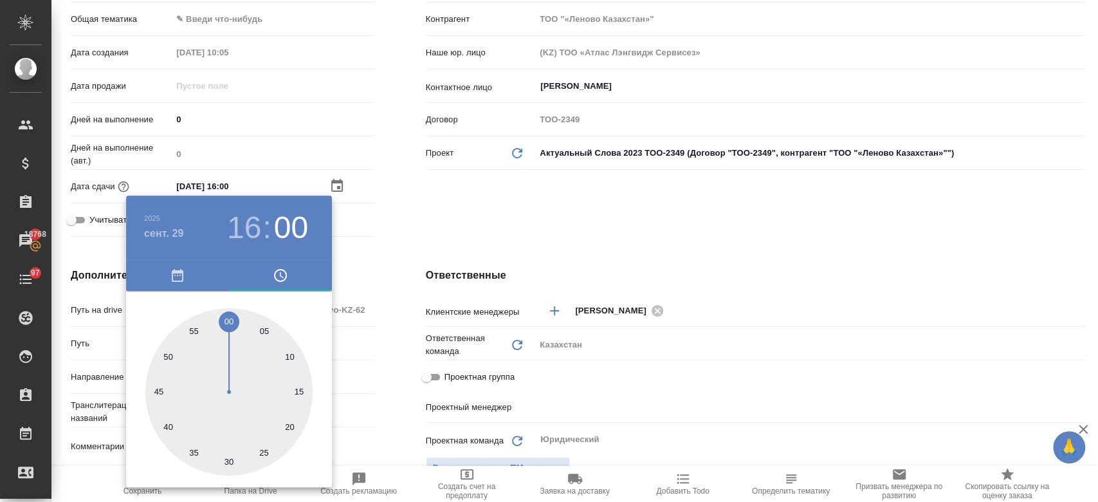
click at [424, 221] on div at bounding box center [549, 251] width 1098 height 502
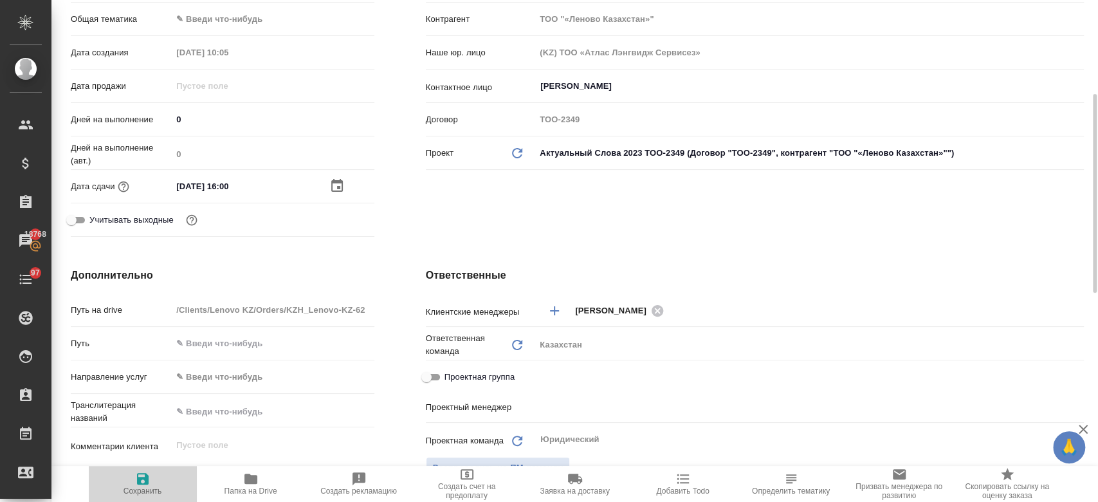
click at [143, 475] on icon "button" at bounding box center [142, 478] width 15 height 15
type textarea "x"
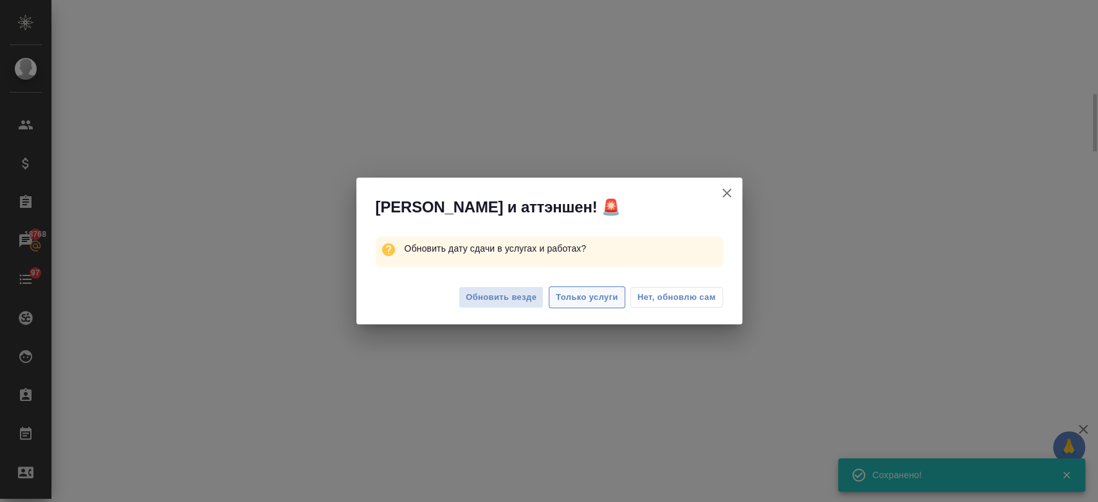
select select "RU"
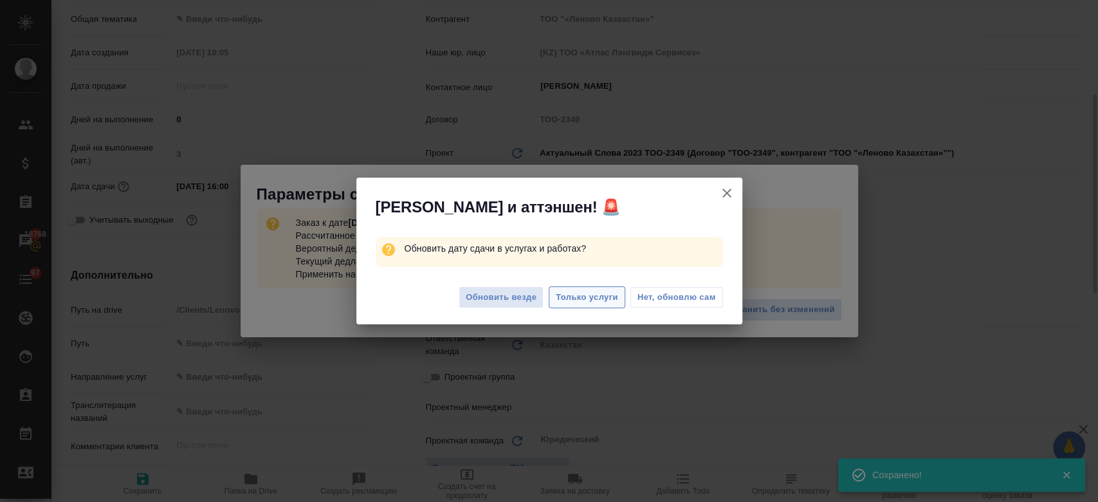
type textarea "x"
click at [581, 290] on span "Только услуги" at bounding box center [587, 297] width 62 height 15
type textarea "x"
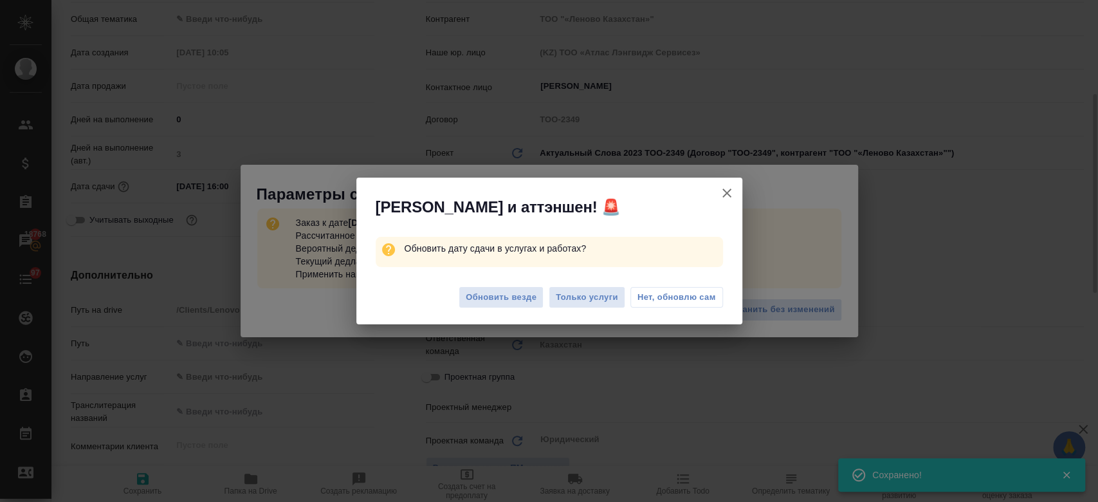
type textarea "x"
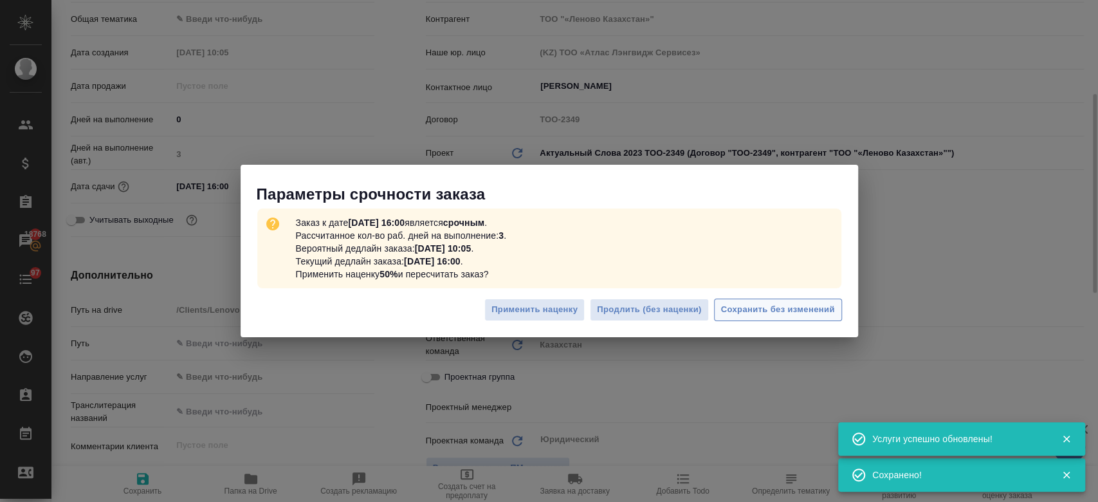
click at [786, 305] on span "Сохранить без изменений" at bounding box center [778, 309] width 114 height 15
type textarea "x"
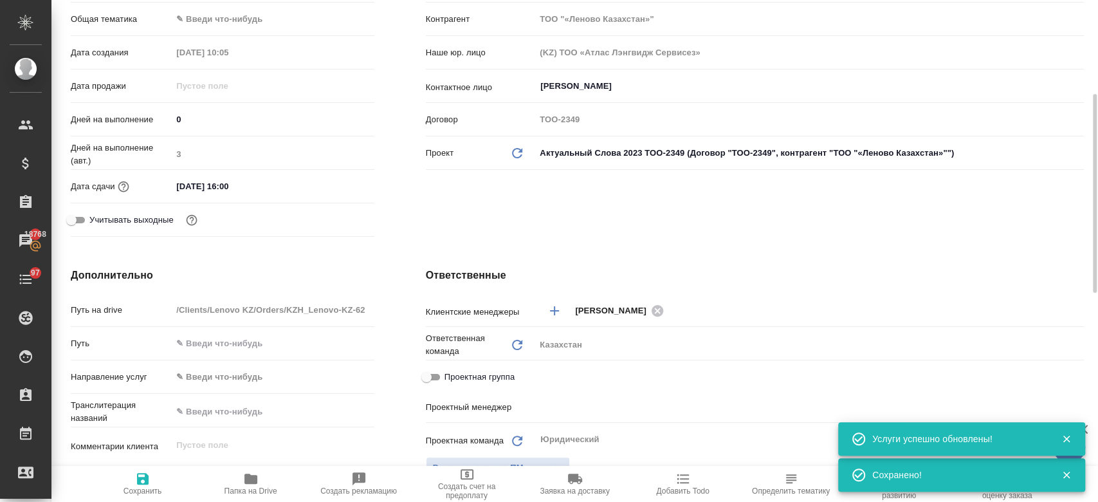
type textarea "x"
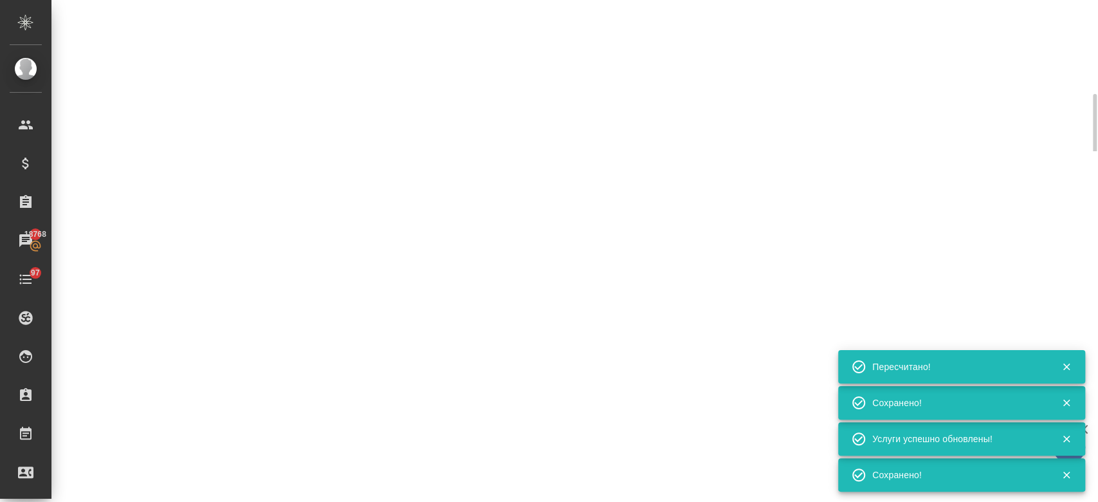
type input "urgent"
select select "RU"
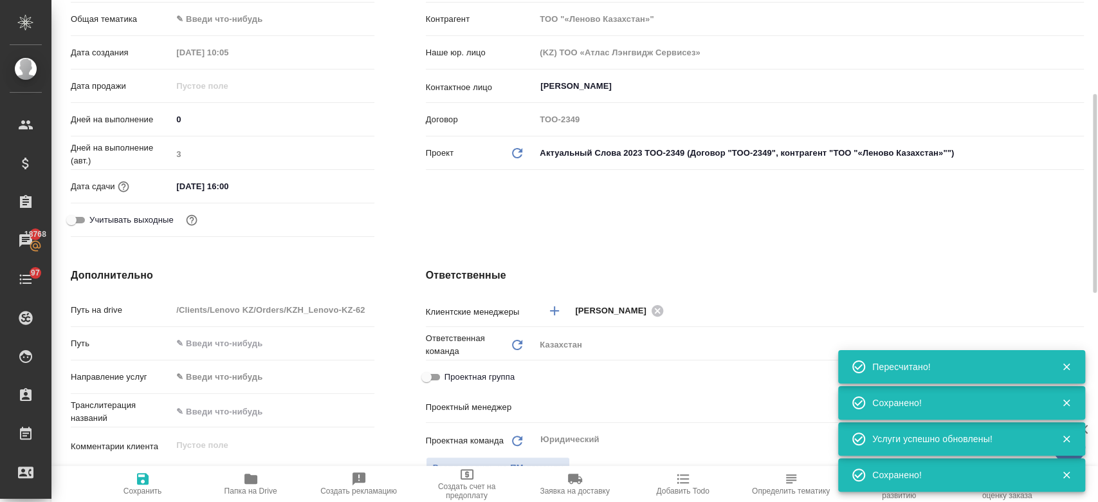
type textarea "x"
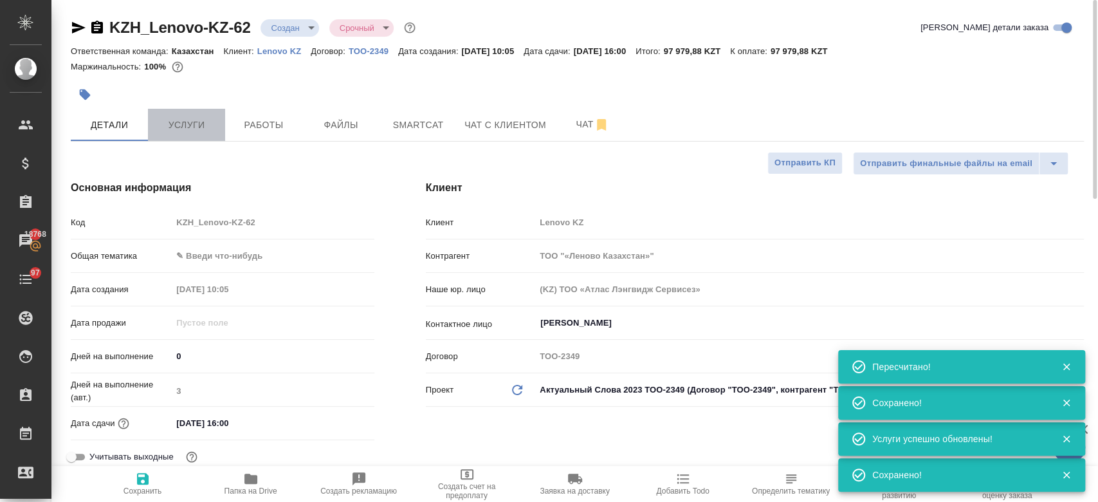
click at [180, 134] on button "Услуги" at bounding box center [186, 125] width 77 height 32
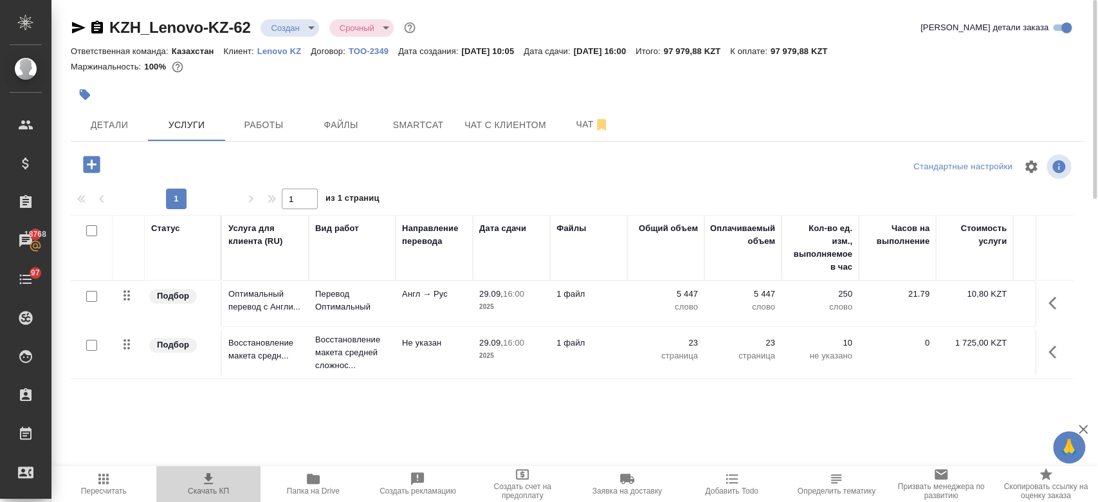
click at [206, 475] on icon "button" at bounding box center [208, 478] width 9 height 11
click at [204, 467] on button "Скачать КП" at bounding box center [208, 483] width 105 height 36
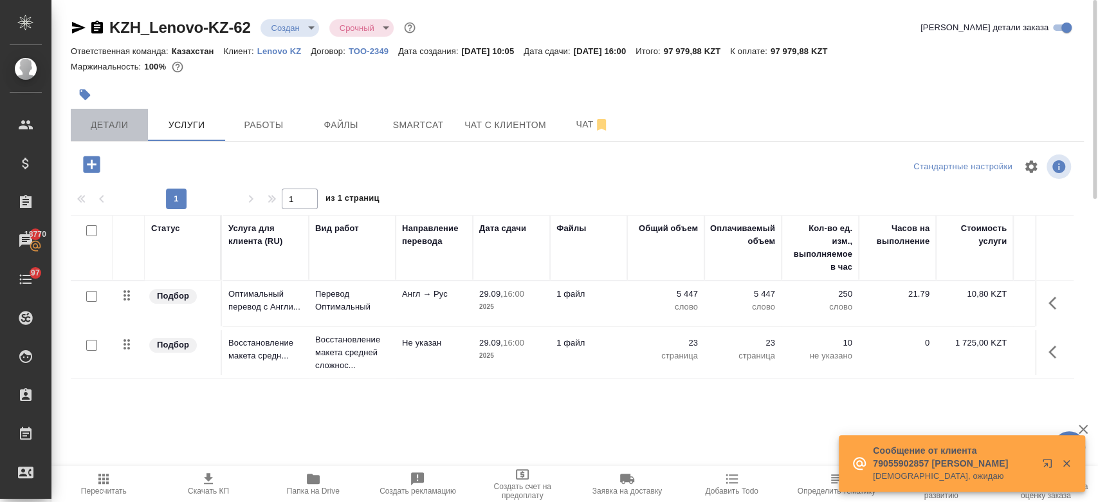
click at [94, 111] on button "Детали" at bounding box center [109, 125] width 77 height 32
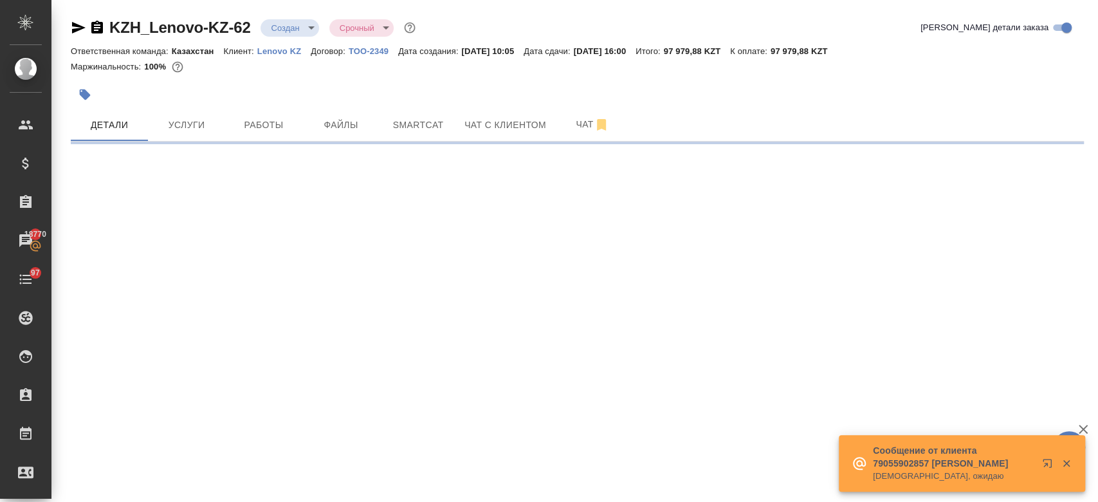
select select "RU"
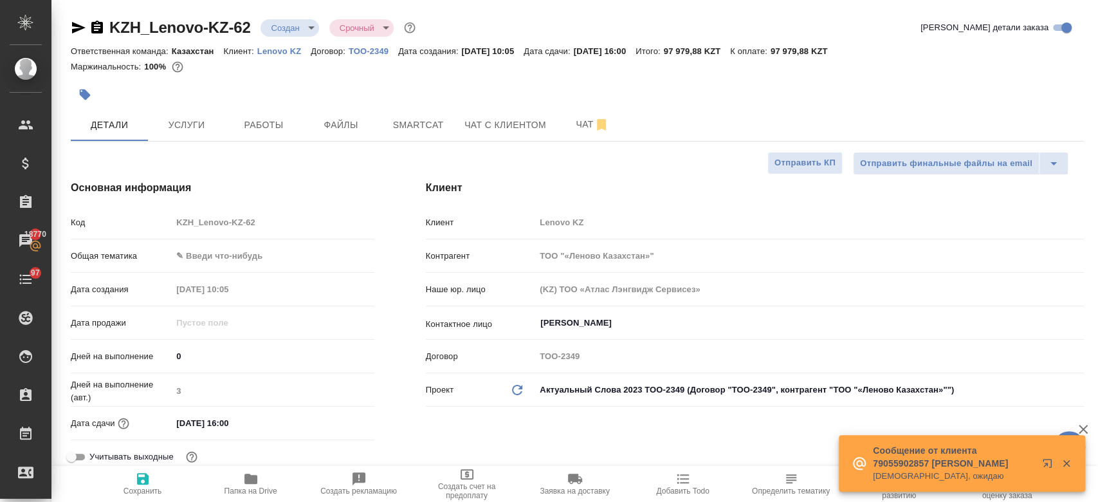
type textarea "x"
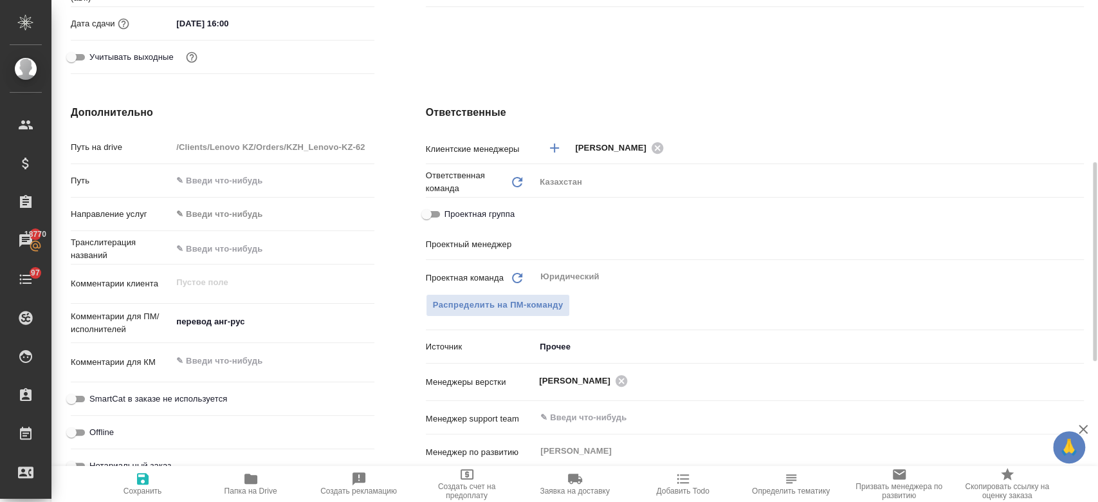
scroll to position [402, 0]
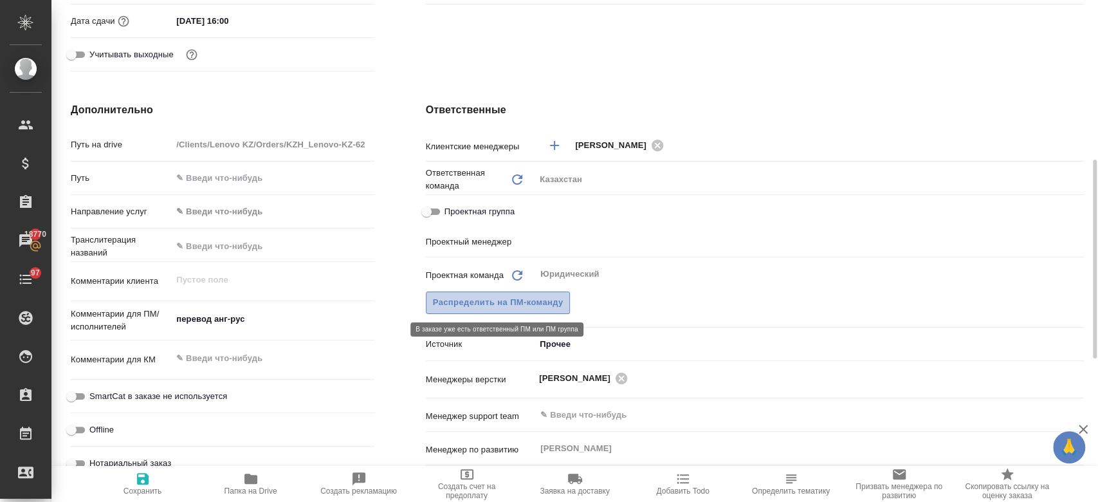
click at [558, 307] on span "Распределить на ПМ-команду" at bounding box center [498, 302] width 131 height 15
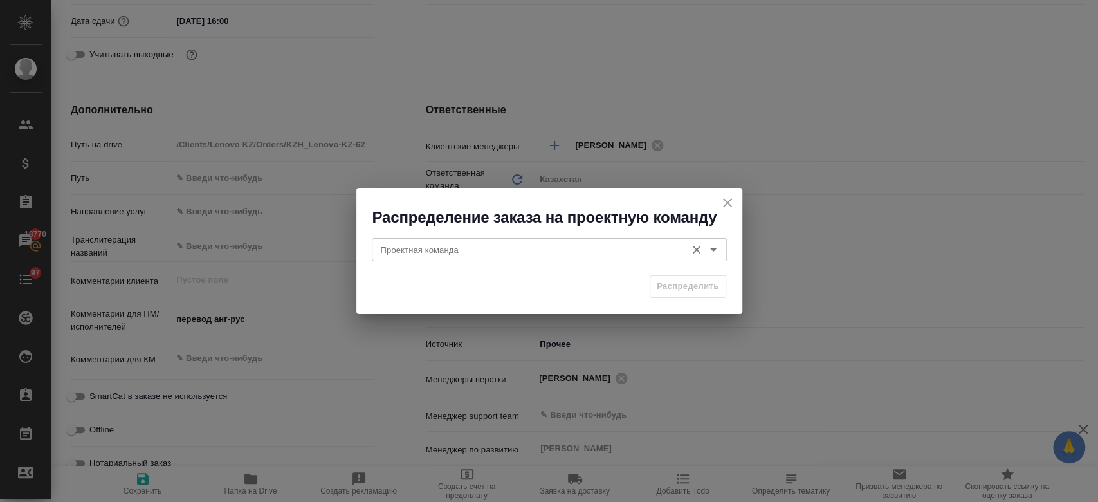
click at [714, 254] on icon "Open" at bounding box center [712, 249] width 15 height 15
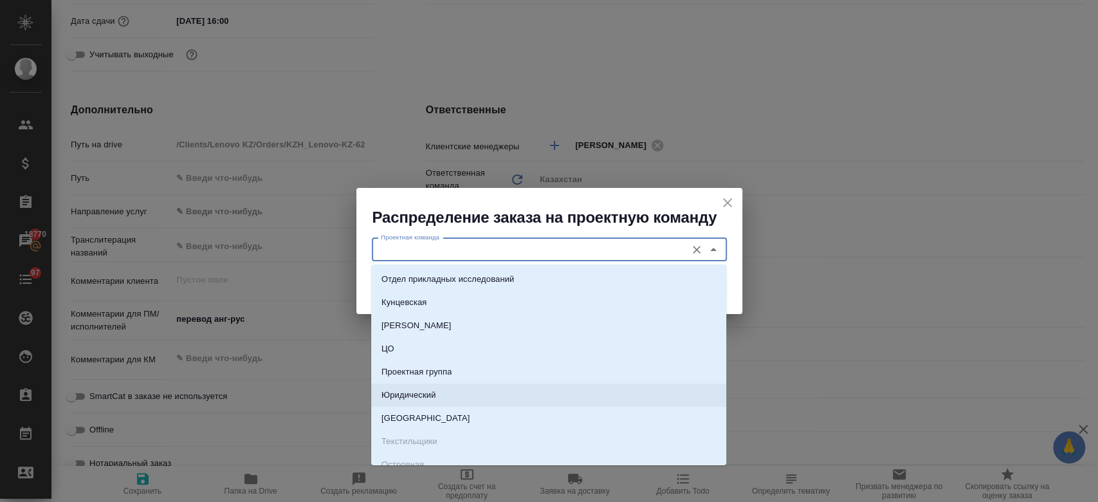
click at [465, 392] on li "Юридический" at bounding box center [548, 394] width 355 height 23
type input "Юридический"
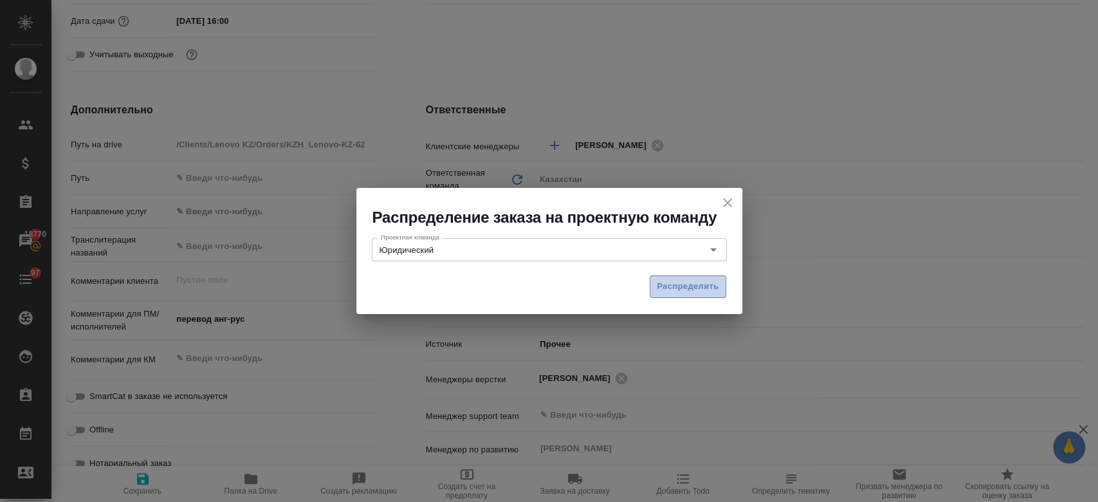
click at [703, 294] on button "Распределить" at bounding box center [687, 286] width 77 height 23
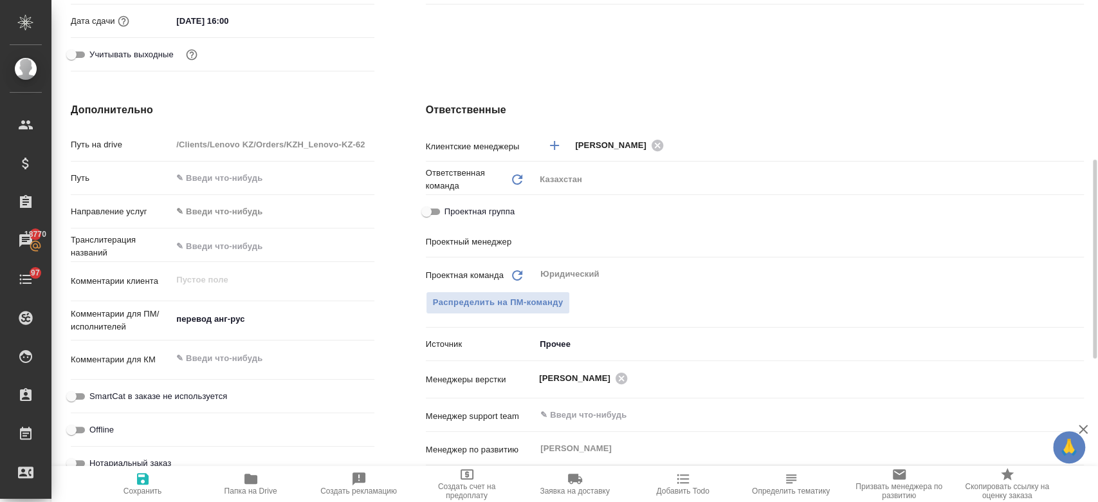
type textarea "x"
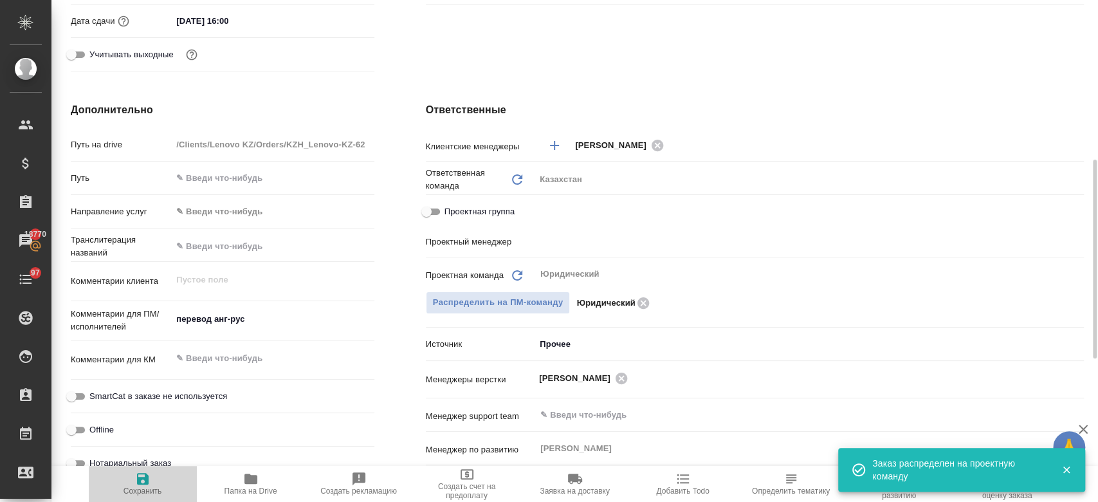
click at [144, 476] on icon "button" at bounding box center [143, 479] width 12 height 12
type textarea "x"
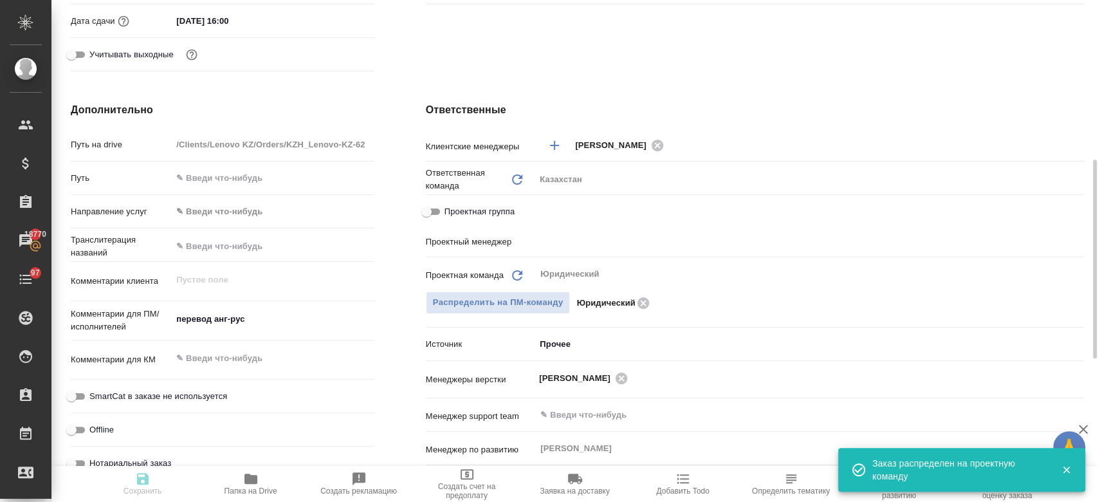
type textarea "x"
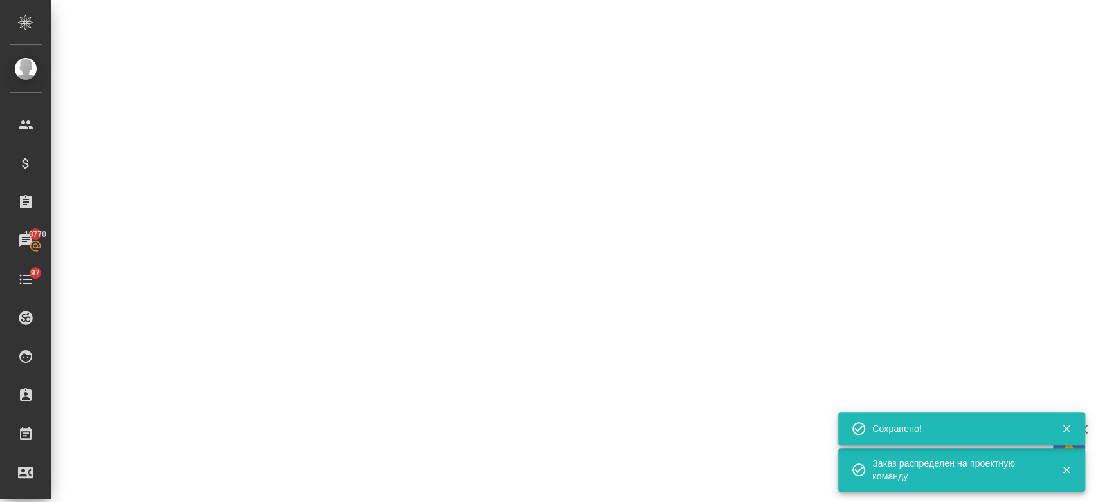
select select "RU"
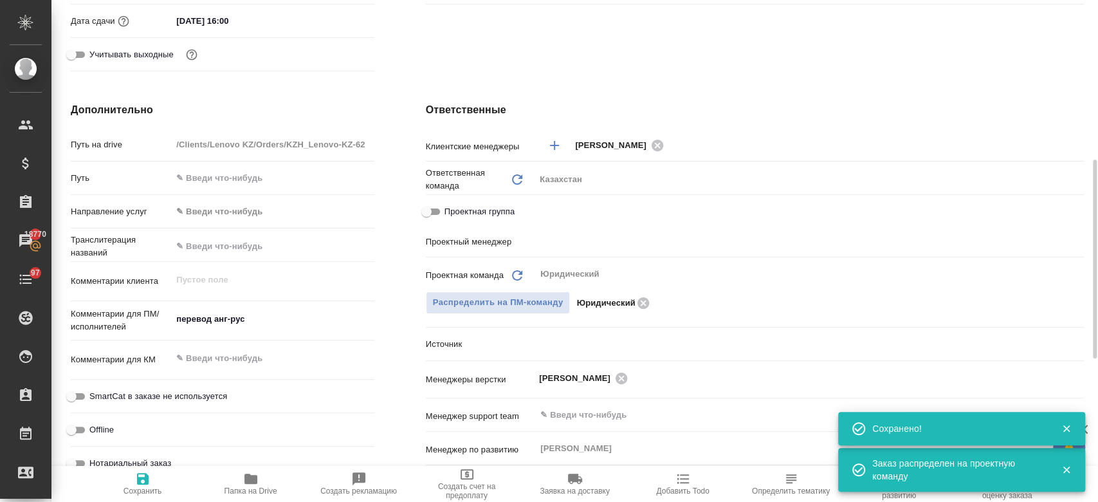
type textarea "x"
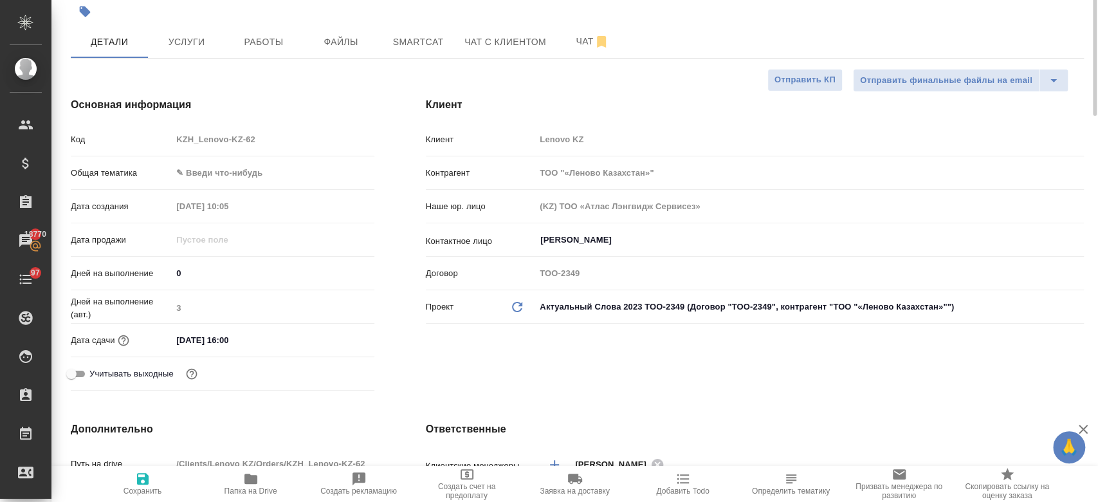
scroll to position [0, 0]
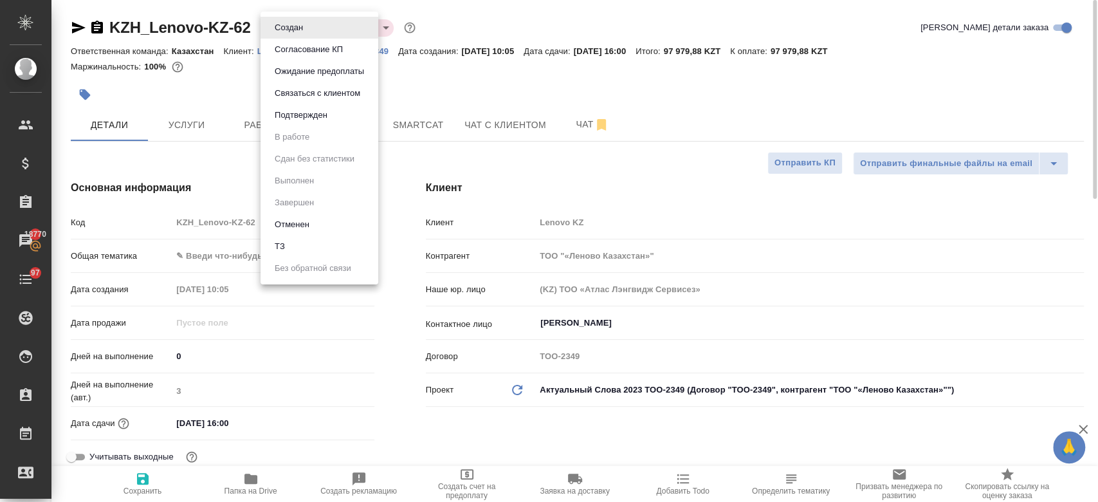
click at [311, 21] on body "🙏 .cls-1 fill:#fff; AWATERA Kosherbayeva Nazerke Клиенты Спецификации Заказы 18…" at bounding box center [549, 251] width 1098 height 502
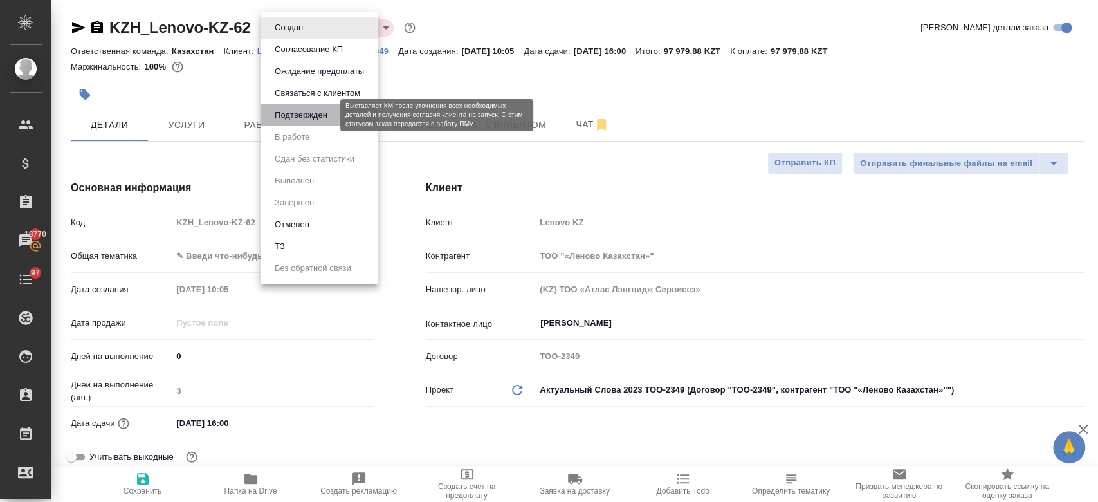
click at [305, 111] on button "Подтвержден" at bounding box center [301, 115] width 60 height 14
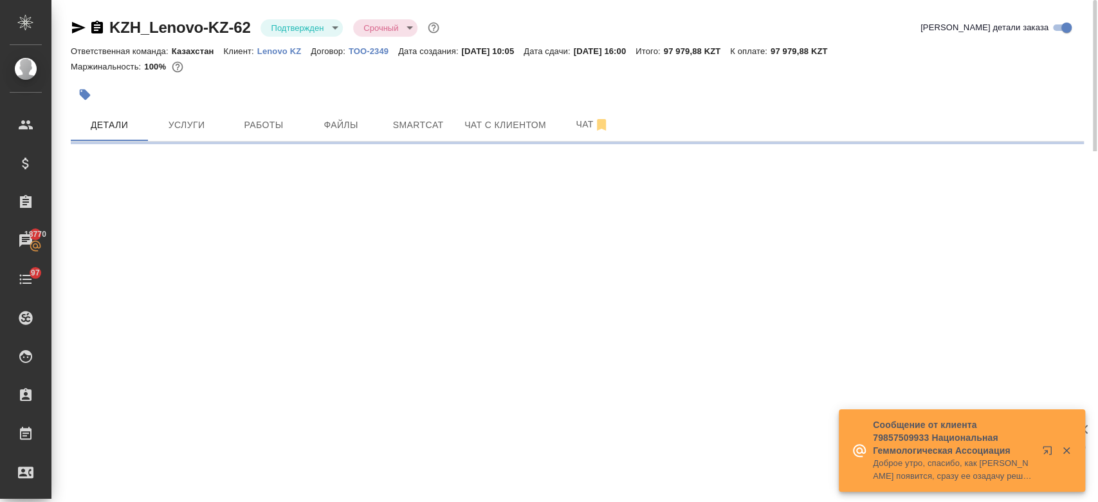
select select "RU"
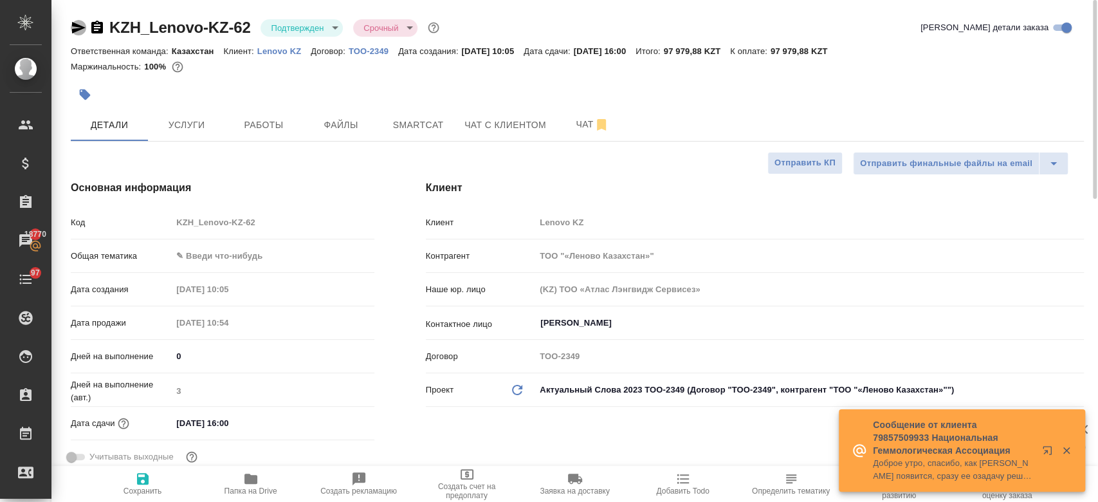
click at [76, 24] on icon "button" at bounding box center [79, 28] width 14 height 12
type textarea "x"
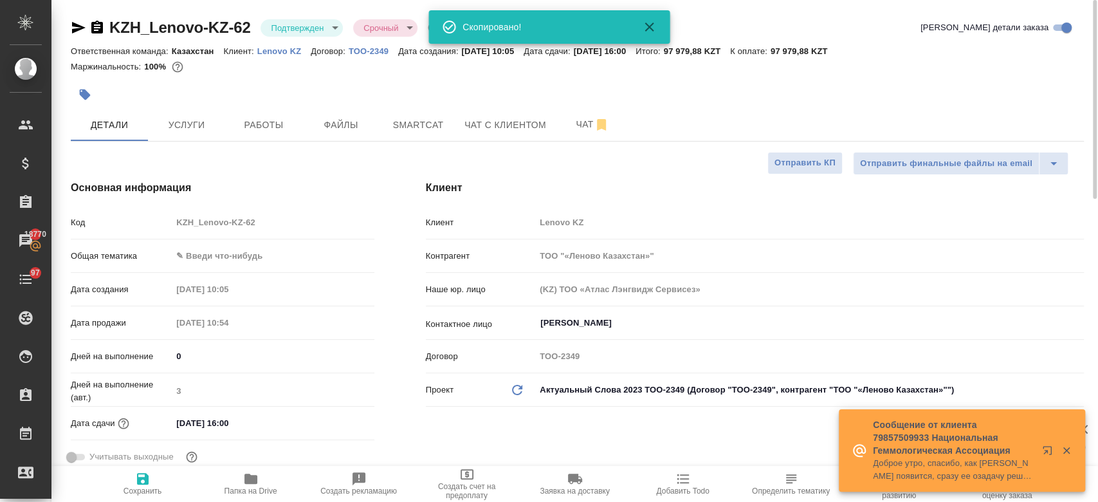
type textarea "x"
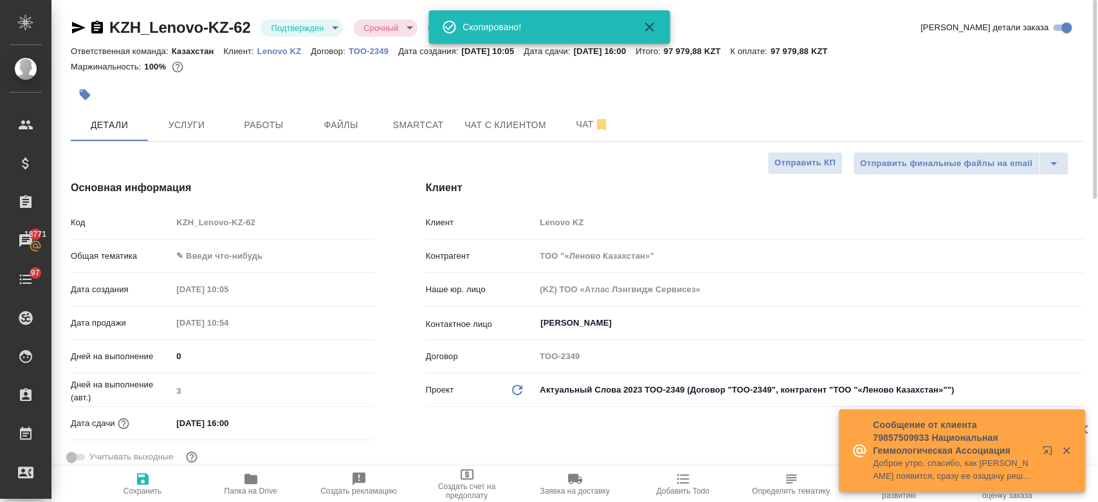
type textarea "x"
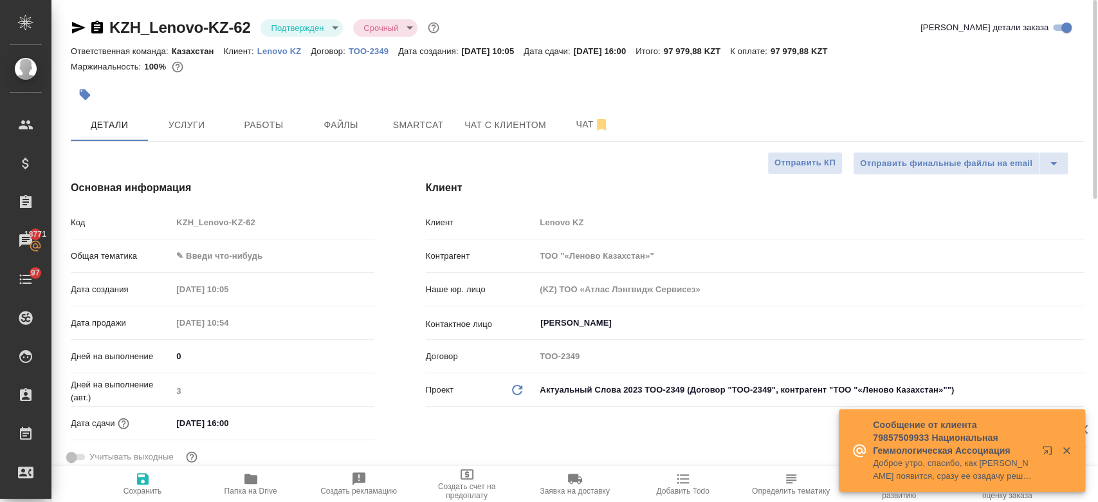
type textarea "x"
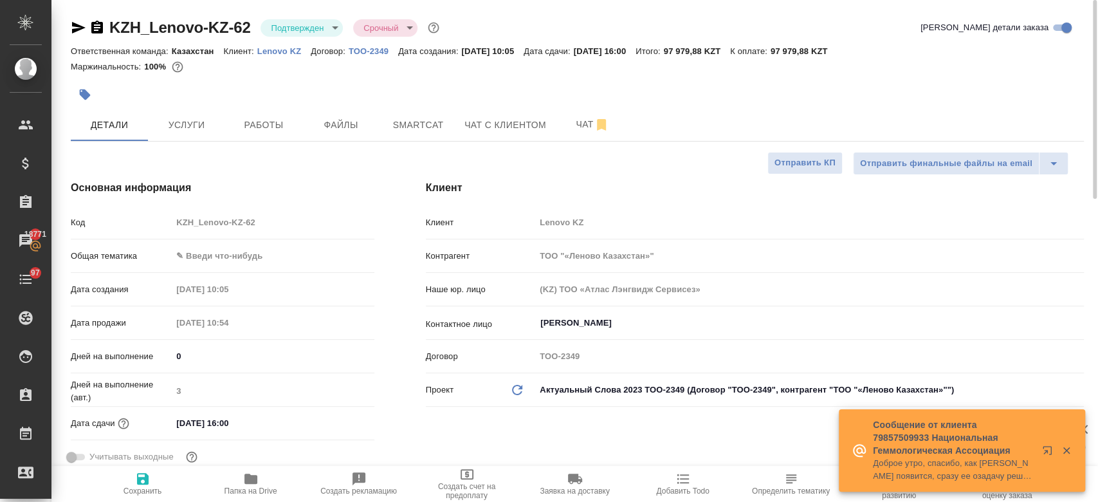
type textarea "x"
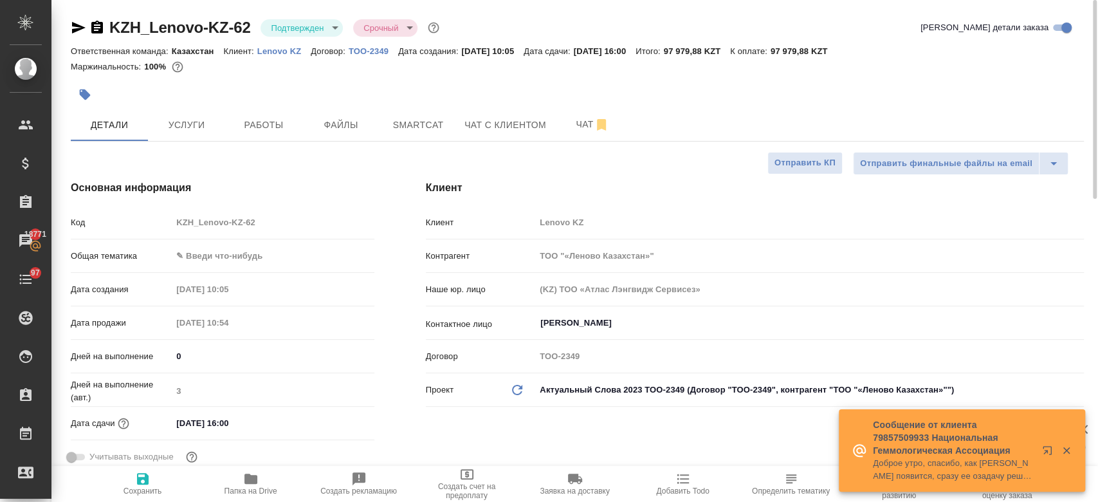
type textarea "x"
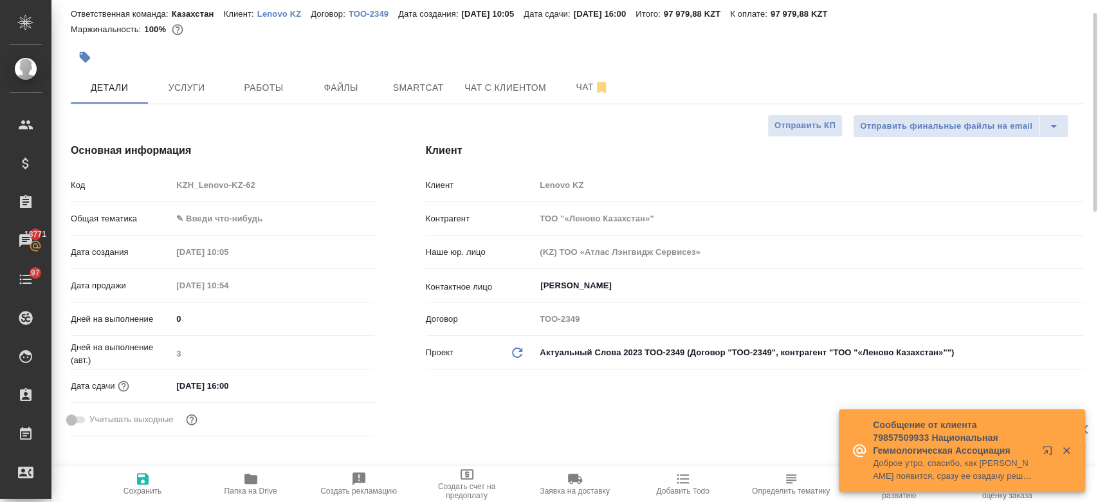
scroll to position [36, 0]
type textarea "x"
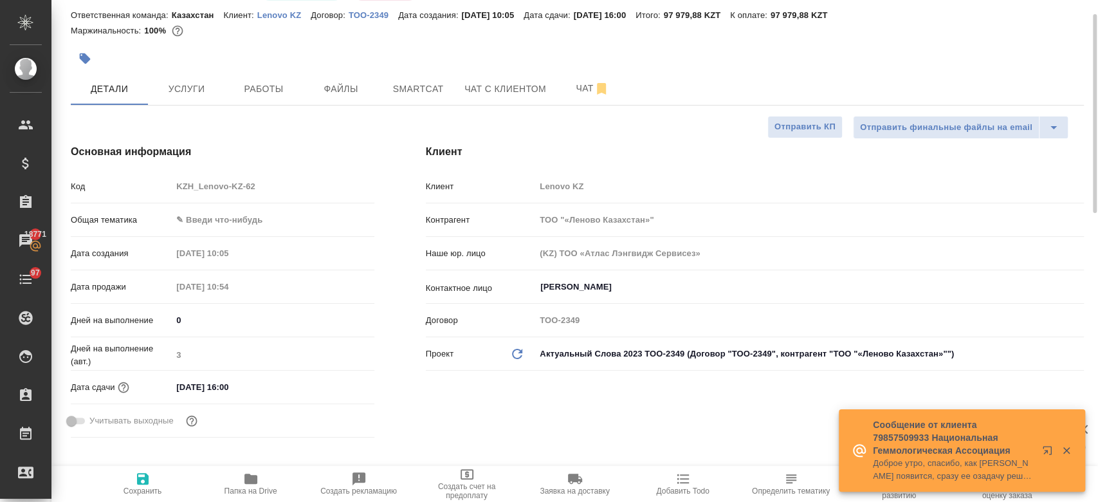
type textarea "x"
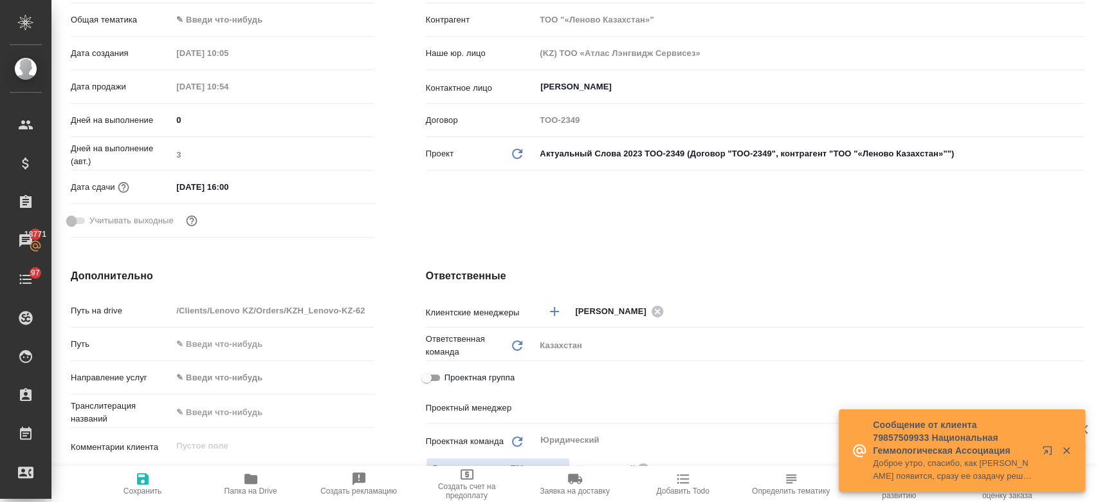
scroll to position [0, 0]
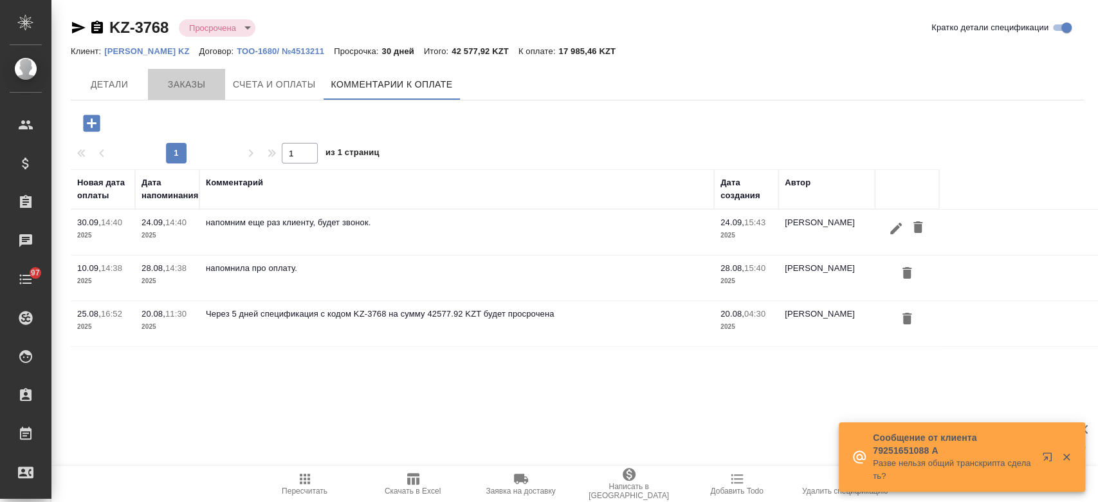
click at [172, 82] on span "Заказы" at bounding box center [187, 85] width 62 height 16
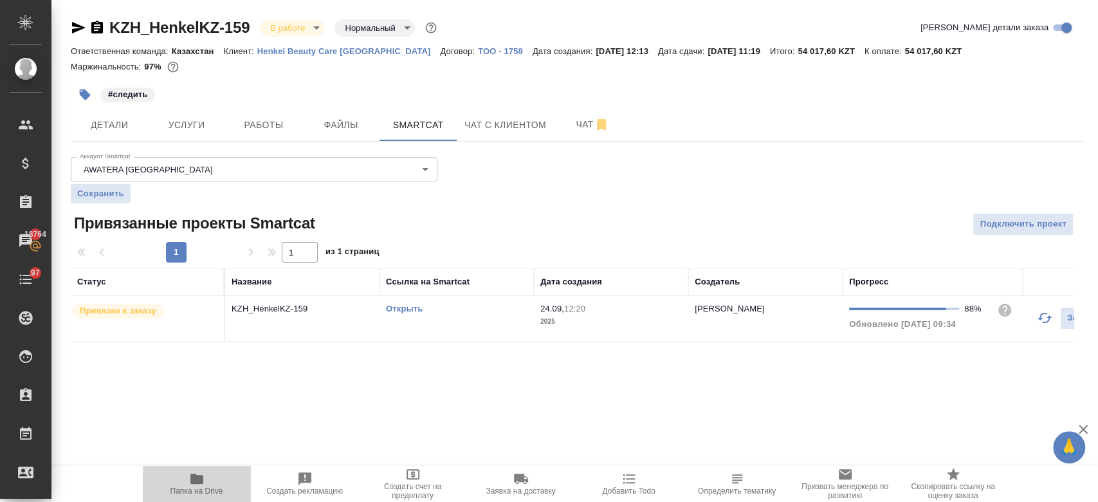
click at [190, 486] on span "Папка на Drive" at bounding box center [196, 490] width 53 height 9
click at [657, 79] on div at bounding box center [577, 79] width 1013 height 3
click at [477, 90] on div "#следить" at bounding box center [408, 94] width 675 height 28
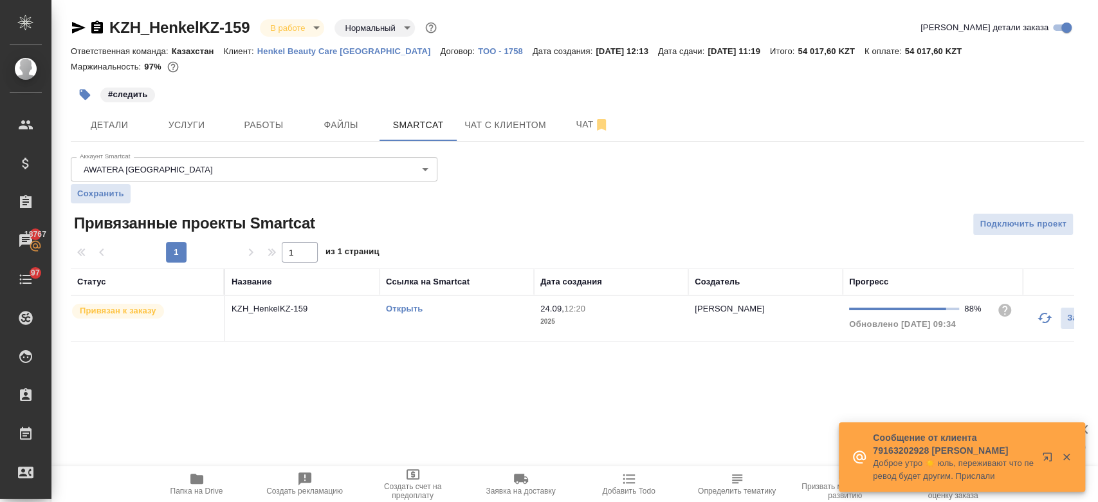
click at [654, 80] on div "#следить" at bounding box center [408, 94] width 675 height 28
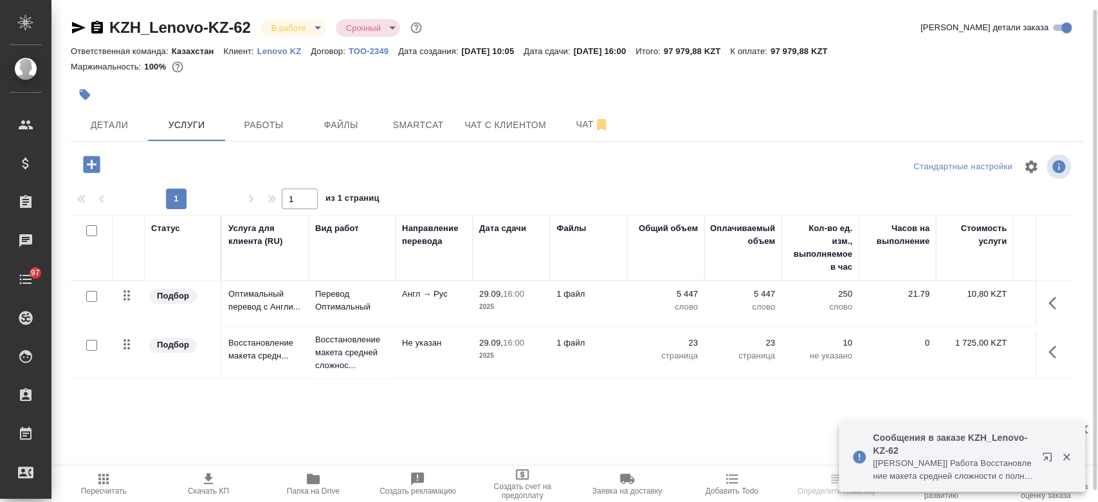
scroll to position [5, 0]
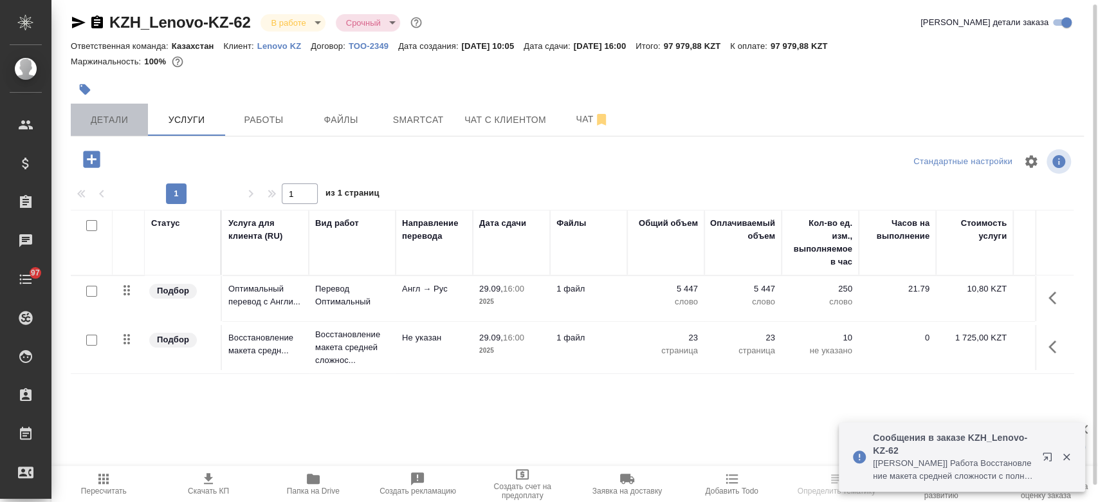
click at [113, 116] on span "Детали" at bounding box center [109, 120] width 62 height 16
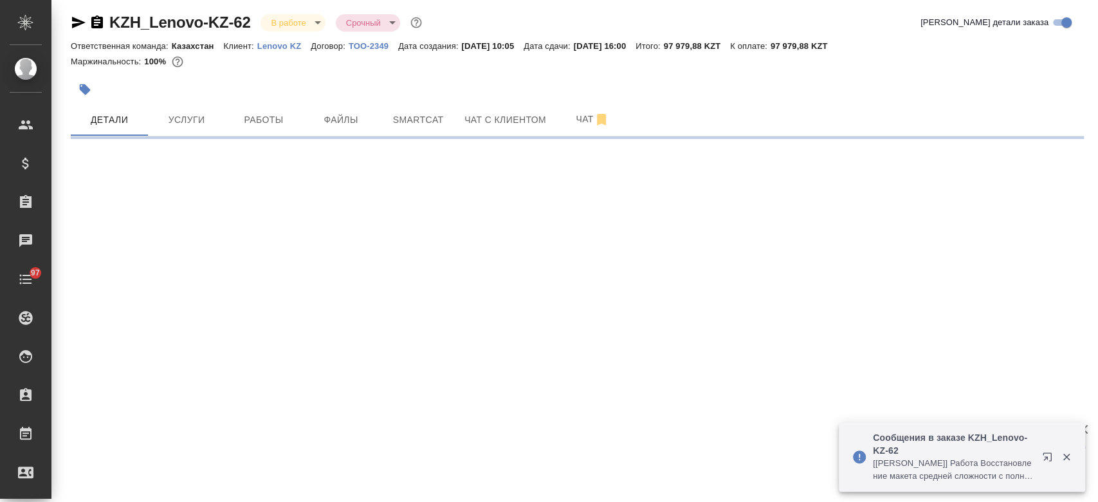
select select "RU"
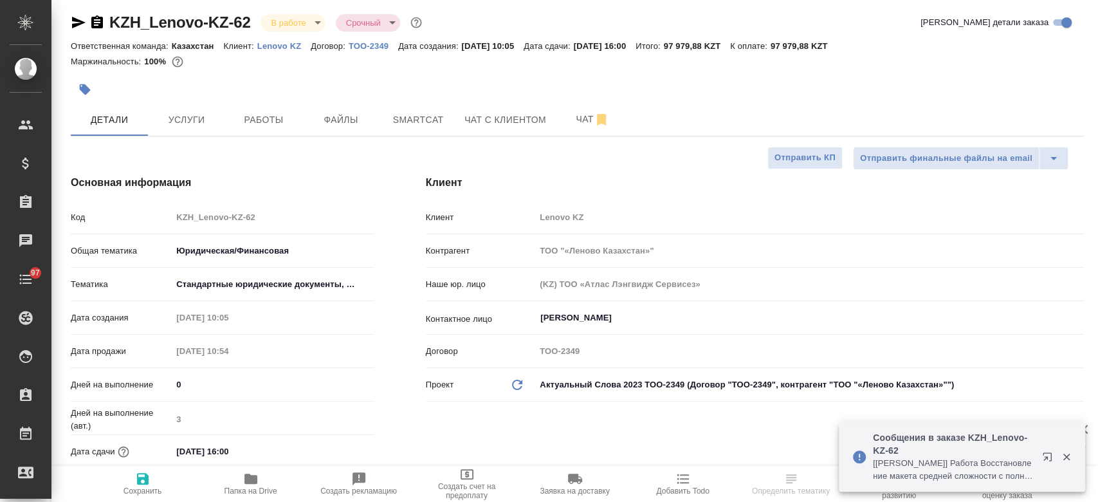
type textarea "x"
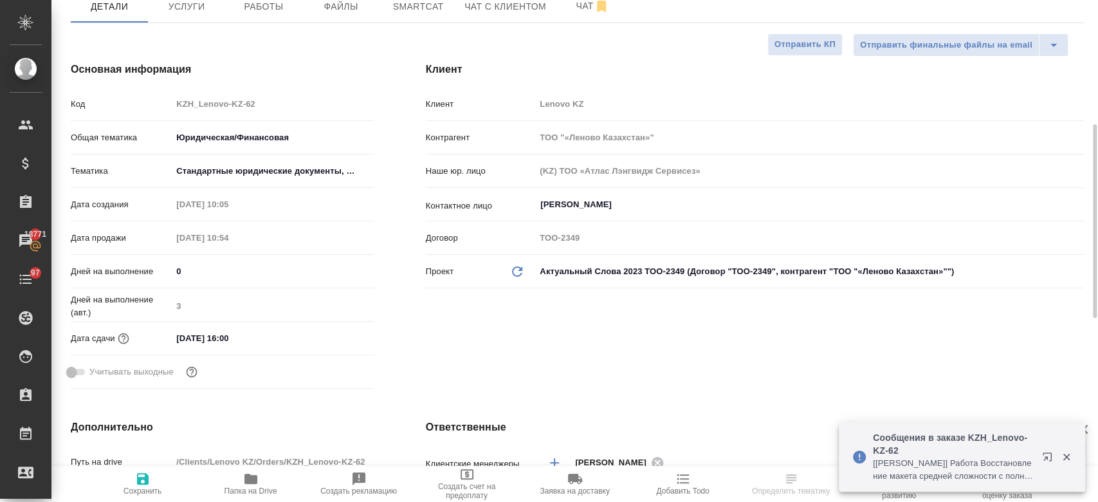
scroll to position [179, 0]
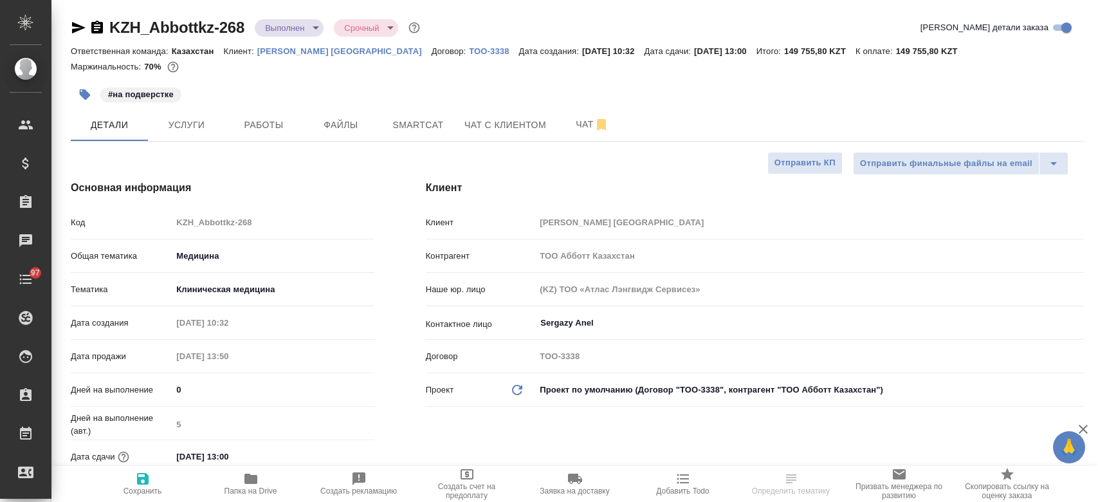
select select "RU"
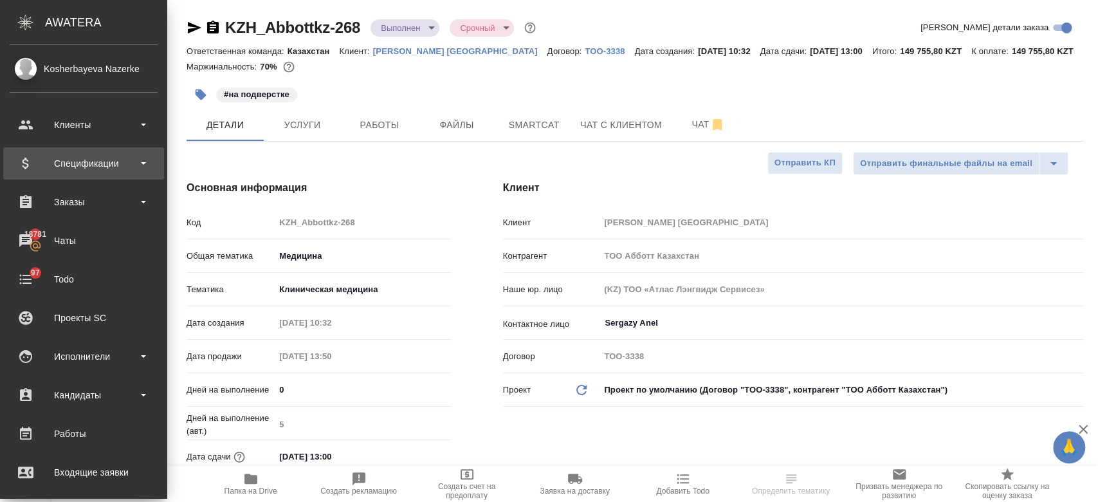
click at [106, 174] on div "Спецификации" at bounding box center [83, 163] width 161 height 32
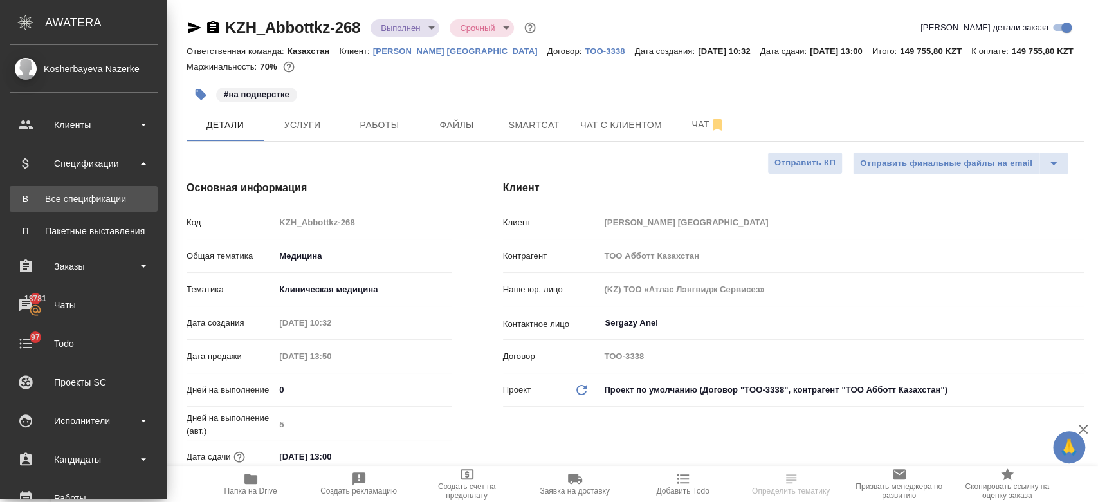
click at [101, 199] on div "Все спецификации" at bounding box center [83, 198] width 135 height 13
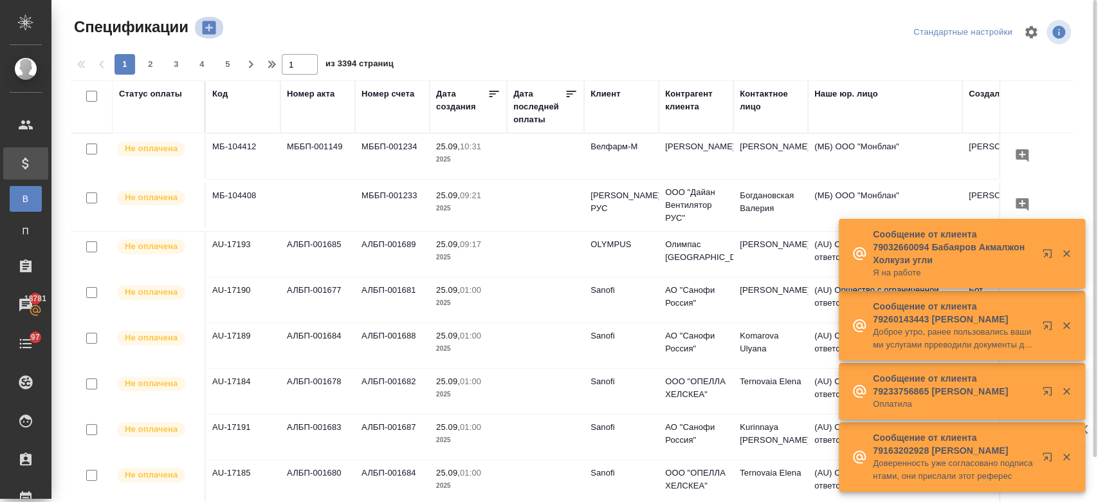
click at [217, 31] on icon "button" at bounding box center [209, 28] width 18 height 18
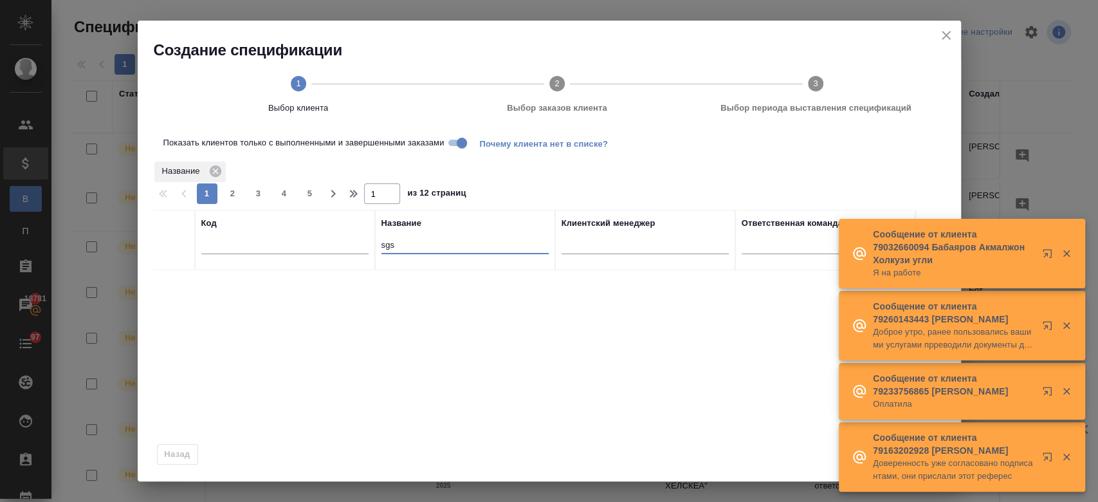
click at [419, 249] on input "sgs" at bounding box center [464, 246] width 167 height 16
type input "s"
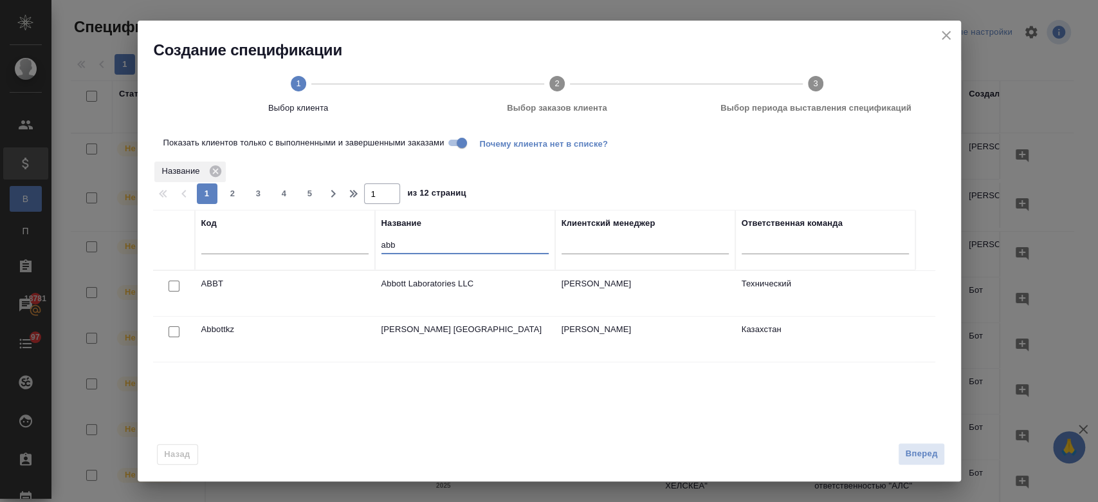
type input "abb"
click at [172, 332] on input "checkbox" at bounding box center [173, 331] width 11 height 11
checkbox input "true"
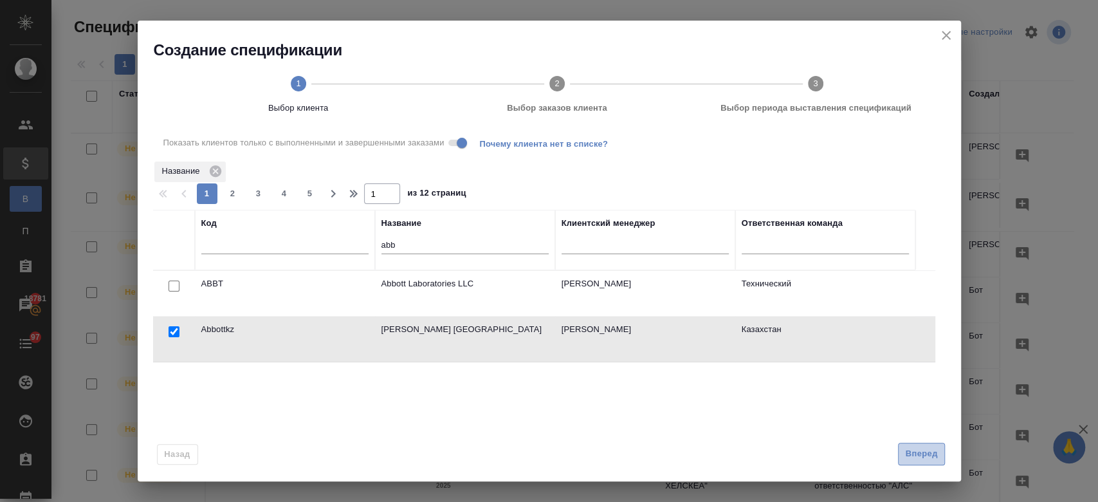
click at [921, 451] on span "Вперед" at bounding box center [921, 453] width 32 height 15
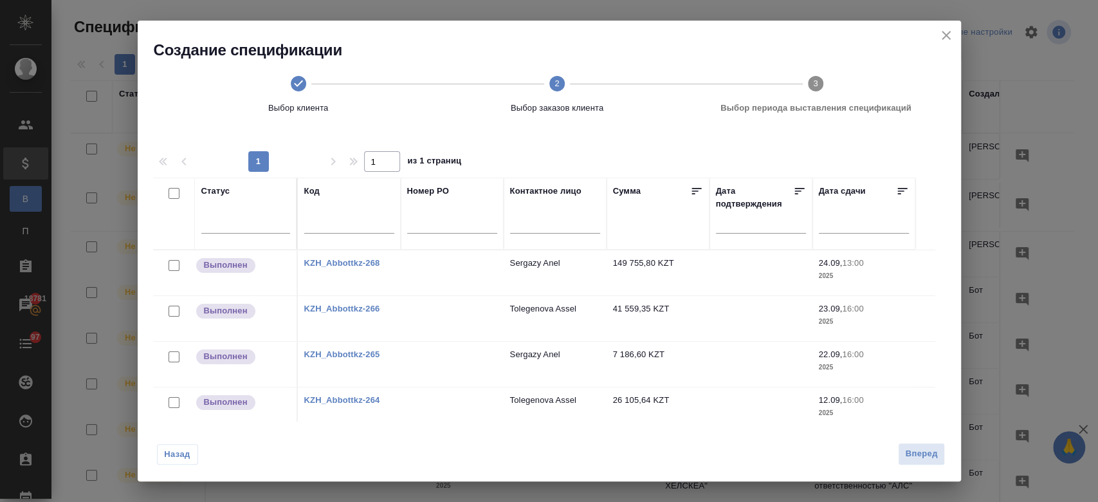
scroll to position [114, 0]
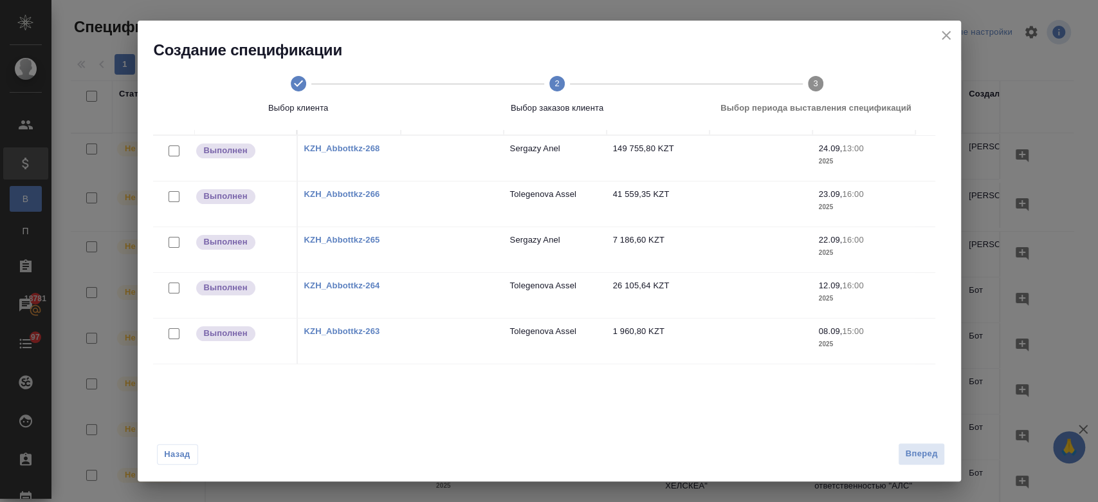
click at [168, 339] on div at bounding box center [173, 334] width 29 height 18
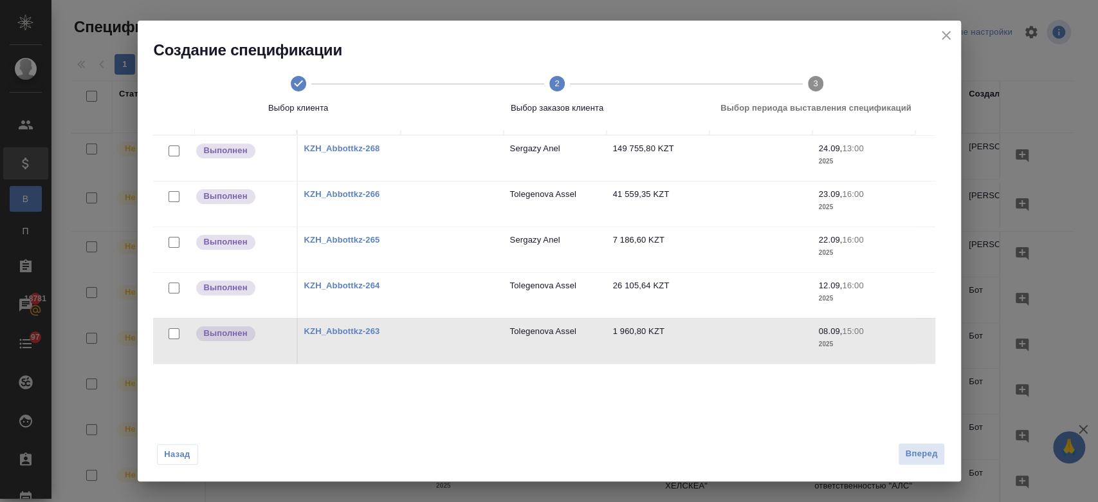
click at [170, 328] on input "checkbox" at bounding box center [173, 333] width 11 height 11
checkbox input "true"
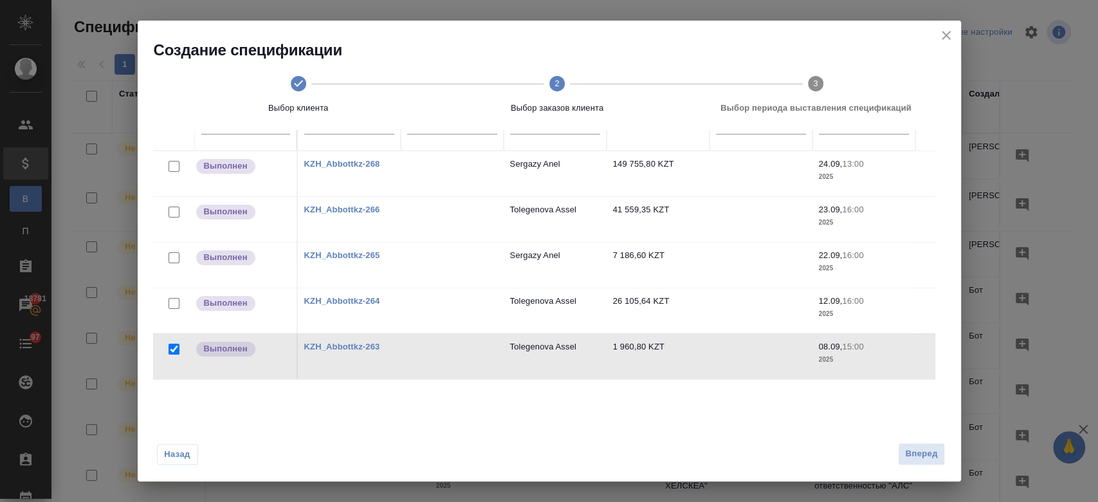
scroll to position [130, 0]
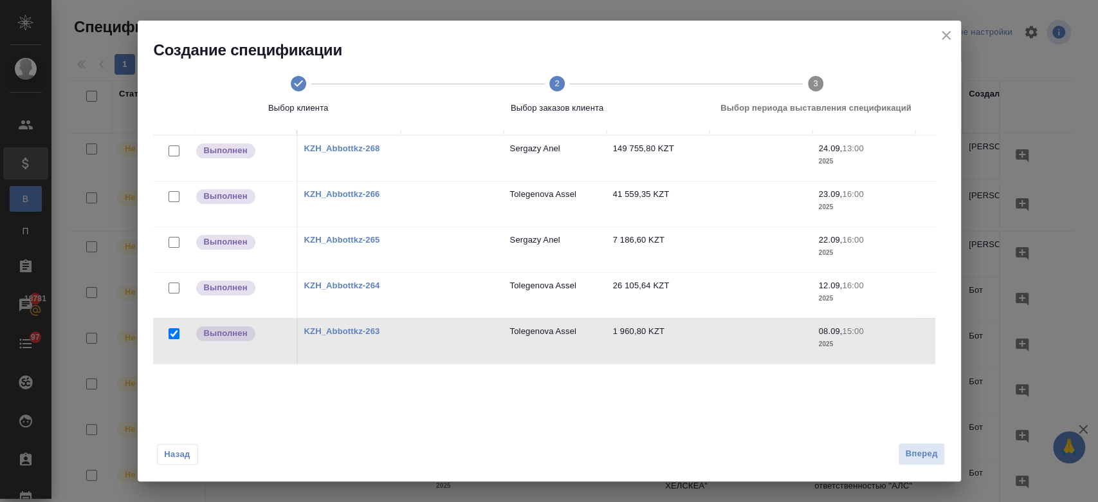
click at [171, 290] on input "checkbox" at bounding box center [173, 287] width 11 height 11
checkbox input "true"
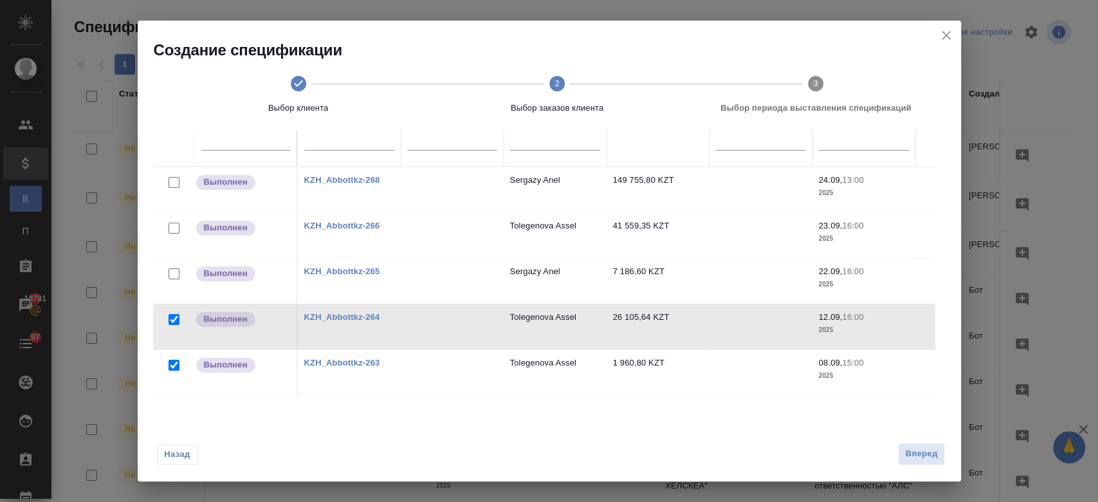
scroll to position [85, 0]
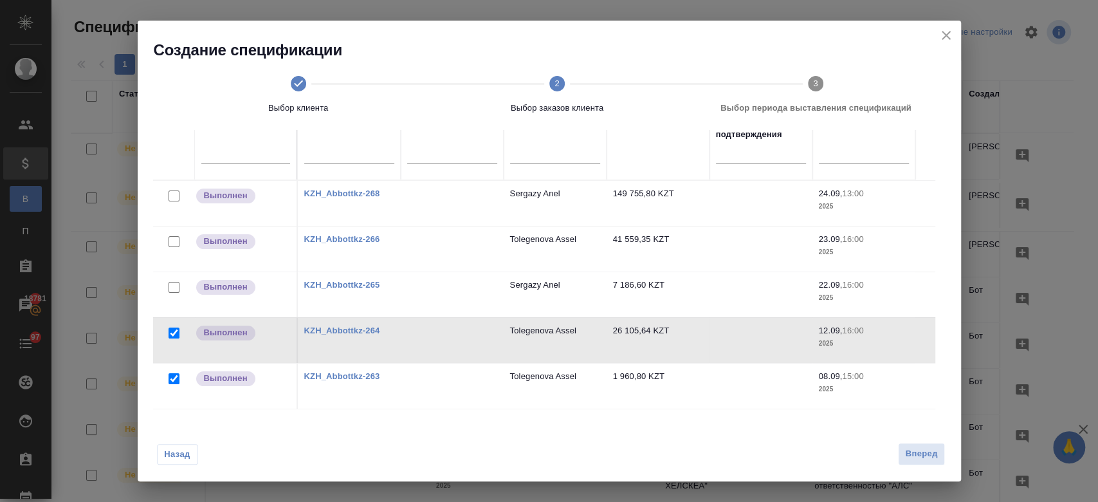
click at [172, 239] on input "checkbox" at bounding box center [173, 241] width 11 height 11
checkbox input "true"
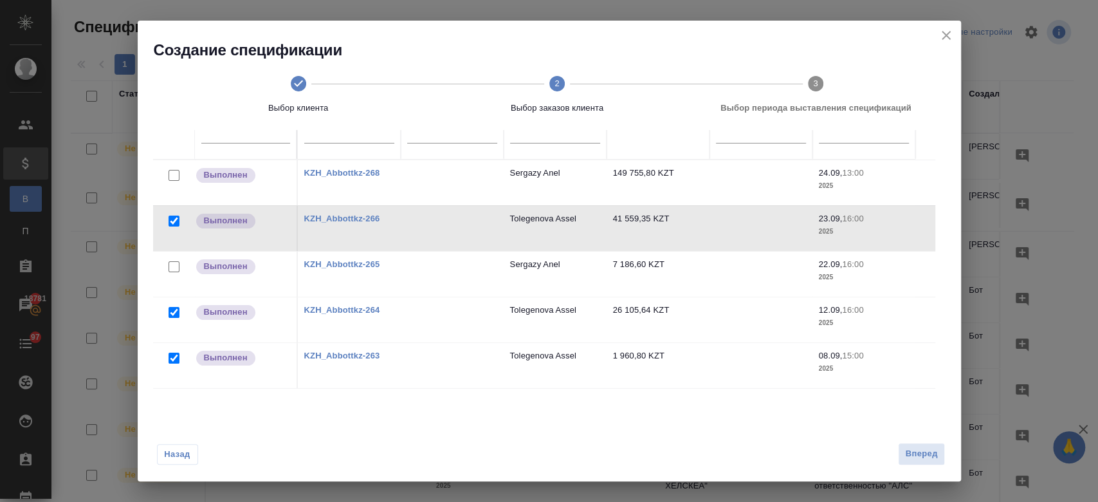
scroll to position [130, 0]
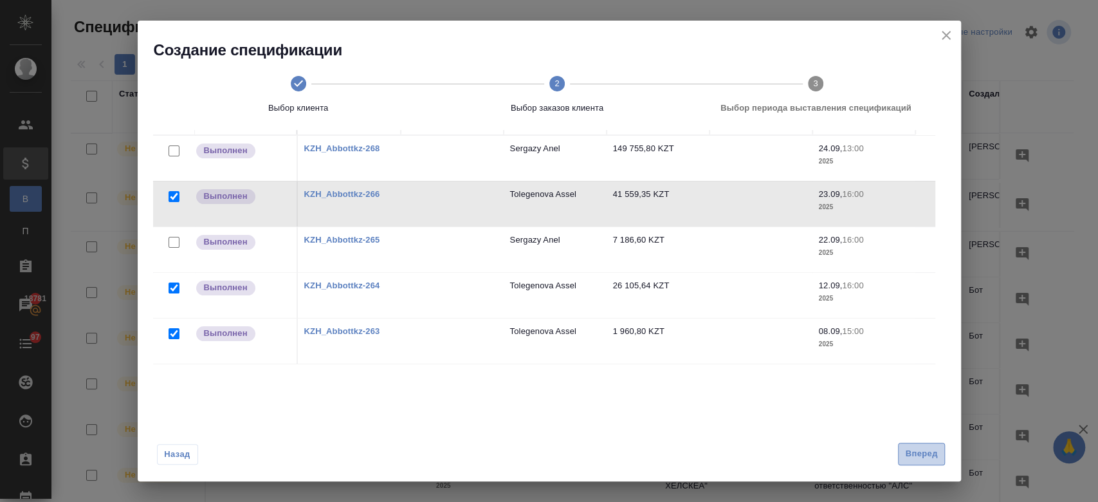
click at [914, 455] on span "Вперед" at bounding box center [921, 453] width 32 height 15
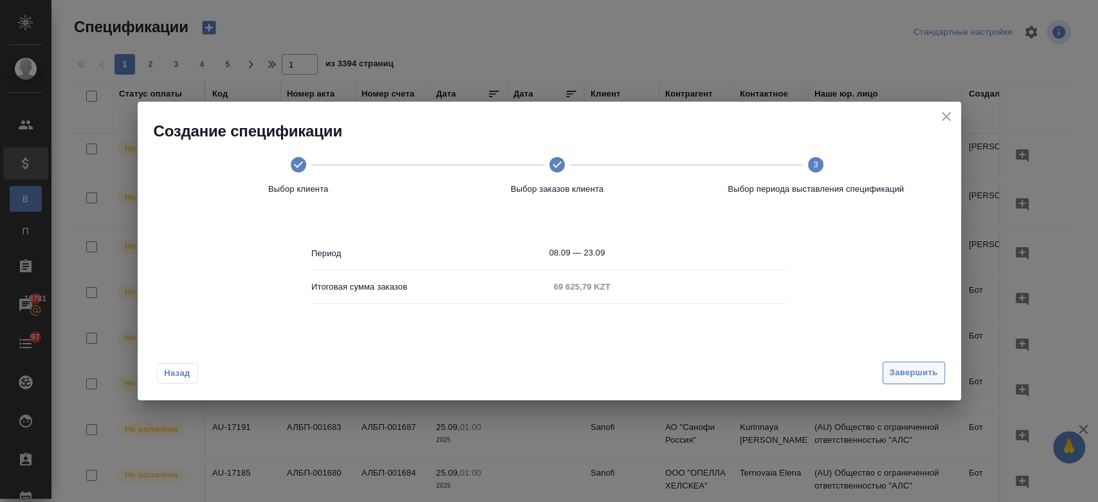
scroll to position [0, 0]
click at [926, 377] on span "Завершить" at bounding box center [913, 372] width 48 height 15
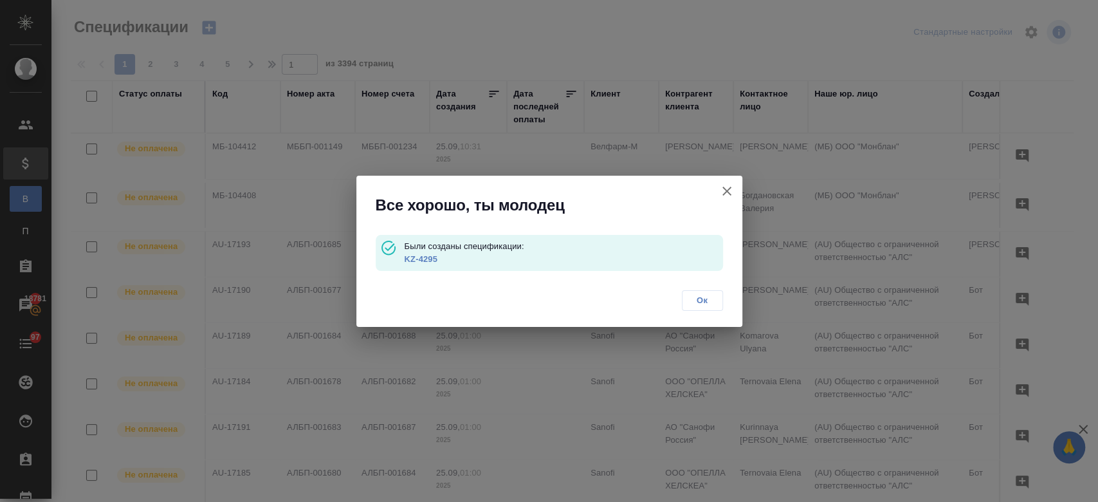
click at [424, 262] on link "KZ-4295" at bounding box center [420, 259] width 33 height 10
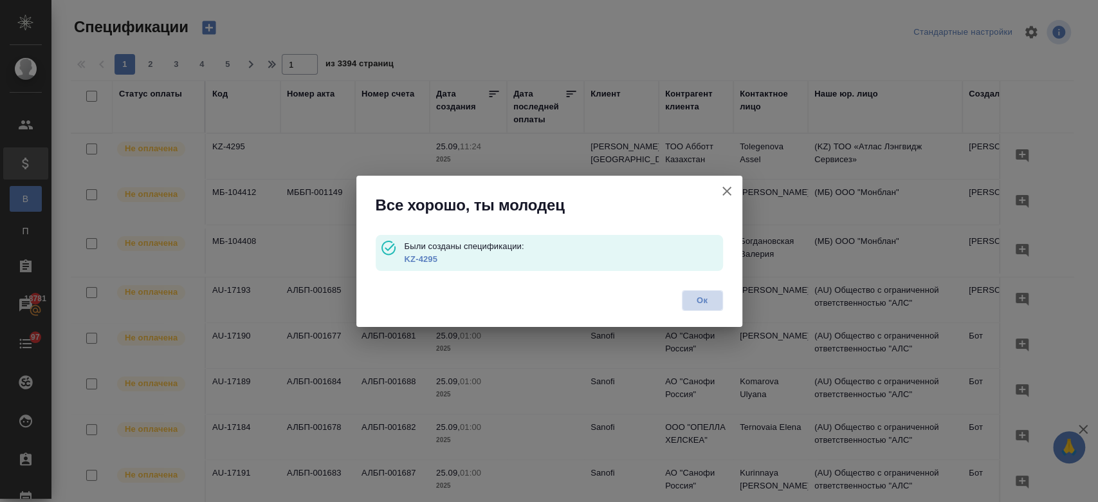
click at [696, 302] on span "Ок" at bounding box center [702, 300] width 27 height 13
click at [208, 28] on div "Все хорошо, ты молодец Были созданы спецификации: KZ-4295 Ок" at bounding box center [549, 251] width 1098 height 502
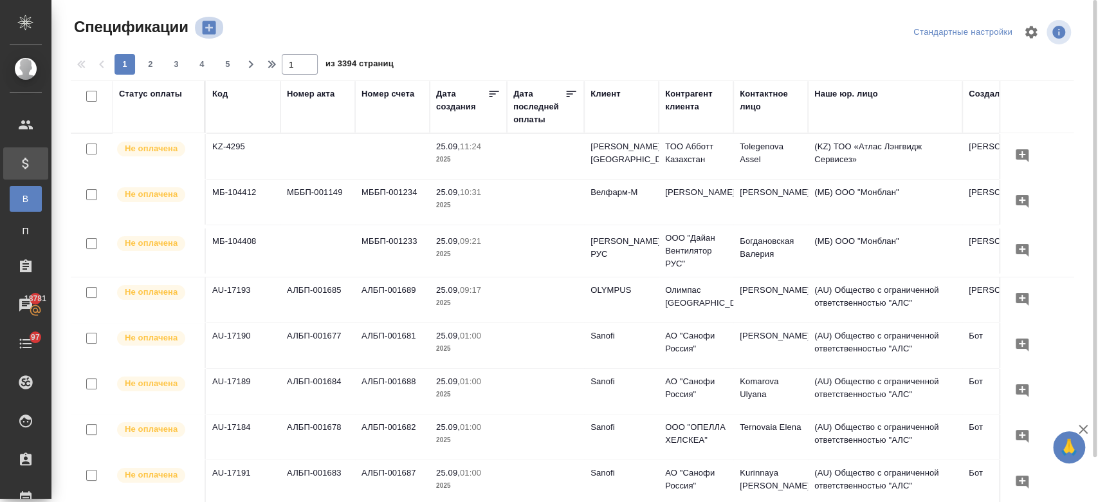
click at [208, 28] on icon "button" at bounding box center [209, 28] width 18 height 18
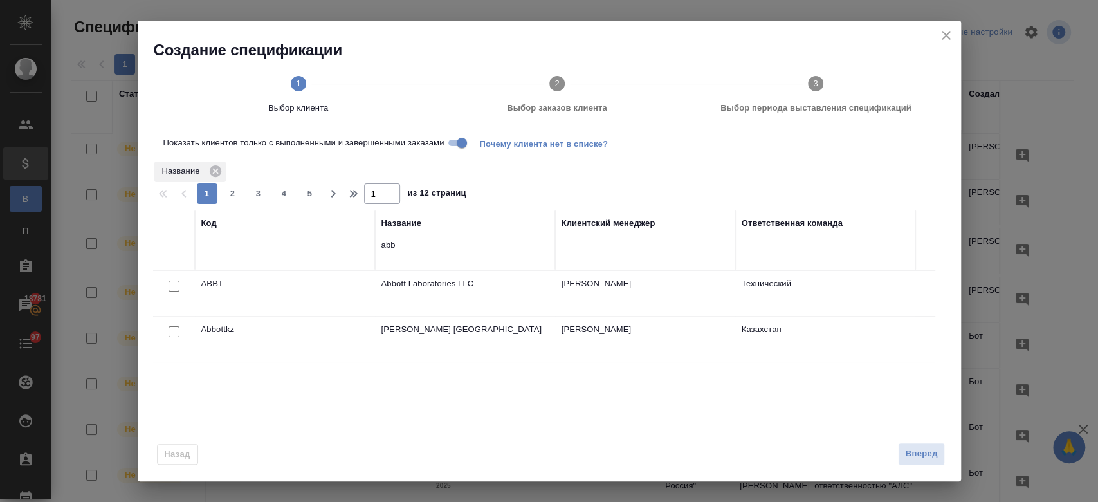
click at [179, 330] on input "checkbox" at bounding box center [173, 331] width 11 height 11
checkbox input "true"
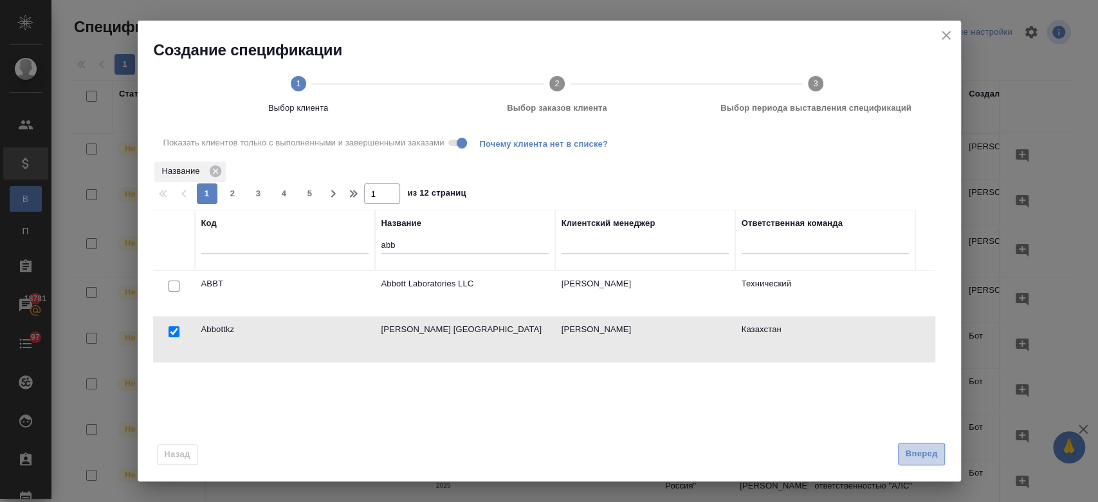
click at [922, 453] on span "Вперед" at bounding box center [921, 453] width 32 height 15
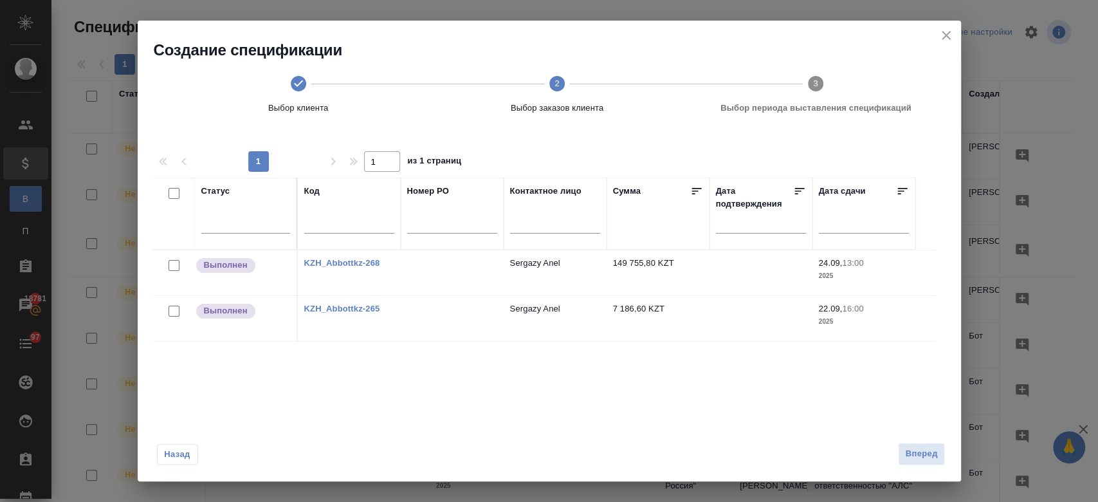
click at [945, 24] on div "Создание спецификации Выбор клиента 2 Выбор заказов клиента 3 Выбор периода выс…" at bounding box center [549, 75] width 823 height 109
click at [943, 39] on icon "close" at bounding box center [945, 35] width 9 height 9
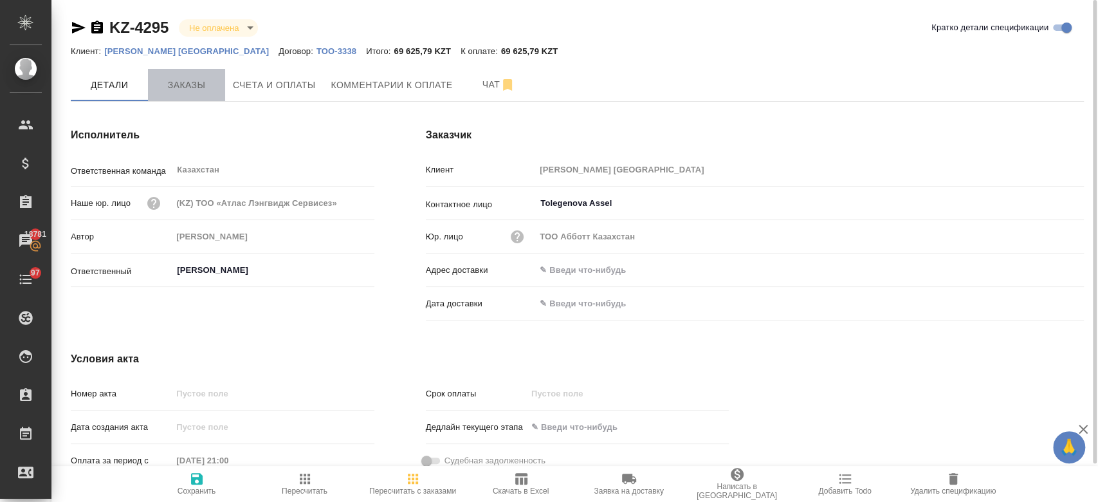
click at [183, 78] on span "Заказы" at bounding box center [187, 85] width 62 height 16
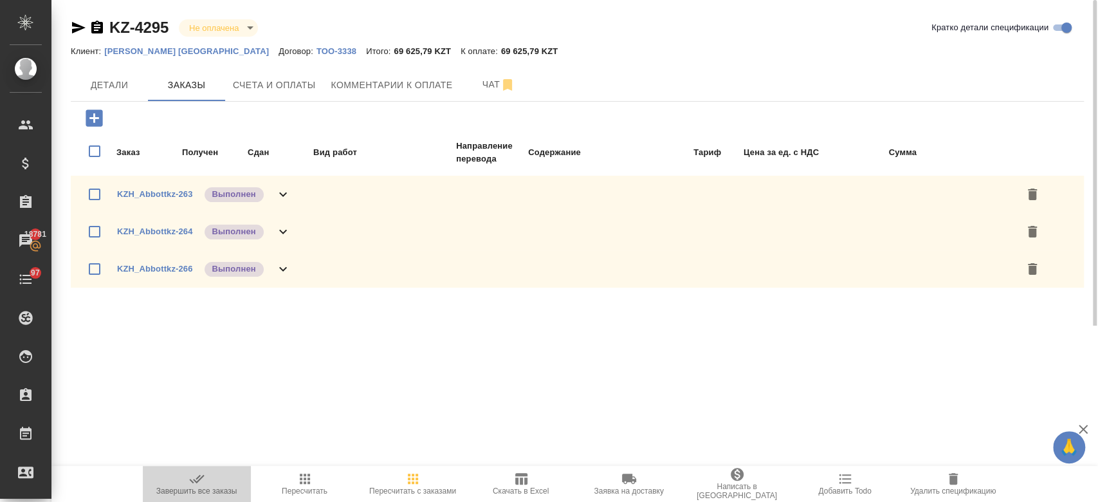
click at [183, 484] on span "Завершить все заказы" at bounding box center [196, 483] width 93 height 24
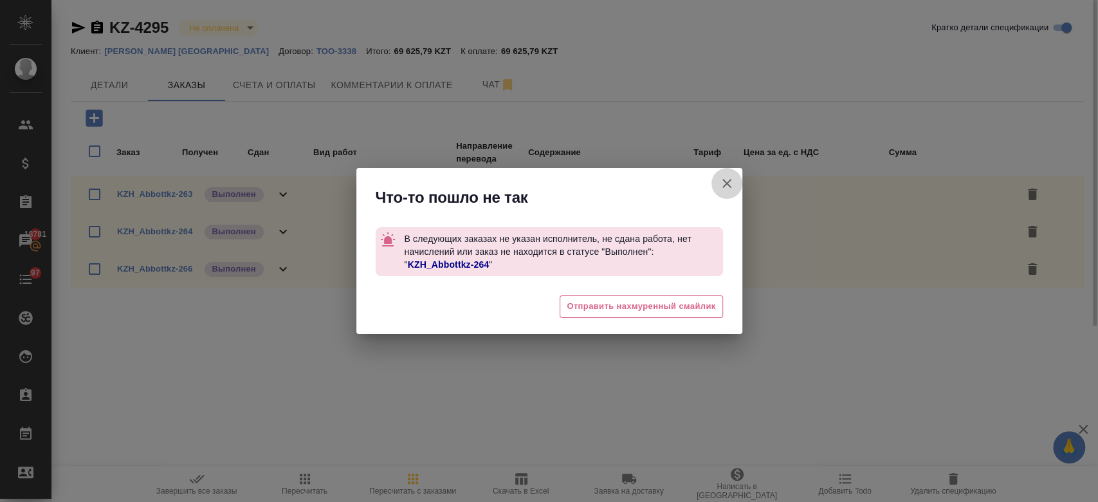
click at [726, 185] on icon "button" at bounding box center [726, 183] width 15 height 15
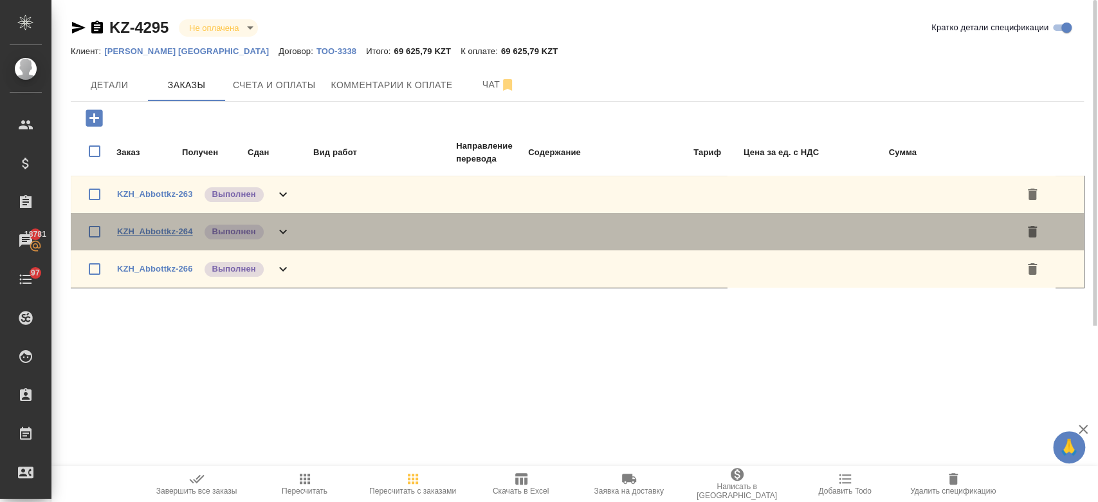
click at [167, 228] on link "KZH_Abbottkz-264" at bounding box center [155, 231] width 76 height 10
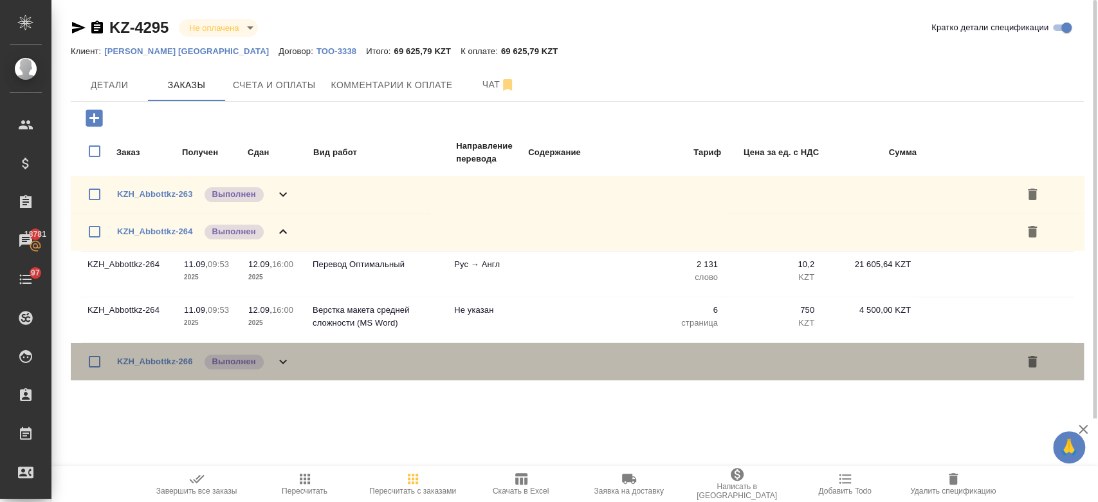
click at [282, 363] on icon at bounding box center [282, 361] width 15 height 15
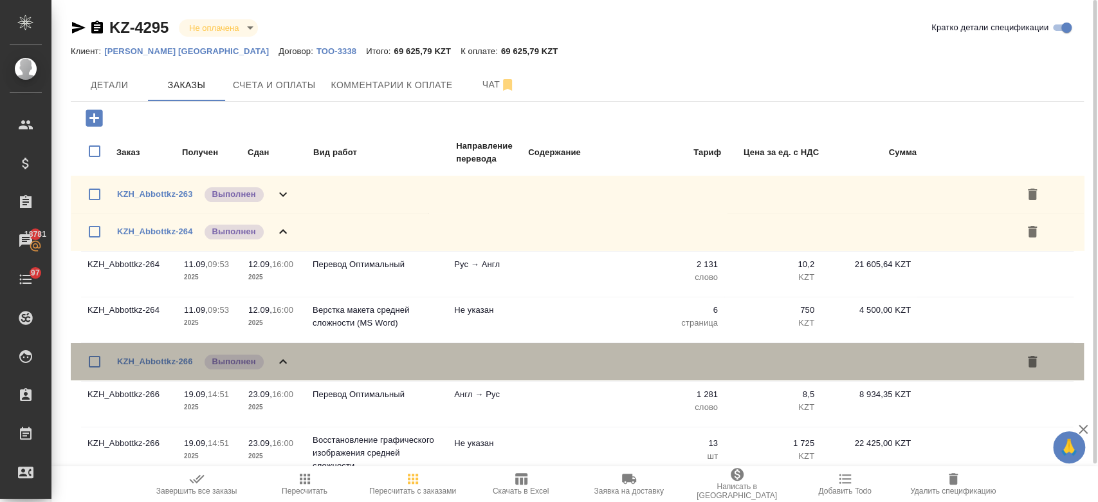
click at [282, 363] on icon at bounding box center [282, 361] width 15 height 15
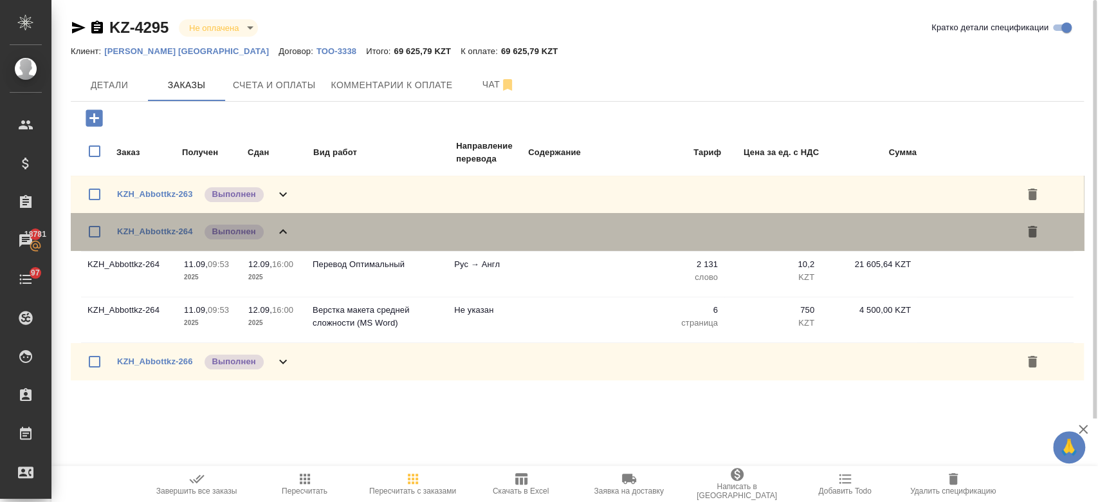
click at [281, 226] on icon at bounding box center [282, 231] width 15 height 15
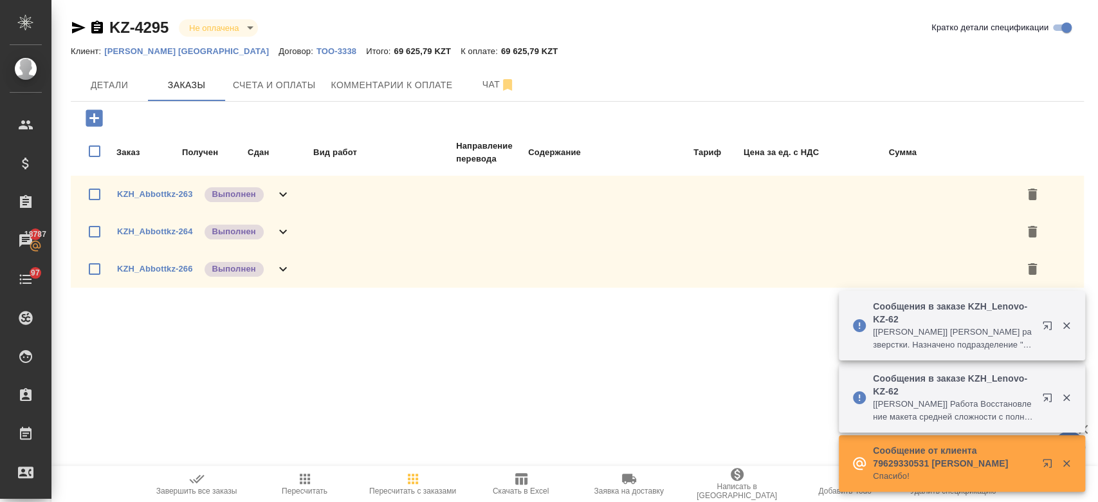
click at [189, 476] on icon "button" at bounding box center [196, 478] width 15 height 15
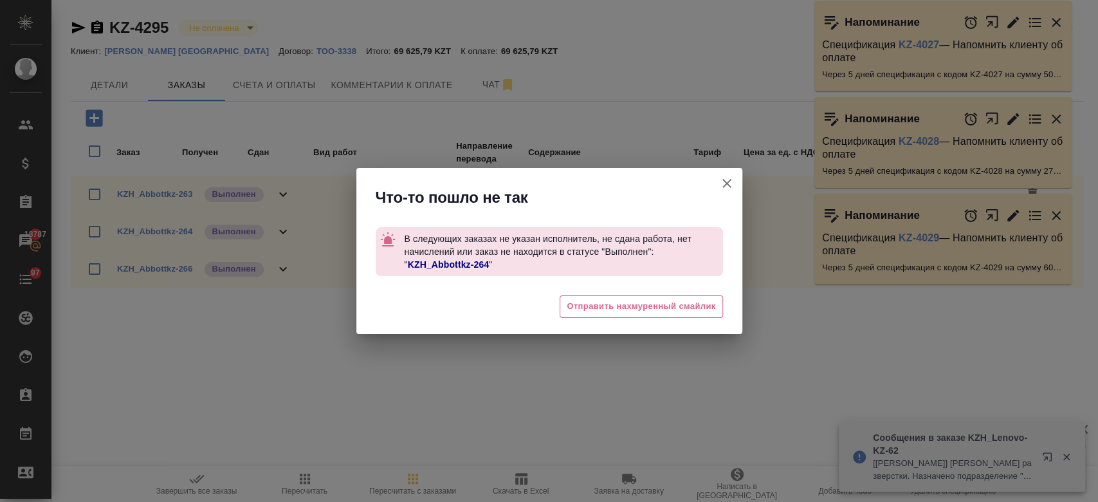
click at [727, 188] on icon "button" at bounding box center [726, 183] width 15 height 15
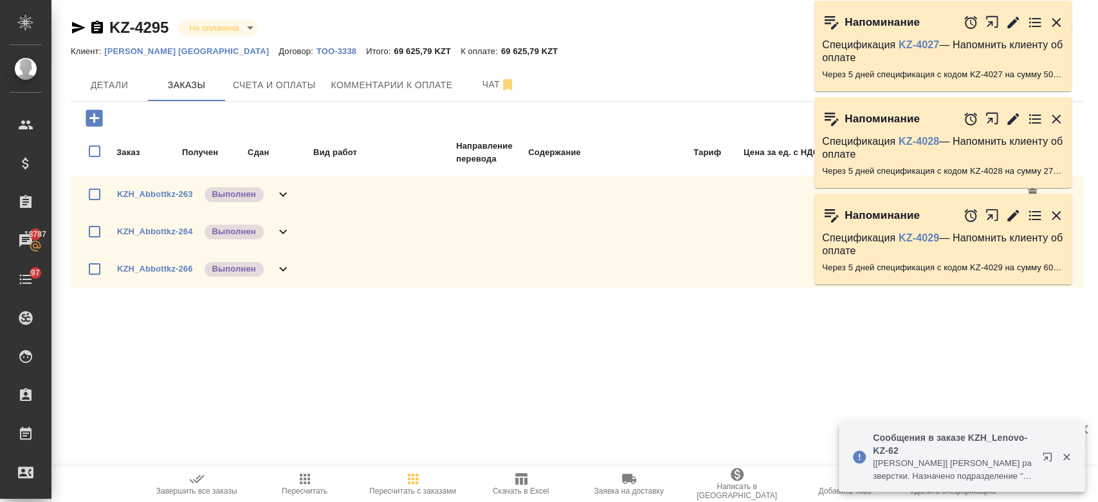
click at [565, 328] on div ".cls-1 fill:#fff; AWATERA Kosherbayeva Nazerke Клиенты Спецификации Заказы 1878…" at bounding box center [549, 251] width 1098 height 502
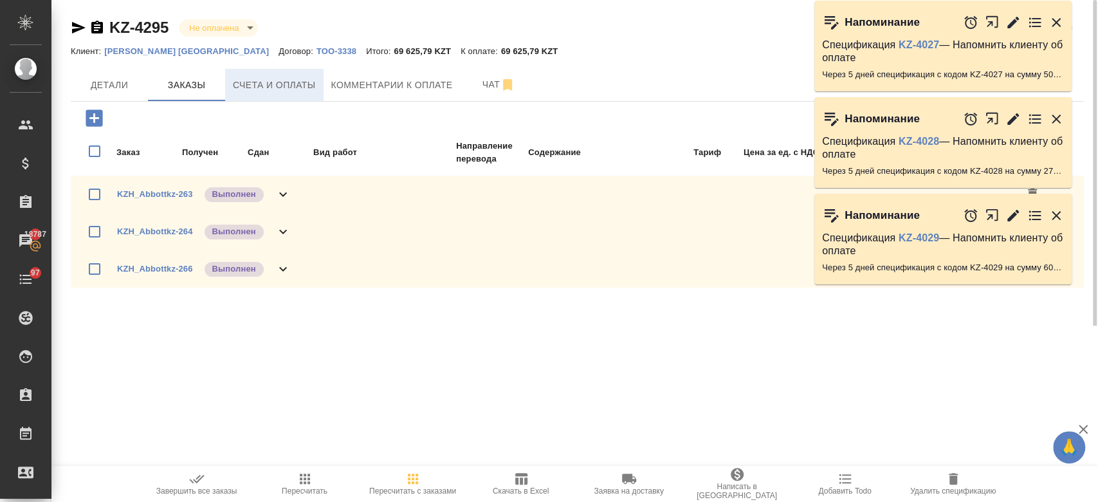
click at [273, 98] on button "Счета и оплаты" at bounding box center [274, 85] width 98 height 32
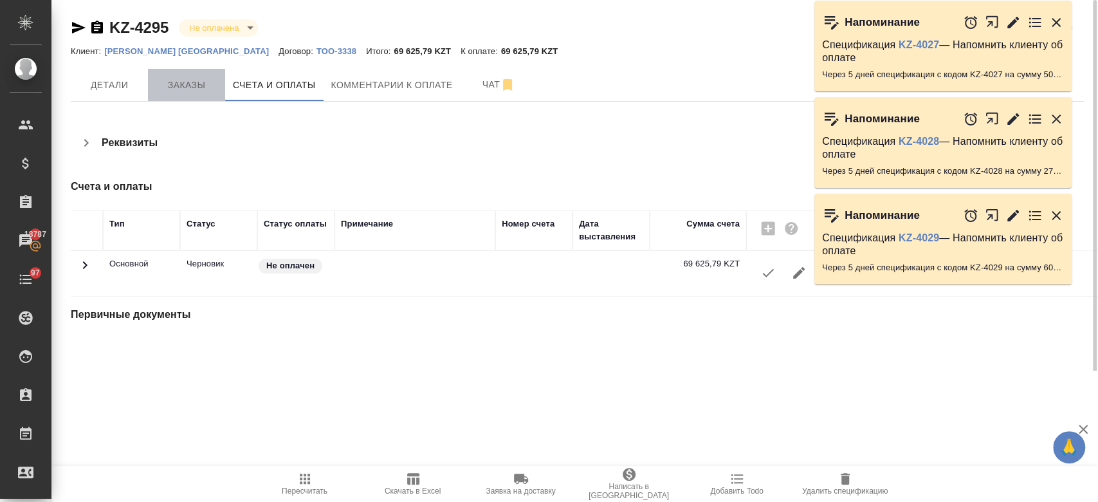
click at [197, 85] on span "Заказы" at bounding box center [187, 85] width 62 height 16
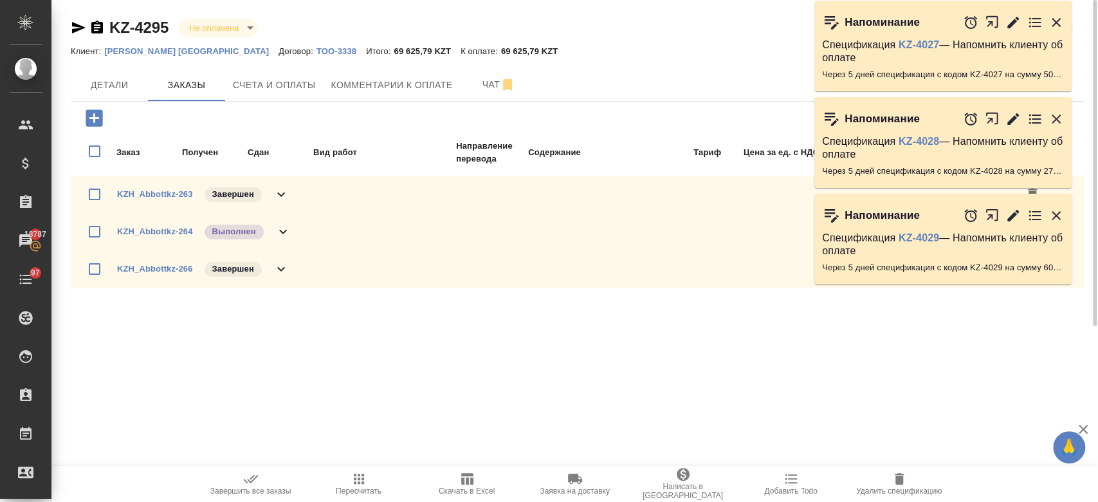
click at [276, 377] on div ".cls-1 fill:#fff; AWATERA Kosherbayeva Nazerke Клиенты Спецификации Заказы 1878…" at bounding box center [549, 251] width 1098 height 502
click at [241, 474] on span "Завершить все заказы" at bounding box center [250, 483] width 93 height 24
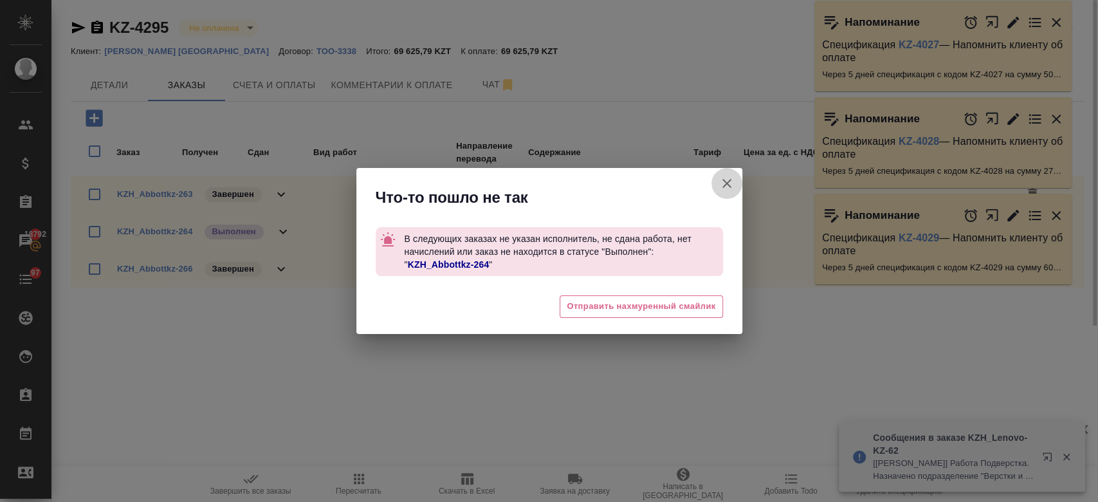
click at [721, 183] on icon "button" at bounding box center [726, 183] width 15 height 15
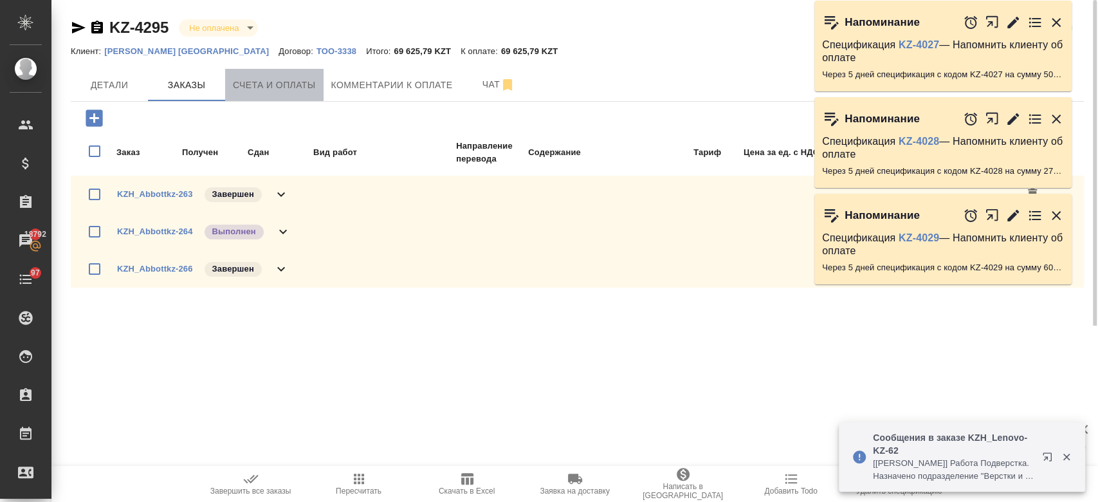
click at [267, 69] on button "Счета и оплаты" at bounding box center [274, 85] width 98 height 32
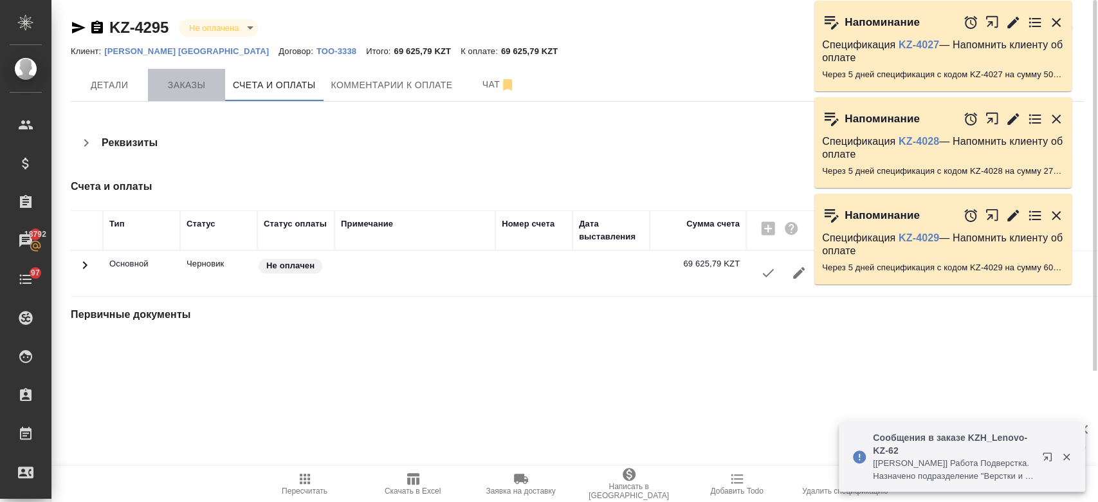
click at [162, 84] on span "Заказы" at bounding box center [187, 85] width 62 height 16
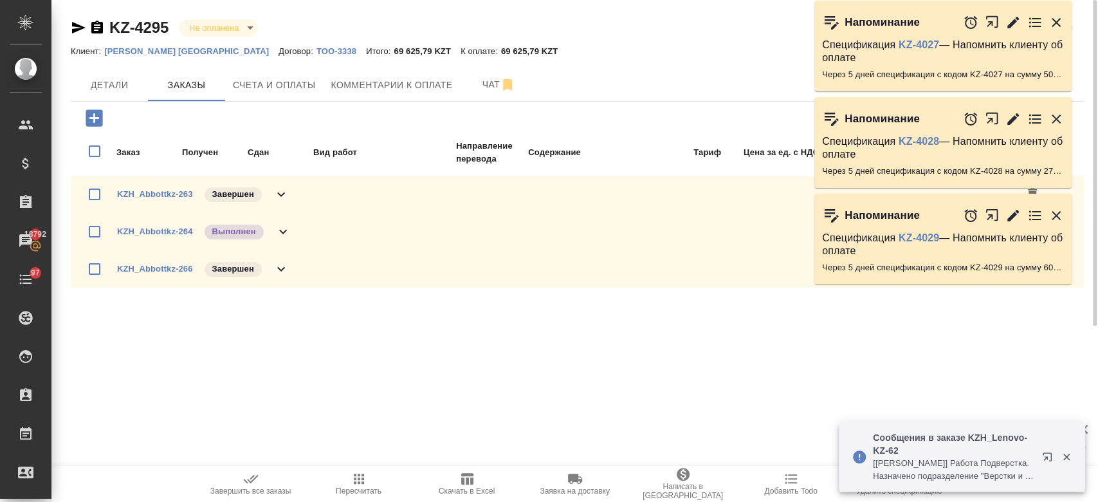
click at [243, 484] on icon "button" at bounding box center [250, 478] width 15 height 15
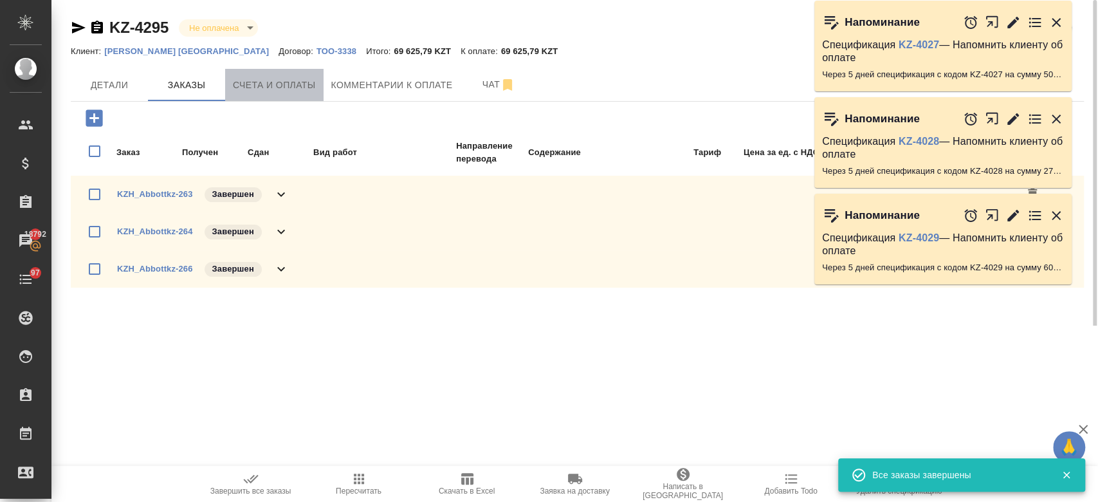
click at [290, 87] on span "Счета и оплаты" at bounding box center [274, 85] width 83 height 16
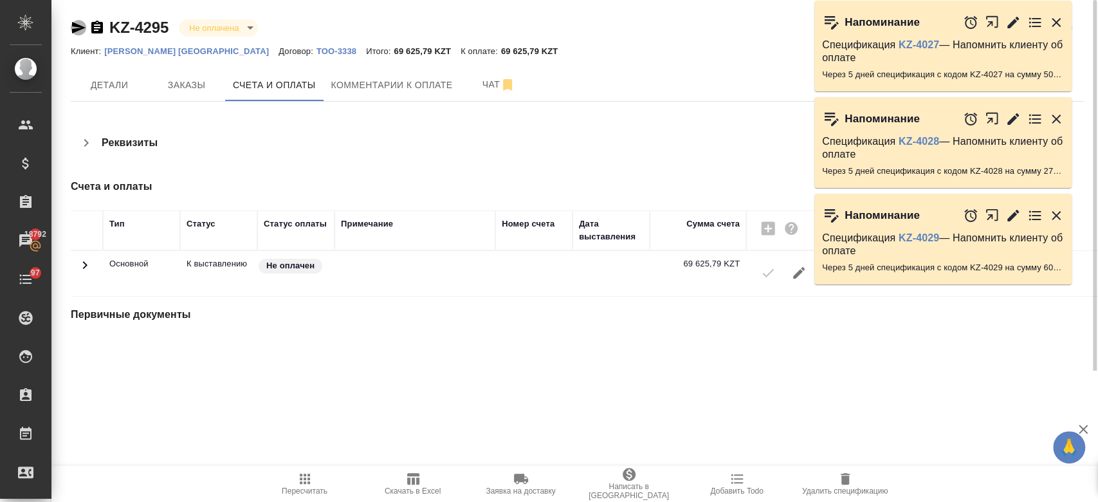
click at [77, 25] on icon "button" at bounding box center [79, 28] width 14 height 12
click at [554, 124] on div "KZ-4295 Не оплачена notPayed Кратко детали спецификации Клиент: [PERSON_NAME] […" at bounding box center [577, 185] width 1027 height 370
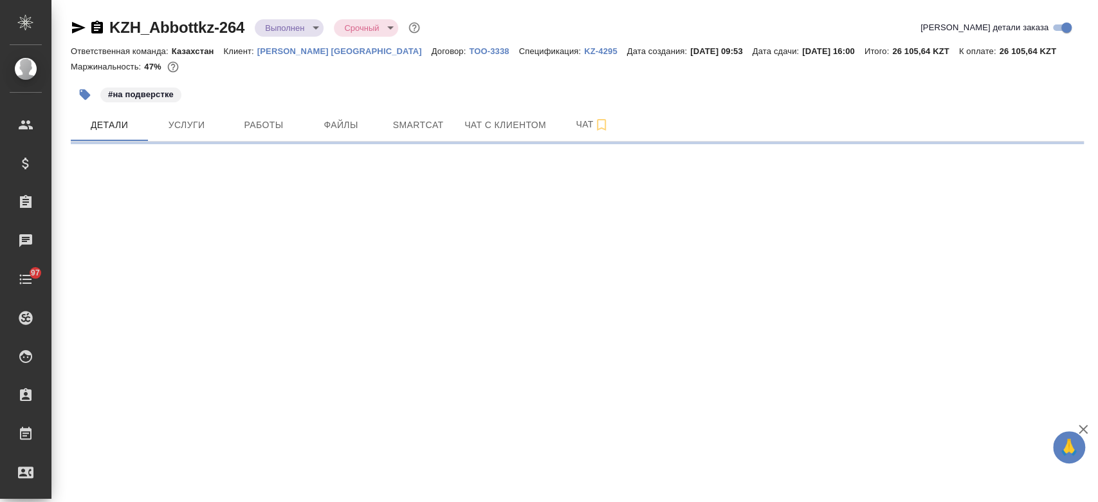
select select "RU"
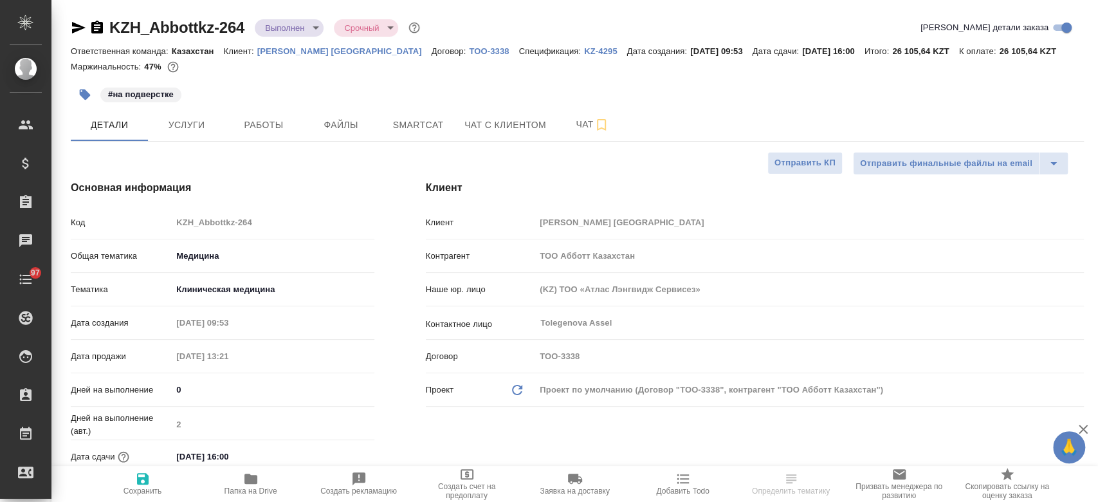
type textarea "x"
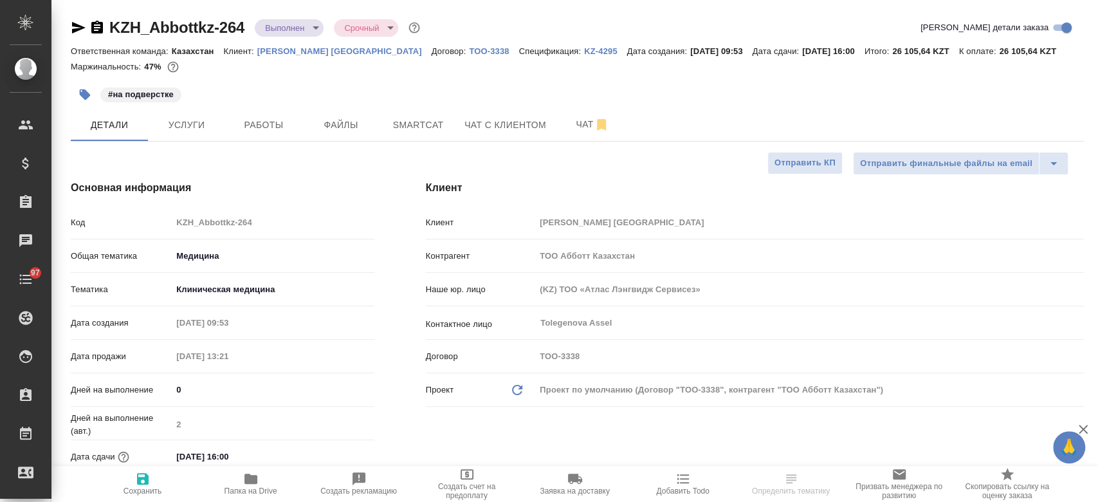
type textarea "x"
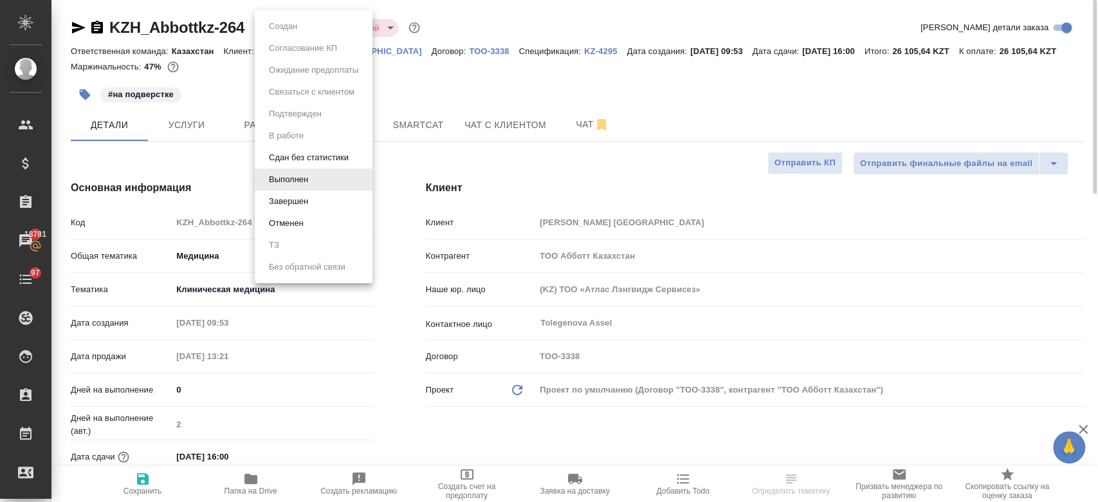
click at [285, 19] on body "🙏 .cls-1 fill:#fff; AWATERA Kosherbayeva Nazerke Клиенты Спецификации Заказы 18…" at bounding box center [549, 251] width 1098 height 502
click at [312, 206] on li "Завершен" at bounding box center [314, 201] width 118 height 22
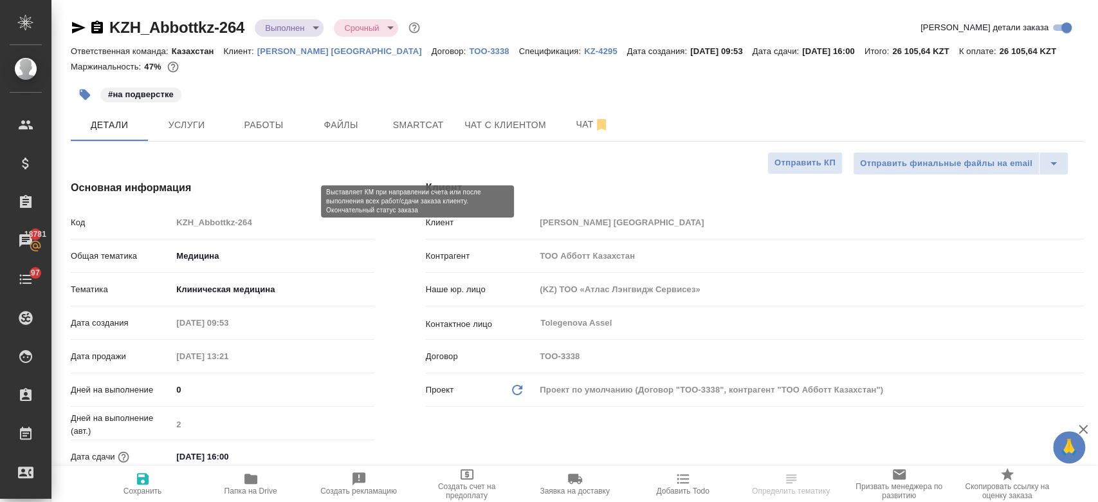
type textarea "x"
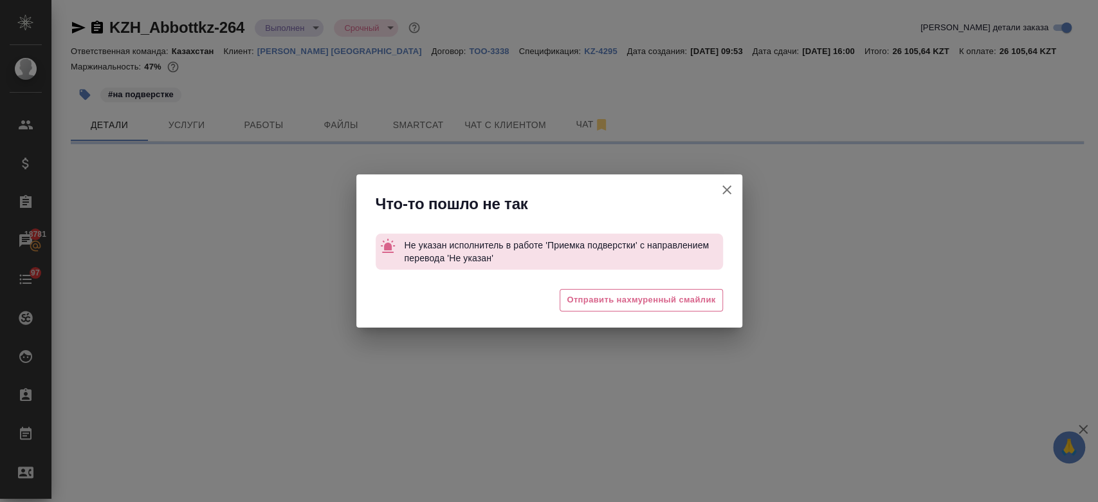
select select "RU"
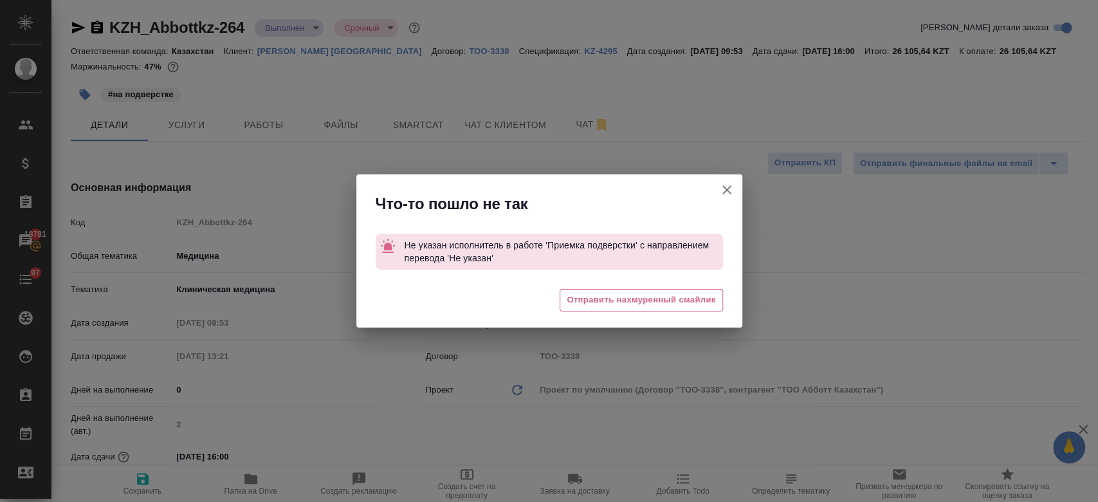
type textarea "x"
click at [725, 190] on icon "button" at bounding box center [726, 189] width 9 height 9
type textarea "x"
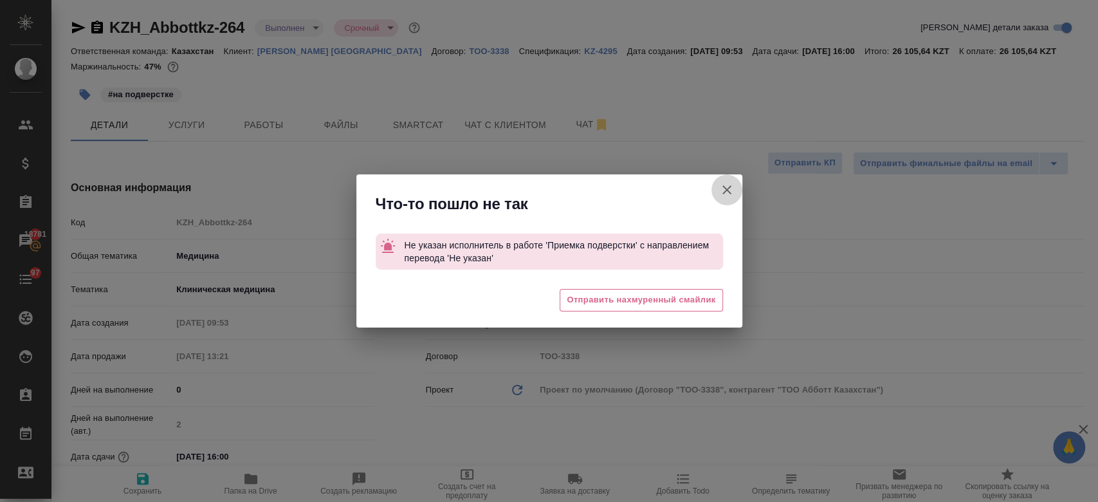
type textarea "x"
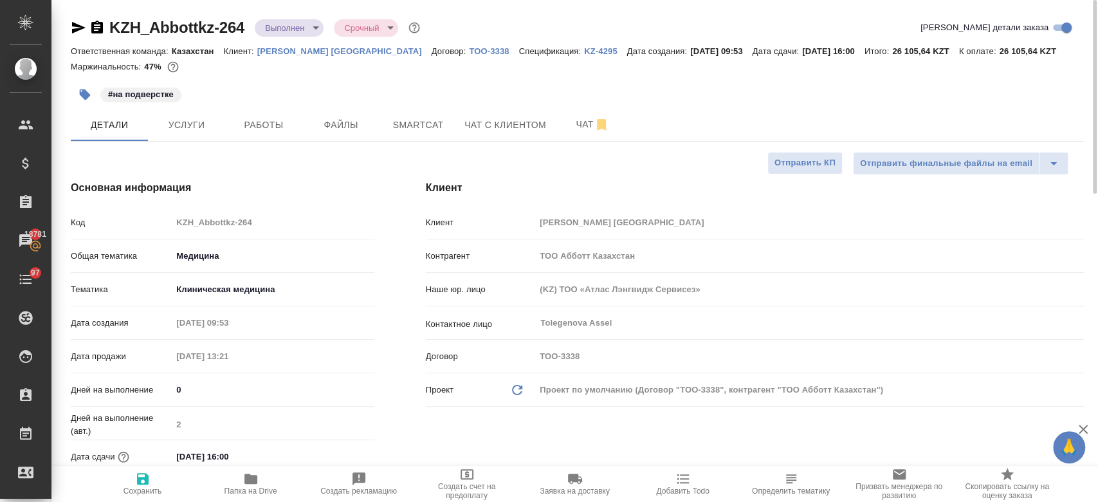
type textarea "x"
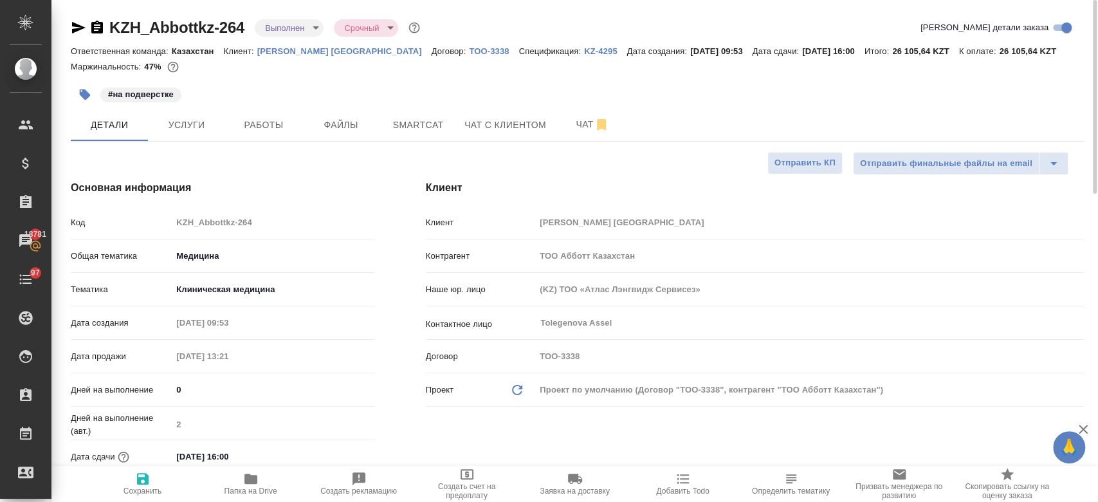
type textarea "x"
click at [74, 28] on icon "button" at bounding box center [78, 27] width 15 height 15
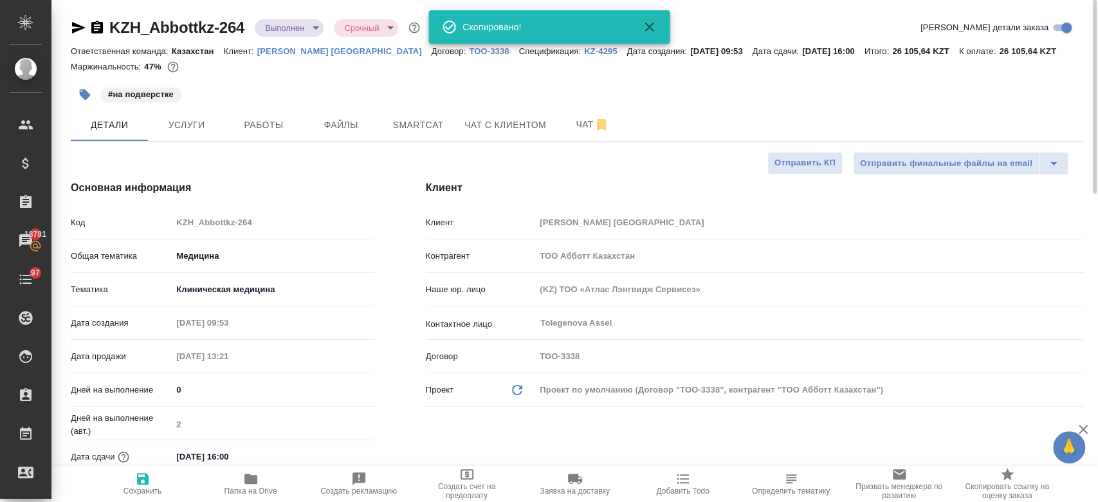
type textarea "x"
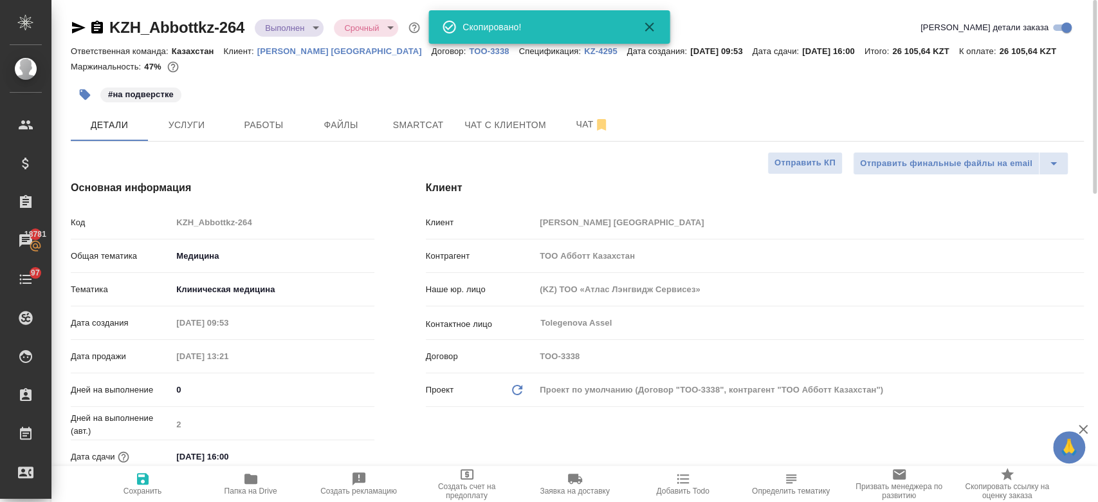
type textarea "x"
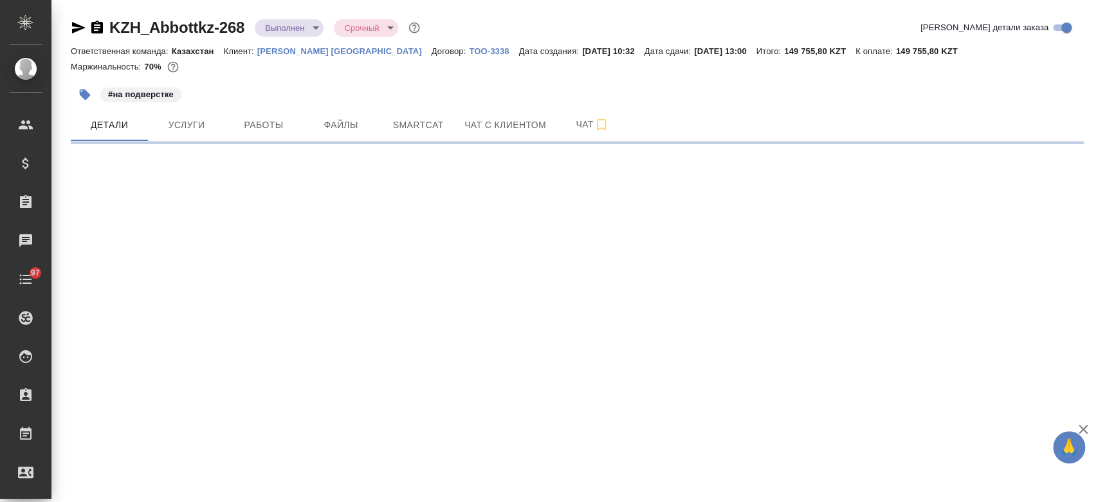
select select "RU"
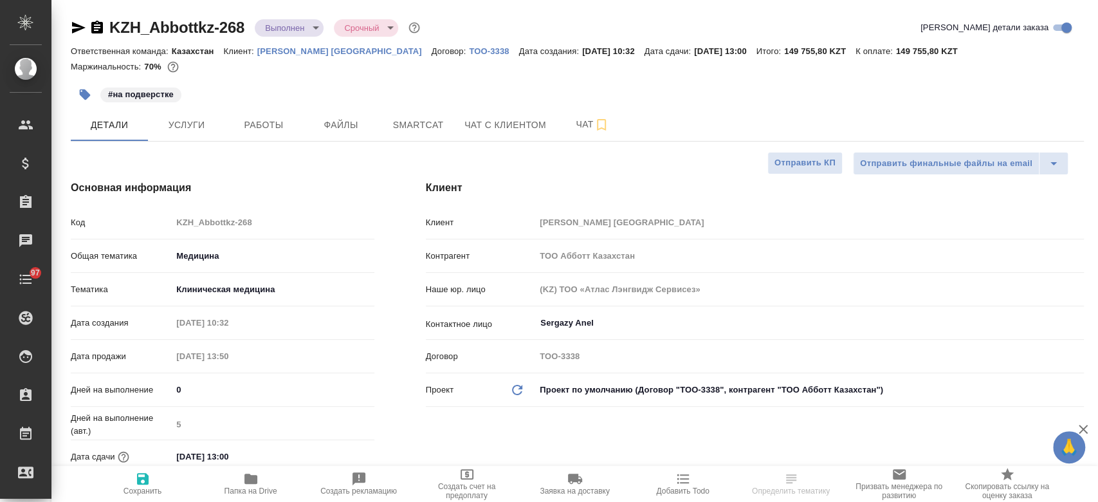
click at [295, 55] on link "[PERSON_NAME] [GEOGRAPHIC_DATA]" at bounding box center [344, 50] width 174 height 11
type textarea "x"
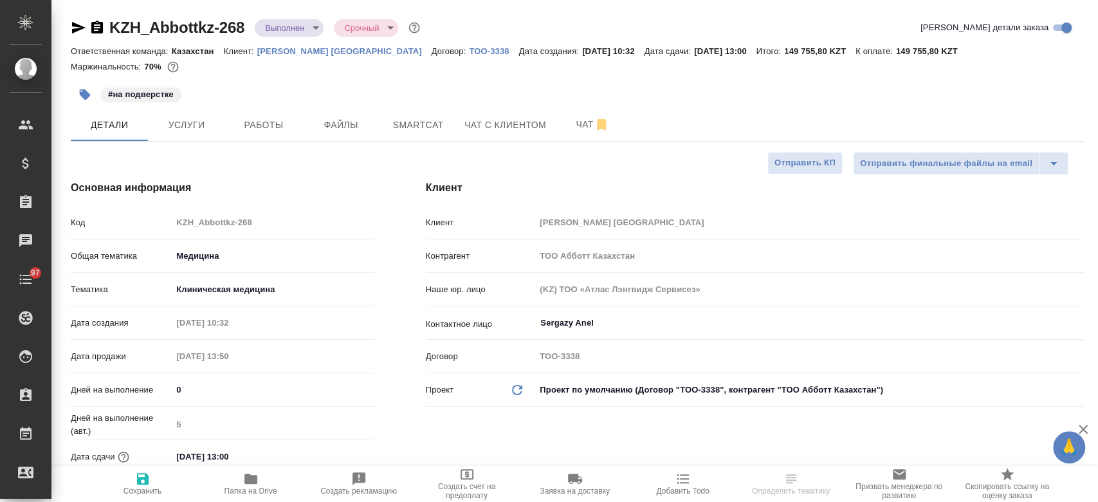
type textarea "x"
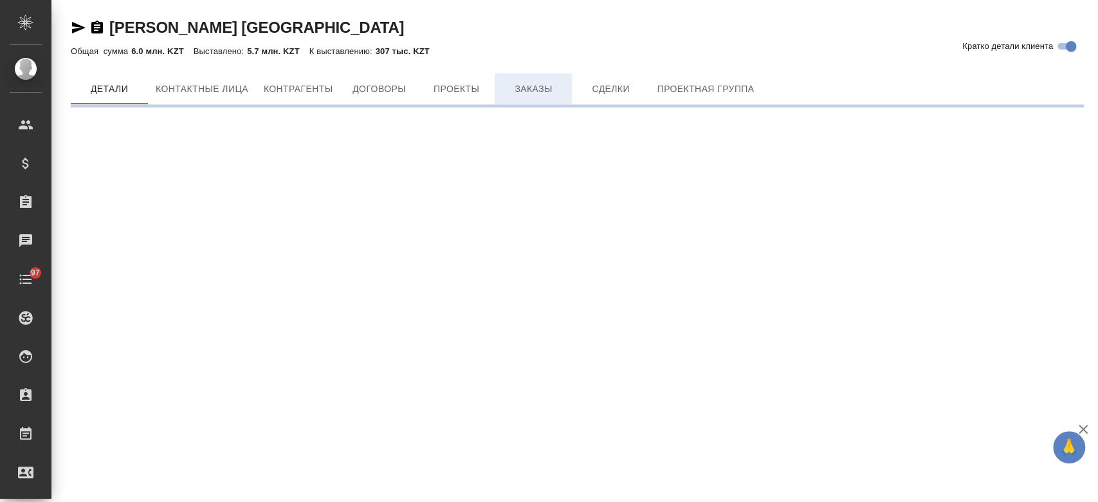
click at [525, 88] on span "Заказы" at bounding box center [533, 89] width 62 height 16
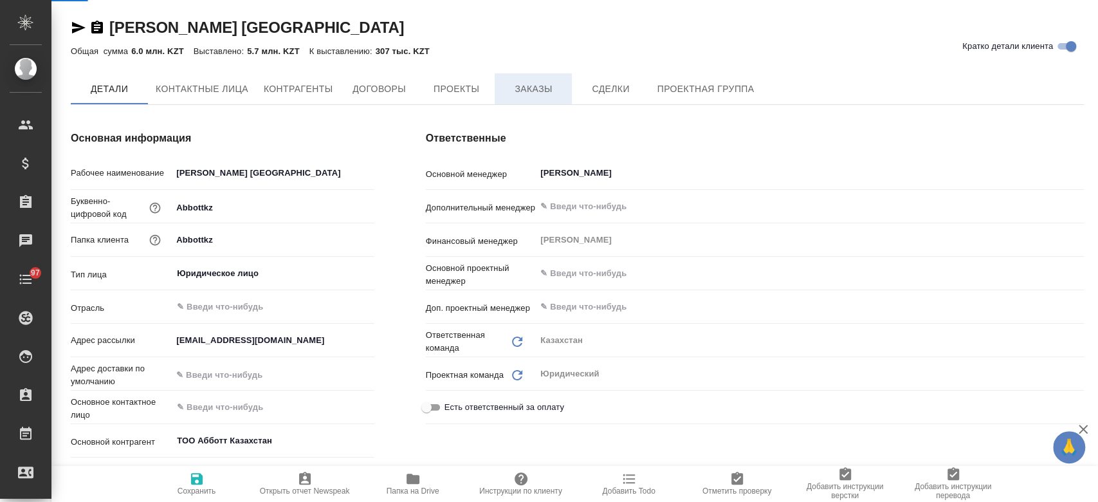
type textarea "x"
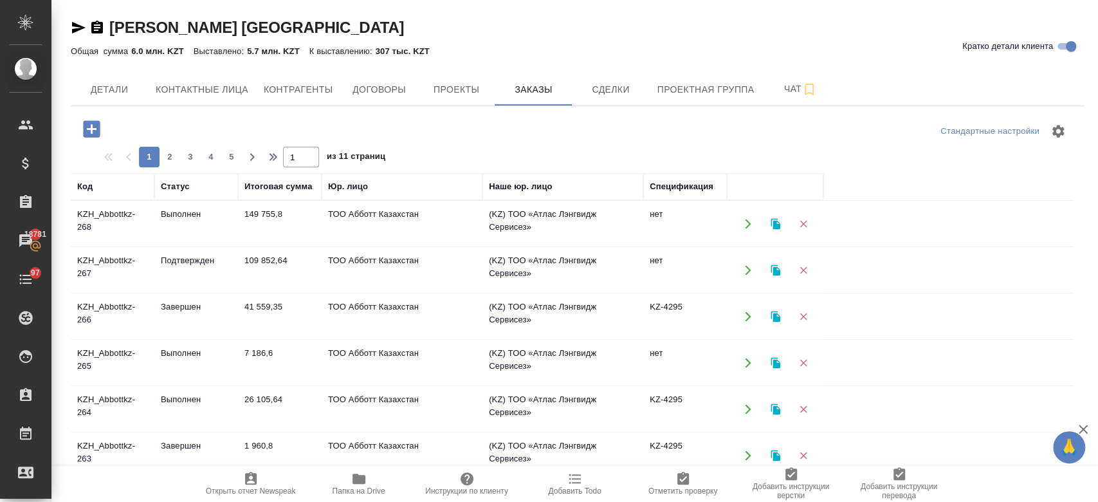
click at [117, 325] on td "KZH_Abbottkz-266" at bounding box center [113, 316] width 84 height 45
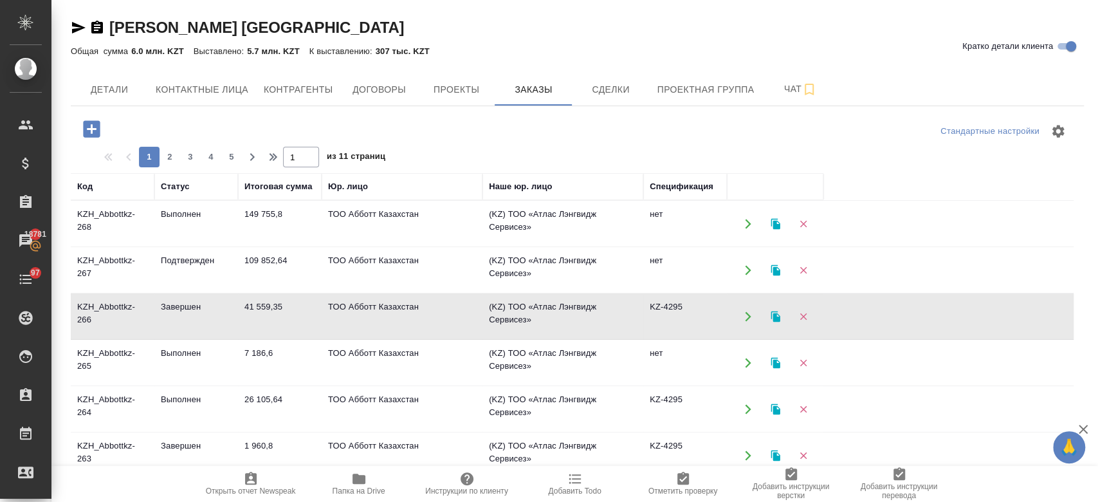
click at [117, 325] on td "KZH_Abbottkz-266" at bounding box center [113, 316] width 84 height 45
click at [411, 121] on div at bounding box center [577, 131] width 338 height 31
click at [497, 33] on div "Abbott Kazakhstan Кратко детали клиента" at bounding box center [577, 27] width 1013 height 21
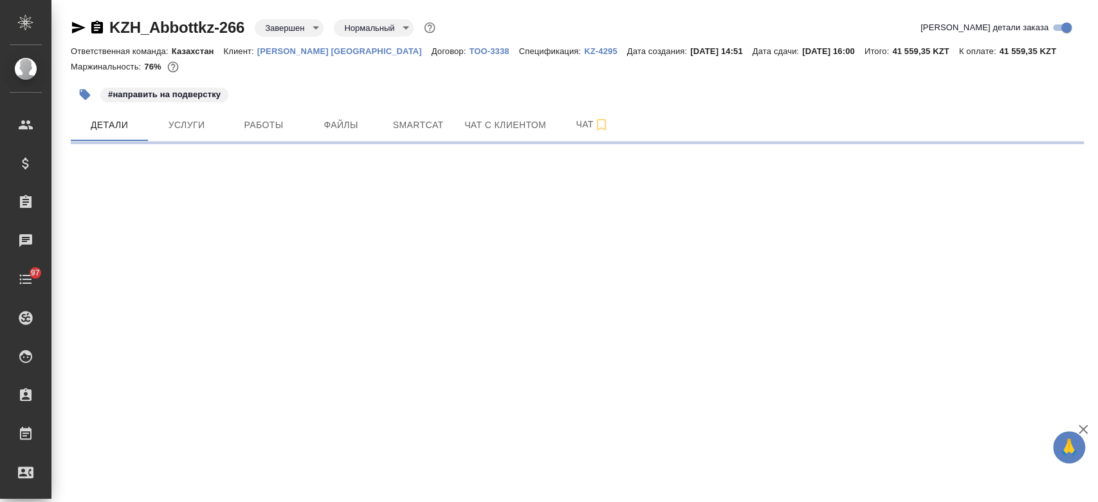
select select "RU"
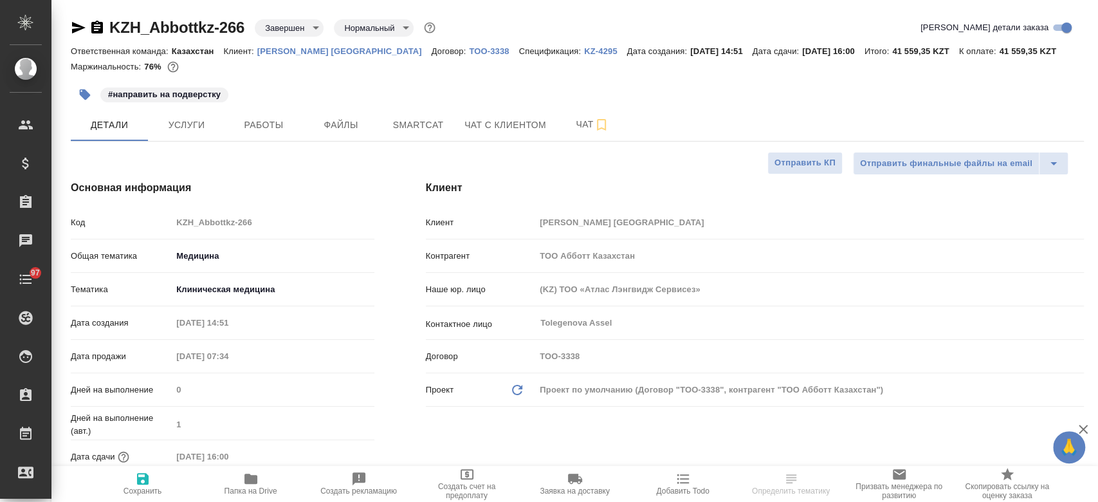
click at [96, 27] on icon "button" at bounding box center [96, 27] width 15 height 15
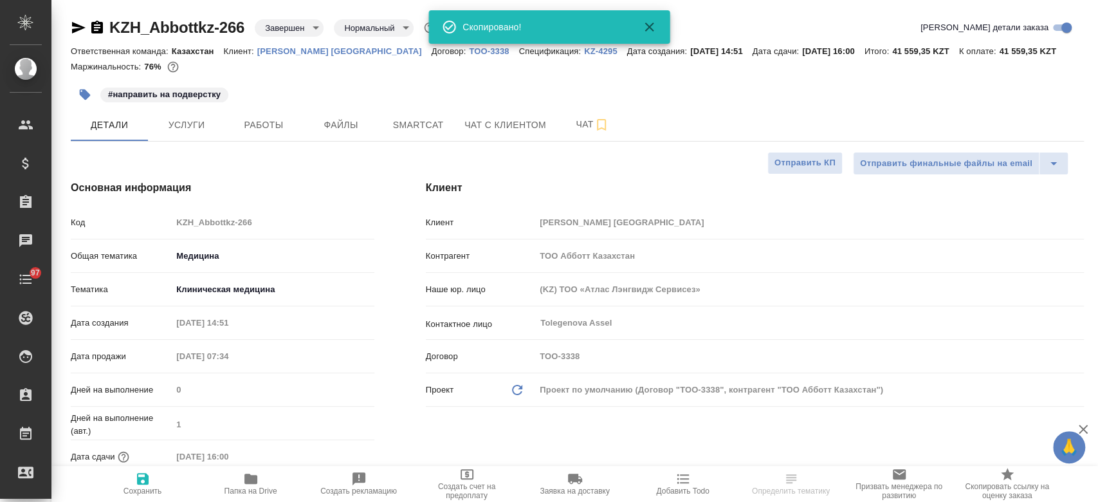
type textarea "x"
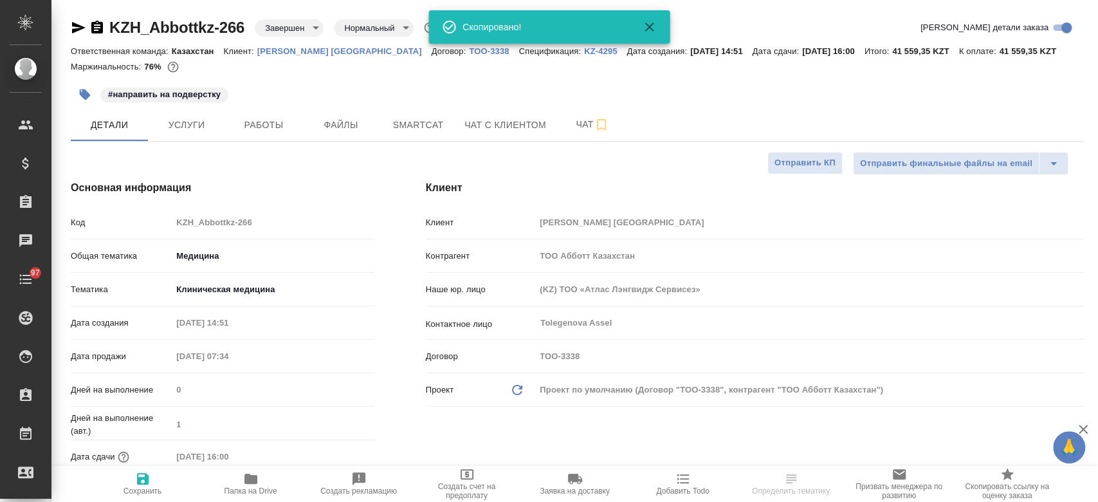
type textarea "x"
select select "RU"
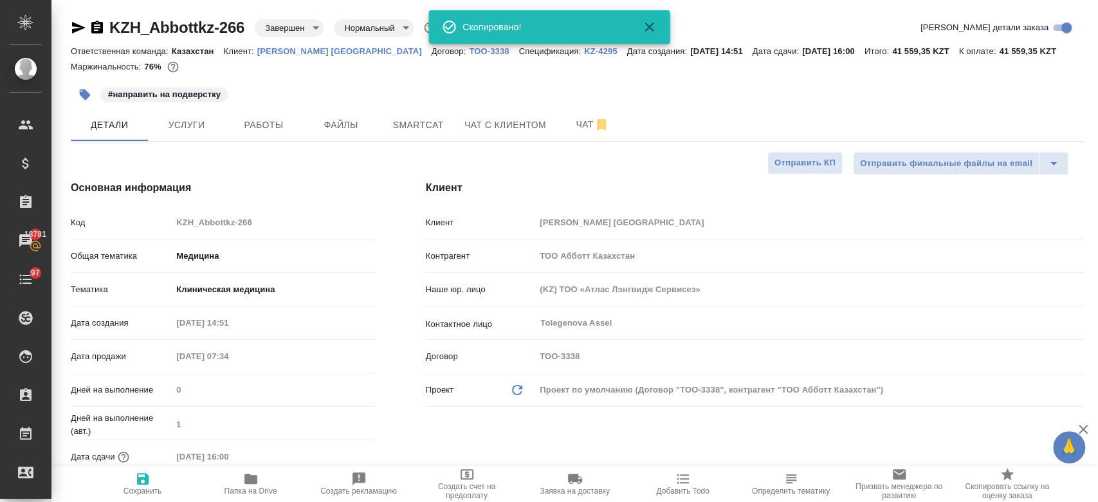
type textarea "x"
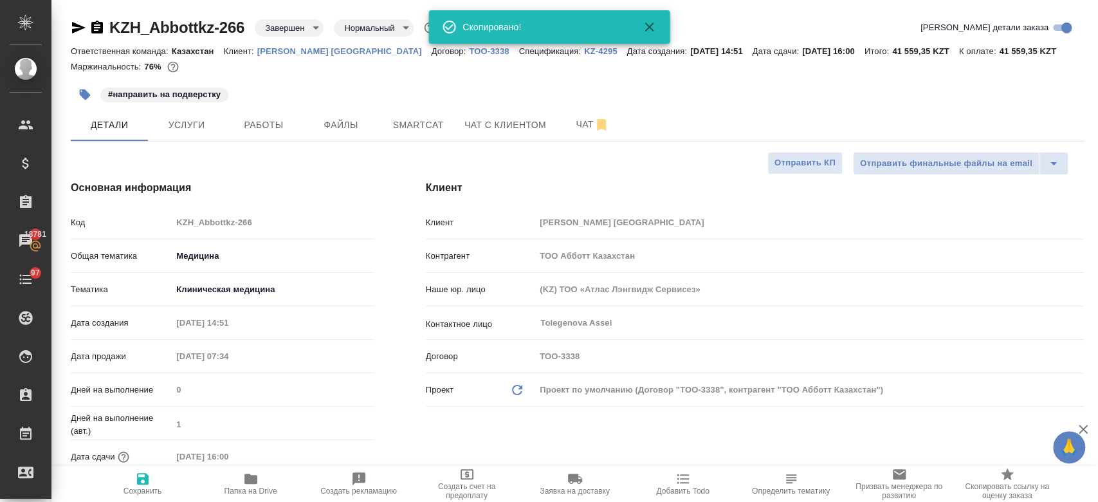
type textarea "x"
click at [199, 129] on span "Услуги" at bounding box center [187, 125] width 62 height 16
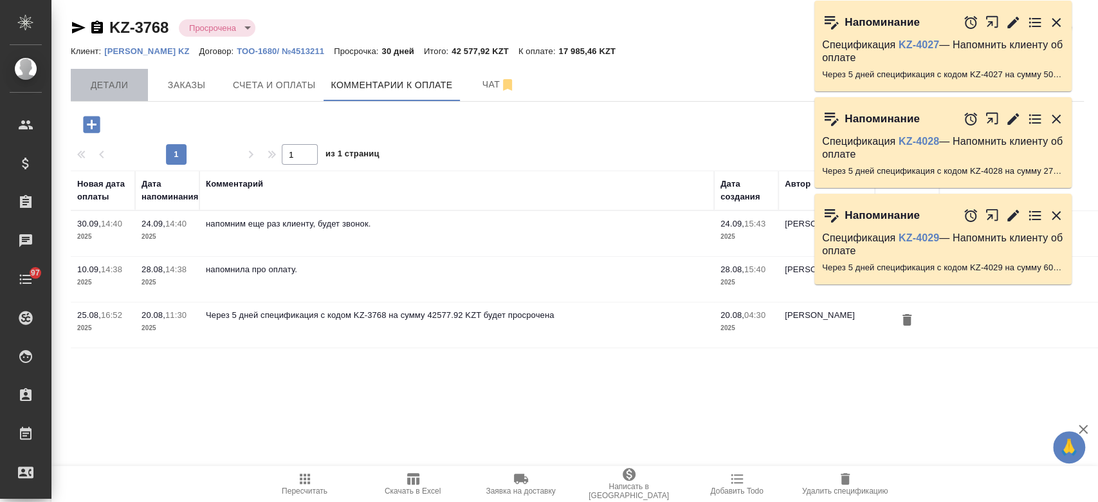
click at [134, 85] on span "Детали" at bounding box center [109, 85] width 62 height 16
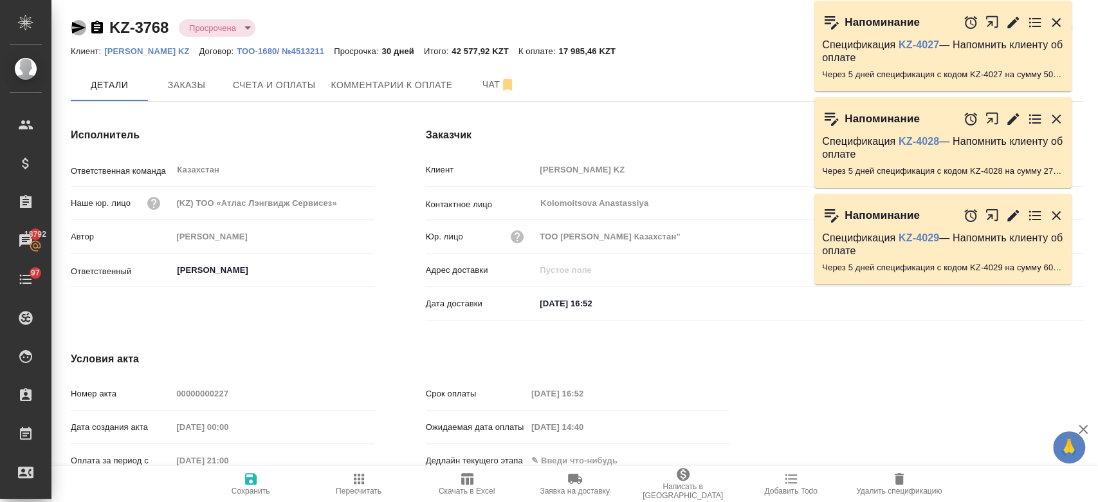
click at [76, 28] on icon "button" at bounding box center [79, 28] width 14 height 12
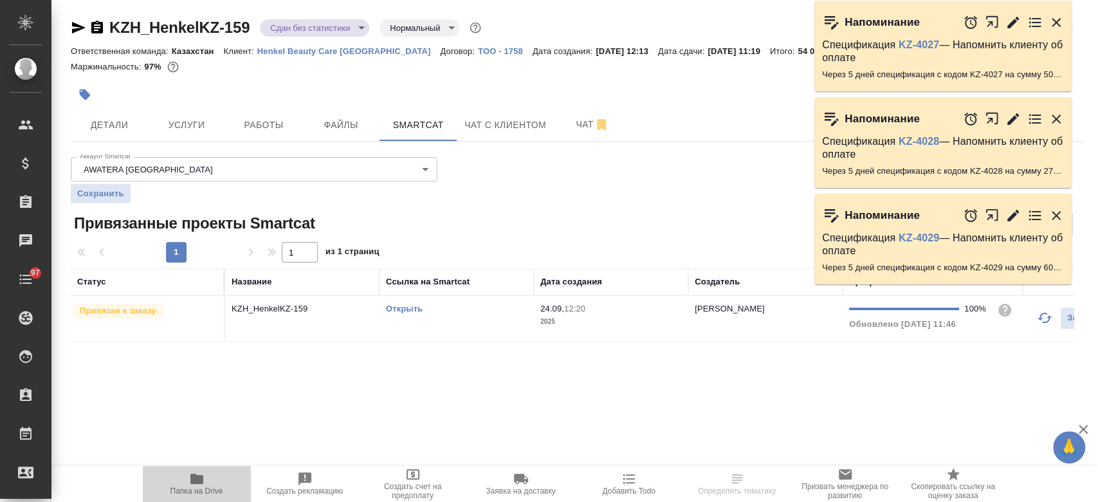
click at [202, 473] on icon "button" at bounding box center [196, 478] width 15 height 15
